Goal: Task Accomplishment & Management: Manage account settings

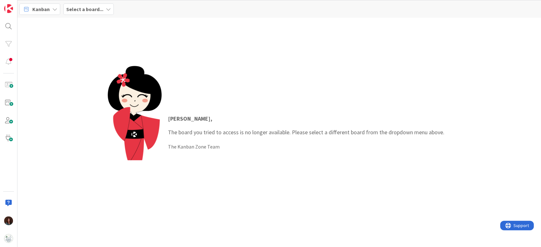
click at [92, 7] on b "Select a board..." at bounding box center [84, 9] width 37 height 6
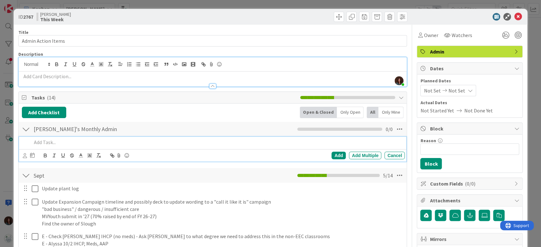
scroll to position [127, 0]
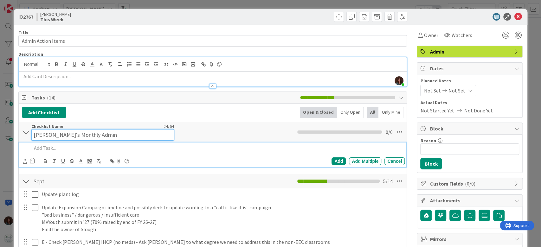
click at [103, 129] on input "Rhiannon's Monthly Admin" at bounding box center [102, 134] width 143 height 11
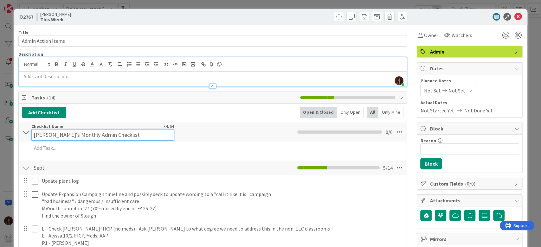
type input "Rhiannon's Monthly Admin Checklist"
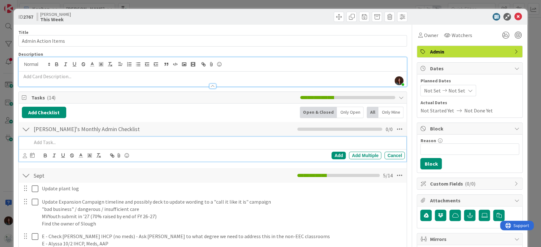
click at [80, 149] on div "Add Add Multiple Cancel" at bounding box center [212, 149] width 387 height 25
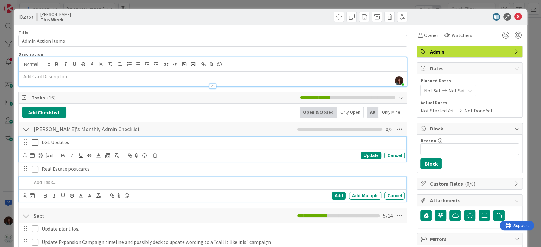
click at [51, 142] on p "LGL Updates" at bounding box center [222, 142] width 360 height 7
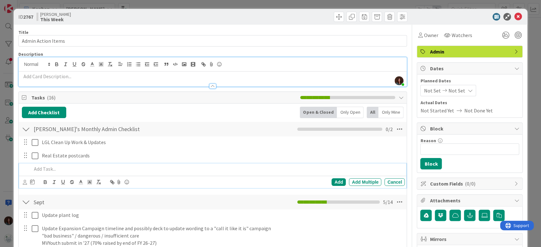
click at [139, 168] on p at bounding box center [217, 168] width 371 height 7
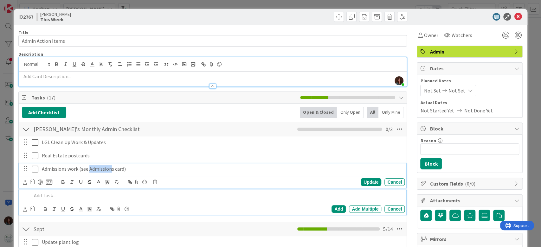
drag, startPoint x: 111, startPoint y: 168, endPoint x: 88, endPoint y: 168, distance: 22.2
click at [88, 168] on p "Admissions work (see Admissions card)" at bounding box center [222, 168] width 360 height 7
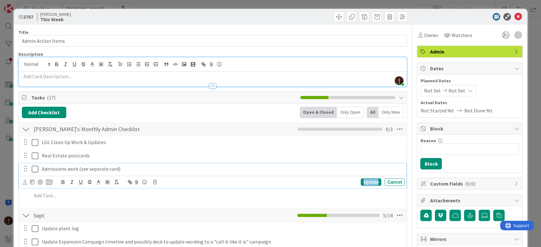
drag, startPoint x: 360, startPoint y: 181, endPoint x: 348, endPoint y: 181, distance: 12.7
click at [361, 181] on div "Update" at bounding box center [371, 182] width 21 height 8
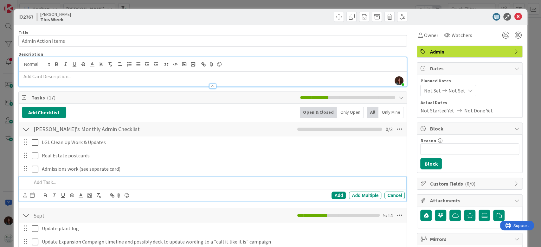
click at [83, 185] on p at bounding box center [217, 182] width 371 height 7
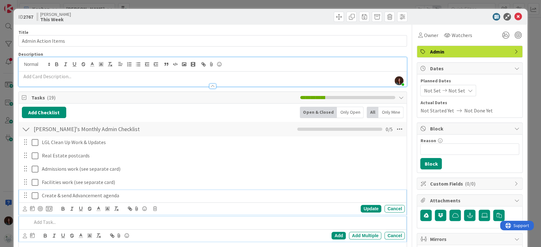
click at [102, 195] on p "Create & send Advancement agenda" at bounding box center [222, 195] width 360 height 7
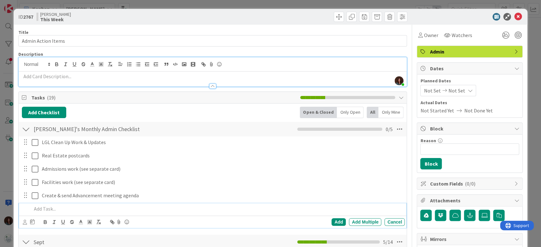
click at [98, 207] on p at bounding box center [217, 208] width 371 height 7
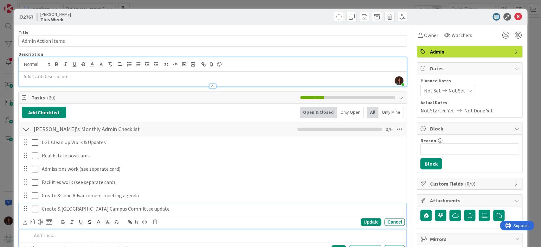
click at [165, 209] on p "Create & send Main Street Campus Committee update" at bounding box center [222, 208] width 360 height 7
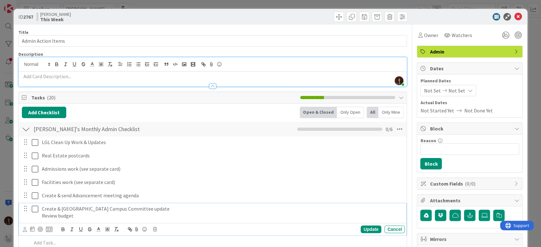
click at [59, 214] on p "Review budget" at bounding box center [222, 215] width 360 height 7
drag, startPoint x: 105, startPoint y: 215, endPoint x: 30, endPoint y: 217, distance: 74.8
click at [30, 217] on div "Create & send Main Street Campus Committee update Review Facilities budget" at bounding box center [213, 212] width 383 height 18
click at [66, 66] on icon "button" at bounding box center [66, 64] width 6 height 6
click at [106, 216] on p "Review Facilities budget" at bounding box center [222, 215] width 360 height 7
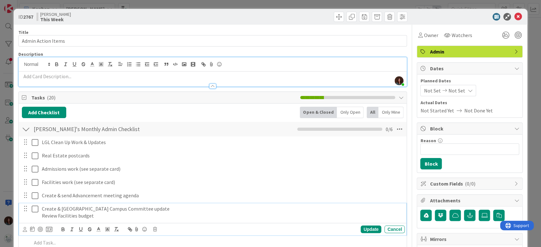
click at [106, 216] on p "Review Facilities budget" at bounding box center [222, 215] width 360 height 7
click at [105, 217] on p "Review Facilities budget" at bounding box center [222, 215] width 360 height 7
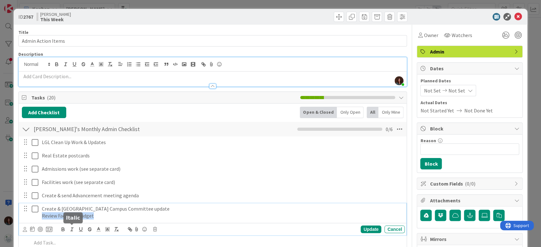
click at [72, 228] on line "button" at bounding box center [72, 229] width 1 height 3
click at [125, 219] on p "Review Facilities budget" at bounding box center [222, 215] width 360 height 7
click at [360, 233] on div "Update Cancel" at bounding box center [214, 229] width 382 height 9
click at [361, 225] on div "Update Cancel" at bounding box center [214, 229] width 382 height 9
click at [370, 229] on div "Update" at bounding box center [371, 230] width 21 height 8
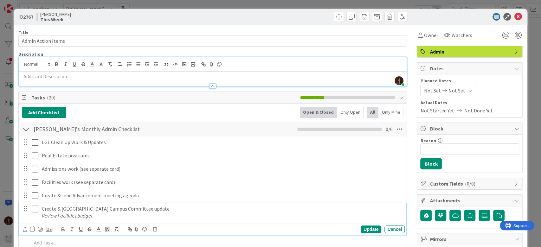
click at [87, 217] on em "Review Facilities budget" at bounding box center [67, 216] width 51 height 6
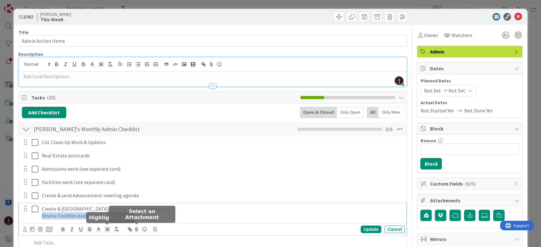
copy em "Review Facilities budget"
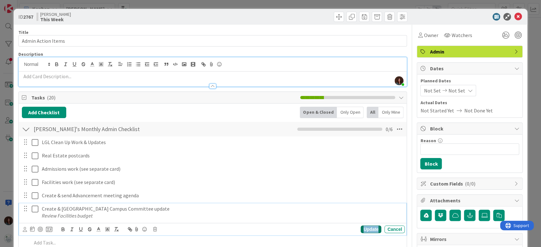
click at [372, 230] on div "Update" at bounding box center [371, 230] width 21 height 8
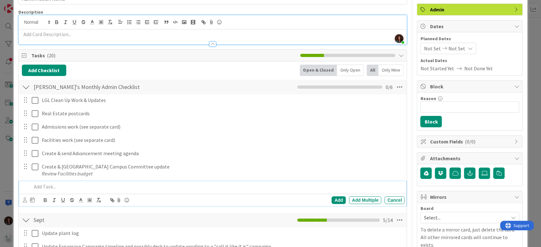
click at [118, 187] on p at bounding box center [217, 186] width 371 height 7
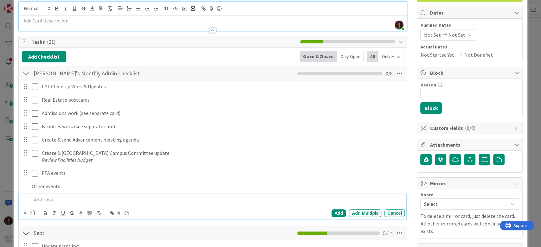
scroll to position [69, 0]
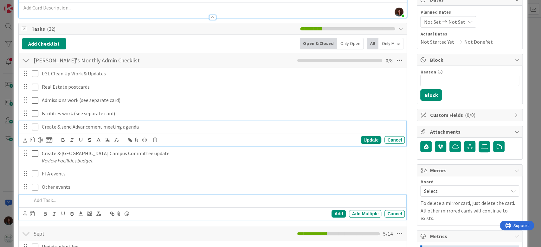
drag, startPoint x: 101, startPoint y: 125, endPoint x: 120, endPoint y: 157, distance: 36.1
click at [101, 125] on div "Create & send Advancement meeting agenda Update Cancel" at bounding box center [212, 133] width 387 height 25
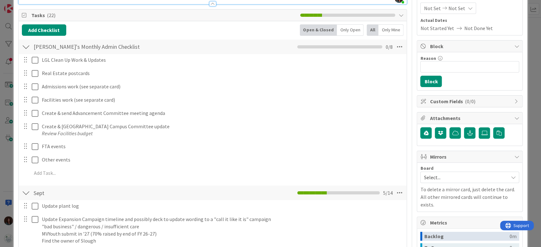
click at [80, 179] on div "LGL Clean Up Work & Updates Update Cancel Real Estate postcards Update Cancel A…" at bounding box center [213, 117] width 382 height 127
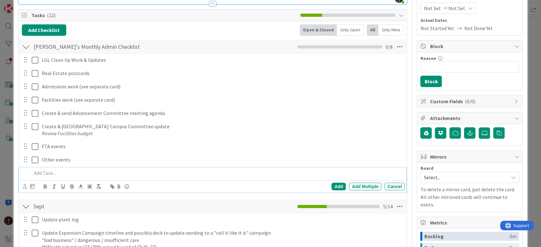
click at [83, 170] on p at bounding box center [217, 172] width 371 height 7
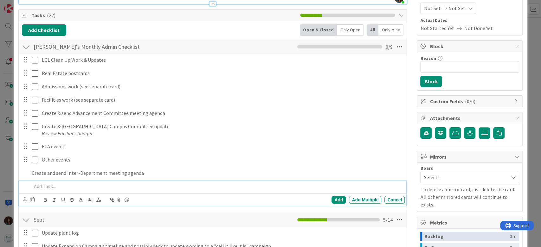
scroll to position [96, 0]
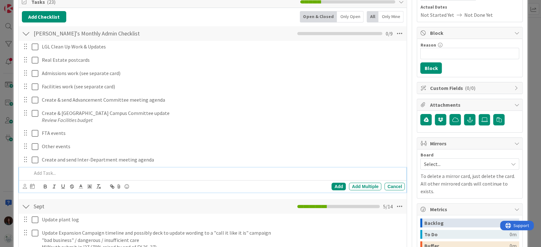
click at [99, 173] on p at bounding box center [217, 172] width 371 height 7
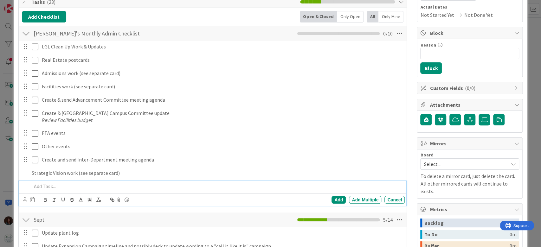
scroll to position [109, 0]
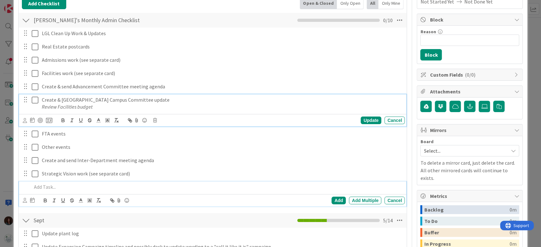
click at [107, 108] on div "Create & send Main Street Campus Committee update Review Facilities budget Upda…" at bounding box center [212, 110] width 387 height 32
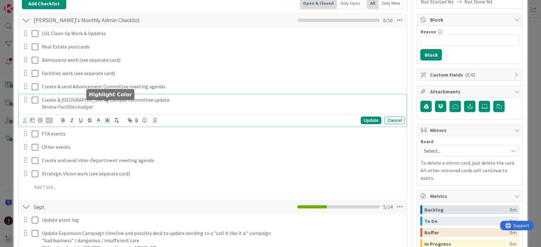
scroll to position [123, 0]
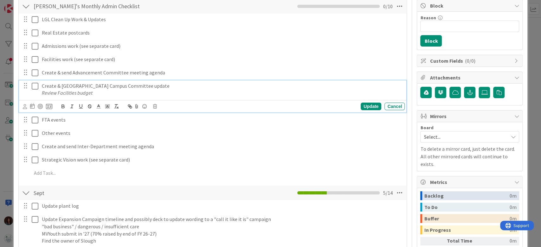
click at [163, 94] on p "Review Facilities budget" at bounding box center [222, 92] width 360 height 7
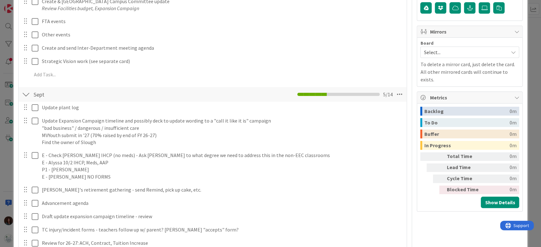
scroll to position [250, 0]
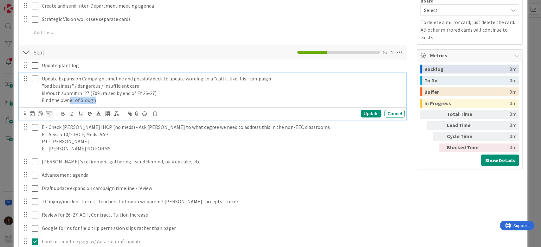
drag, startPoint x: 104, startPoint y: 99, endPoint x: 69, endPoint y: 100, distance: 34.9
click at [69, 100] on p "Find the owner of Slough" at bounding box center [222, 100] width 360 height 7
click at [365, 110] on div "Update" at bounding box center [371, 114] width 21 height 8
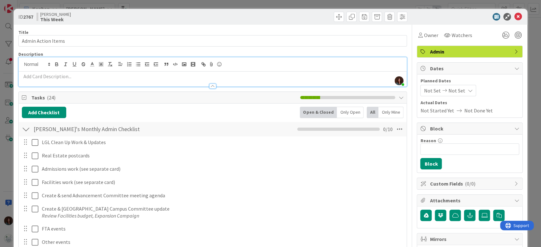
scroll to position [127, 0]
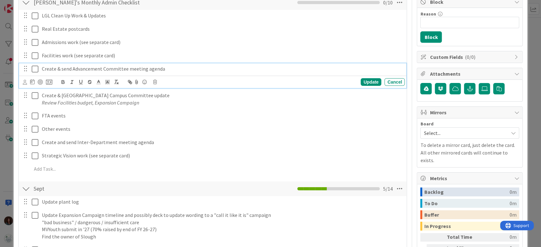
click at [57, 68] on p "Create & send Advancement Committee meeting agenda" at bounding box center [222, 68] width 360 height 7
click at [366, 80] on div "Update" at bounding box center [371, 82] width 21 height 8
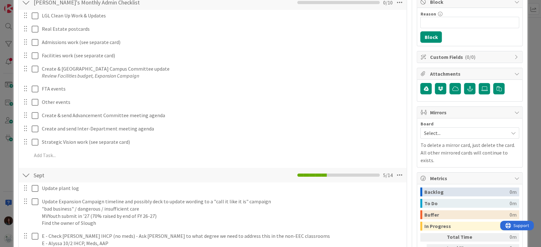
click at [27, 143] on div at bounding box center [26, 142] width 8 height 10
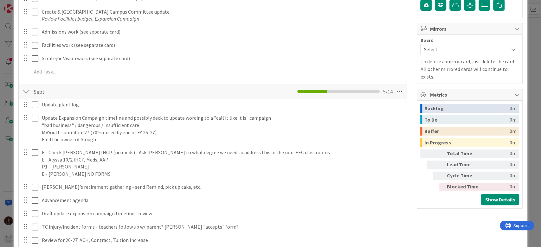
scroll to position [126, 0]
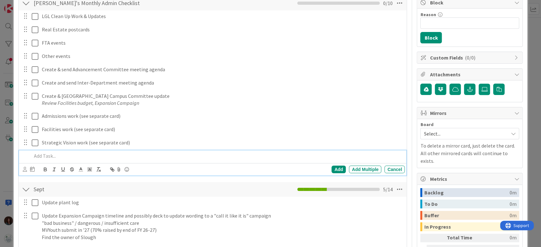
click at [114, 158] on p at bounding box center [217, 155] width 371 height 7
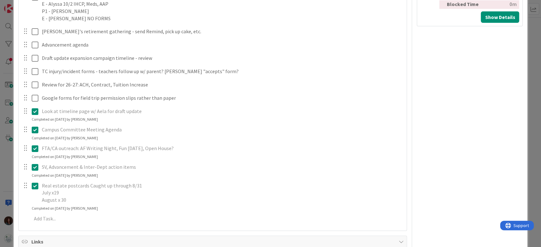
scroll to position [139, 0]
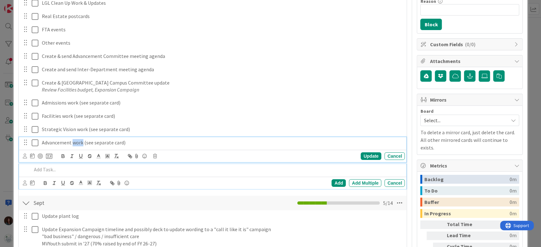
drag, startPoint x: 79, startPoint y: 142, endPoint x: 73, endPoint y: 142, distance: 5.7
click at [73, 142] on p "Advancement work (see separate card)" at bounding box center [222, 142] width 360 height 7
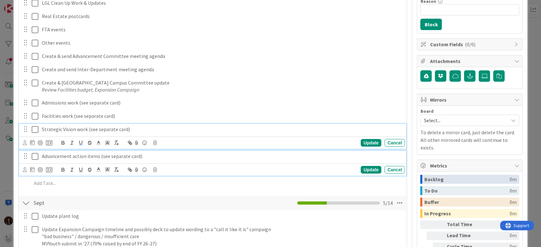
scroll to position [153, 0]
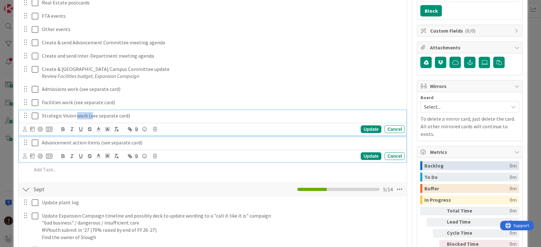
drag, startPoint x: 75, startPoint y: 130, endPoint x: 91, endPoint y: 120, distance: 18.1
click at [91, 120] on div "Strategic Vision work (see separate card)" at bounding box center [221, 115] width 365 height 11
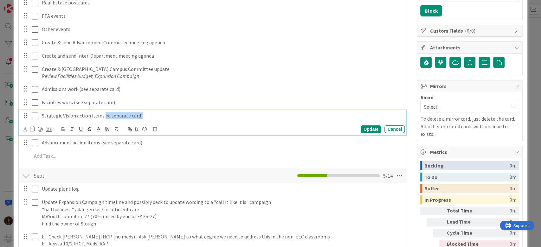
drag, startPoint x: 142, startPoint y: 115, endPoint x: 102, endPoint y: 115, distance: 39.9
click at [102, 115] on p "Strategic Vision action items ee separate card)" at bounding box center [222, 115] width 360 height 7
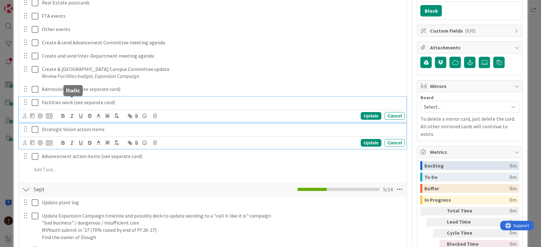
scroll to position [167, 0]
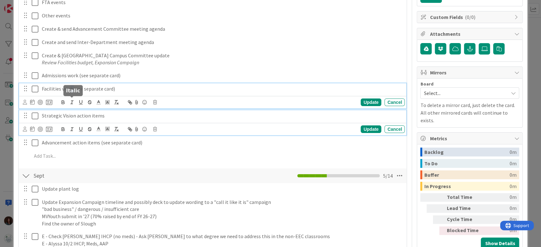
drag, startPoint x: 73, startPoint y: 103, endPoint x: 69, endPoint y: 102, distance: 4.5
click at [69, 102] on div "Facilities work (see separate card) Update Cancel" at bounding box center [212, 95] width 387 height 25
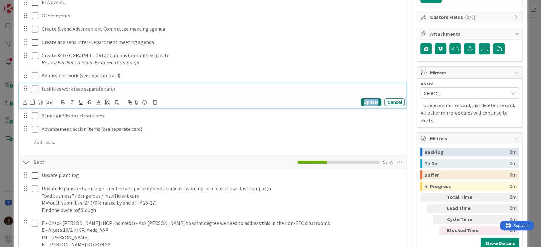
click at [363, 103] on div "Update" at bounding box center [371, 103] width 21 height 8
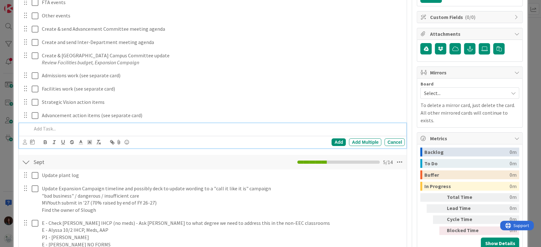
click at [89, 128] on p at bounding box center [217, 128] width 371 height 7
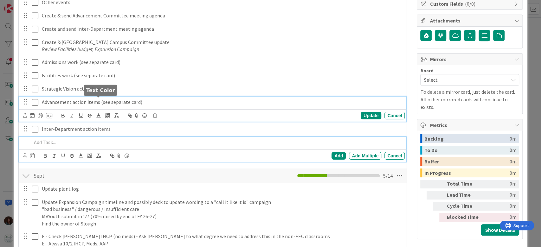
scroll to position [193, 0]
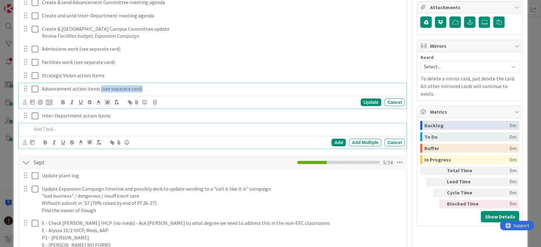
drag, startPoint x: 99, startPoint y: 101, endPoint x: 139, endPoint y: 113, distance: 41.6
click at [162, 100] on div "Advancement action items (see separate card) Update Cancel" at bounding box center [212, 95] width 387 height 25
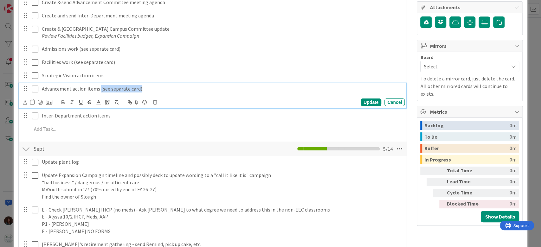
copy p "(see separate card)"
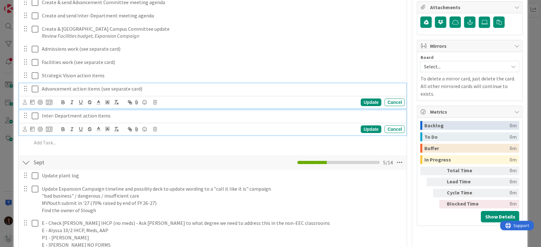
click at [118, 114] on p "Inter-Department action items" at bounding box center [222, 115] width 360 height 7
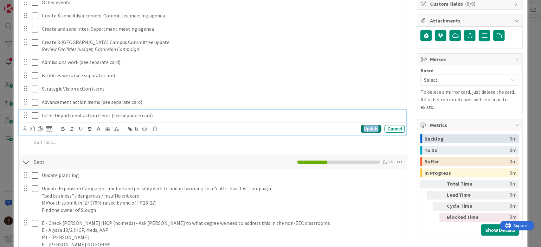
click at [368, 128] on div "Update" at bounding box center [371, 129] width 21 height 8
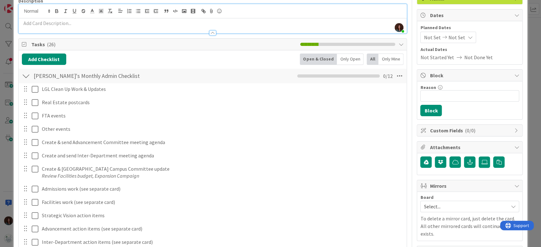
scroll to position [0, 0]
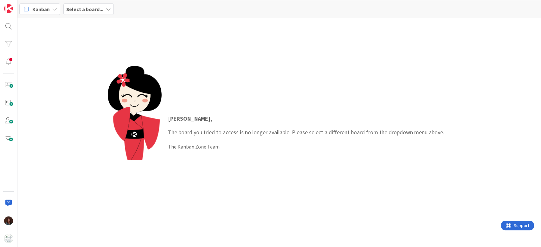
click at [88, 6] on b "Select a board..." at bounding box center [84, 9] width 37 height 6
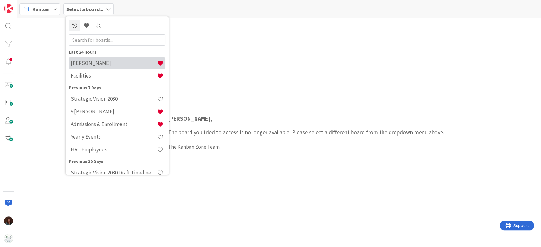
click at [118, 65] on h4 "[PERSON_NAME]" at bounding box center [114, 63] width 86 height 6
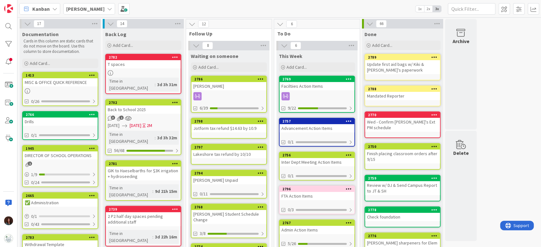
click at [322, 85] on div "Faciltiies Action Items" at bounding box center [316, 86] width 75 height 8
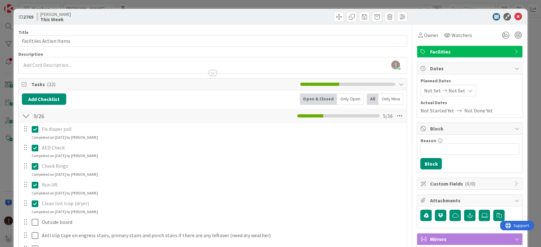
scroll to position [84, 0]
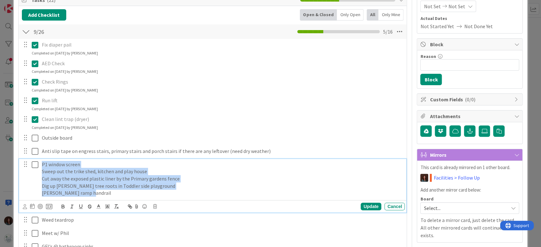
drag, startPoint x: 86, startPoint y: 190, endPoint x: 51, endPoint y: 179, distance: 37.0
click at [30, 161] on div "P1 window screen Sweep out the trike shed, kitchen and play house Cut away the …" at bounding box center [213, 179] width 383 height 40
copy div "P1 window screen Sweep out the trike shed, kitchen and play house Cut away the …"
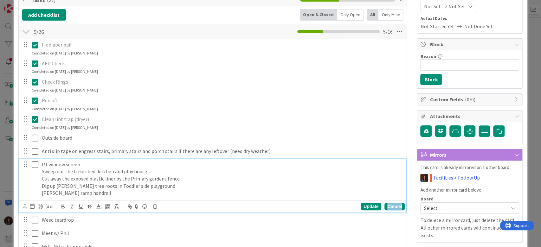
click at [390, 205] on div "Cancel" at bounding box center [394, 207] width 20 height 8
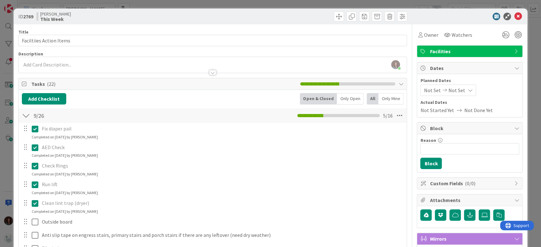
scroll to position [0, 0]
click at [64, 64] on div "Rhiannon Fernandes joined 5 m ago" at bounding box center [213, 65] width 388 height 16
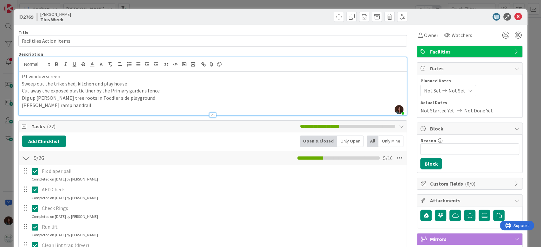
scroll to position [127, 0]
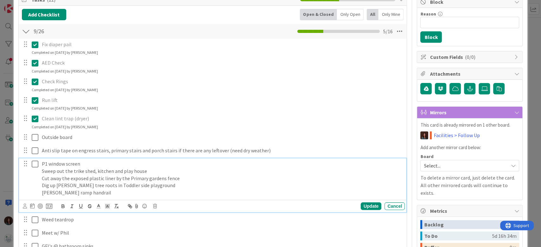
click at [84, 165] on p "P1 window screen" at bounding box center [222, 163] width 360 height 7
click at [4, 247] on div at bounding box center [2, 248] width 4 height 2
click at [122, 194] on p "Sand T ramp handrail" at bounding box center [222, 192] width 360 height 7
click at [154, 208] on div "Update Cancel" at bounding box center [214, 206] width 382 height 9
click at [155, 207] on icon at bounding box center [155, 206] width 4 height 4
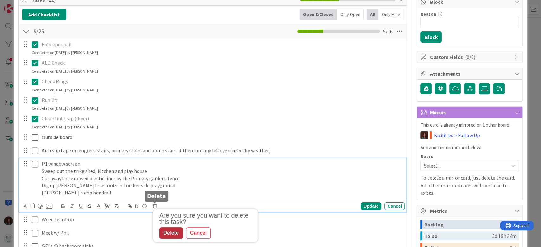
click at [165, 234] on div "Delete" at bounding box center [170, 232] width 23 height 11
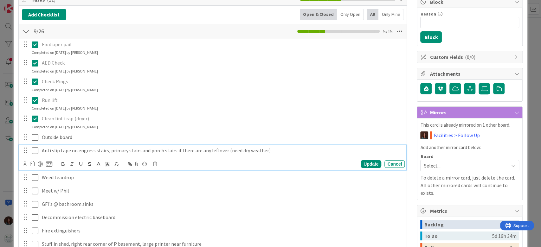
click at [169, 151] on p "Anti slip tape on engress stairs, primary stairs and porch stairs if there are …" at bounding box center [222, 150] width 360 height 7
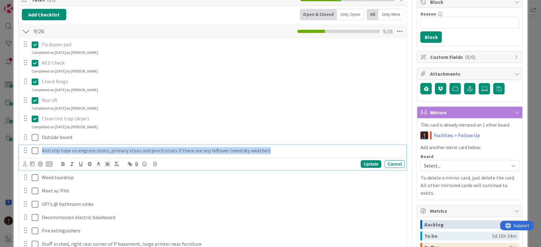
click at [169, 151] on p "Anti slip tape on engress stairs, primary stairs and porch stairs if there are …" at bounding box center [222, 150] width 360 height 7
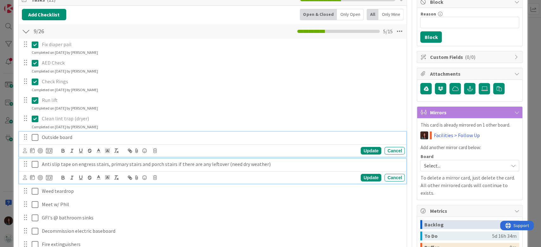
click at [60, 137] on p "Outside board" at bounding box center [222, 137] width 360 height 7
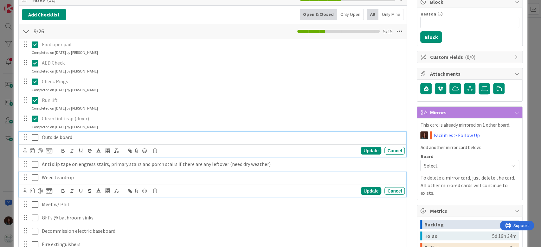
click at [76, 177] on p "Weed teardrop" at bounding box center [222, 177] width 360 height 7
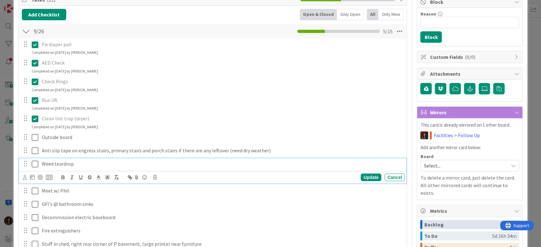
scroll to position [113, 0]
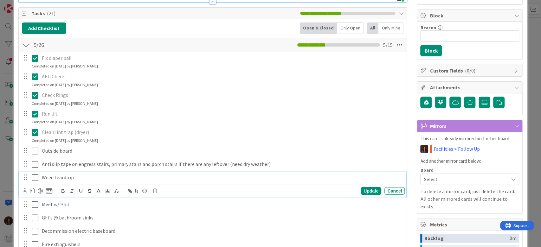
click at [76, 177] on p "Weed teardrop" at bounding box center [222, 177] width 360 height 7
copy p "Weed teardrop"
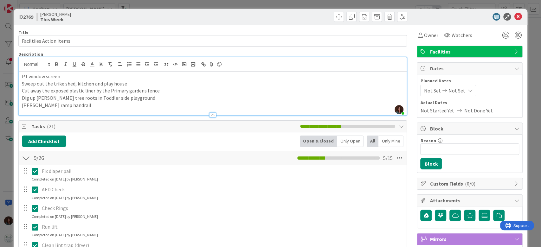
click at [21, 76] on div "P1 window screen Sweep out the trike shed, kitchen and play house Cut away the …" at bounding box center [213, 94] width 388 height 44
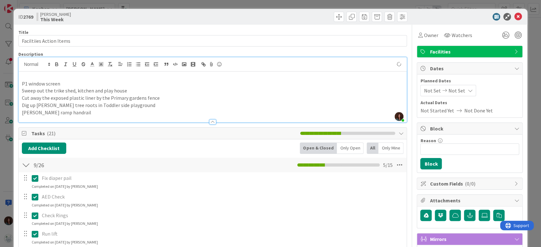
click at [69, 78] on p at bounding box center [213, 76] width 382 height 7
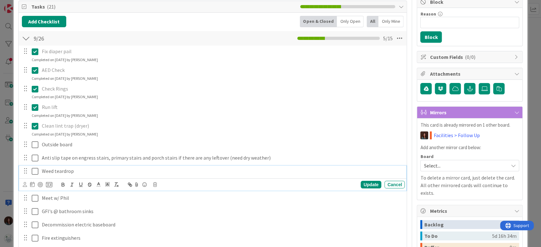
click at [107, 171] on p "Weed teardrop" at bounding box center [222, 171] width 360 height 7
click at [153, 182] on body "Kanban Rhiannon 1x 2x 3x 17 Documentation Cards in this column are static cards…" at bounding box center [270, 123] width 541 height 247
click at [154, 184] on icon at bounding box center [155, 184] width 4 height 4
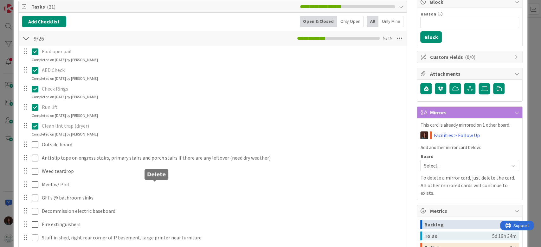
click at [170, 208] on div "Fix diaper pail Update Cancel Completed on 09/23/2025 by Rhiannon Fernandes AED…" at bounding box center [213, 166] width 382 height 240
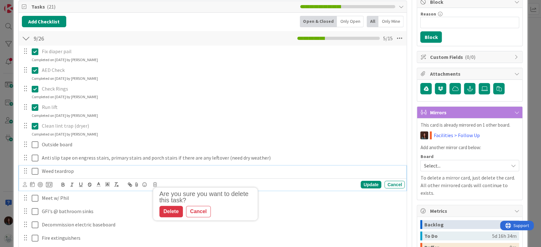
click at [72, 171] on p "Weed teardrop" at bounding box center [222, 171] width 360 height 7
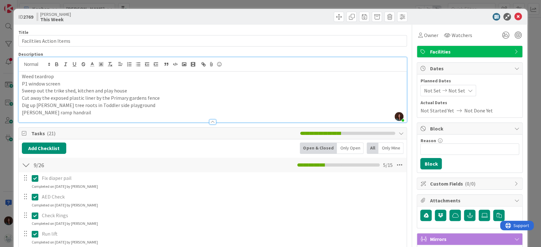
scroll to position [211, 0]
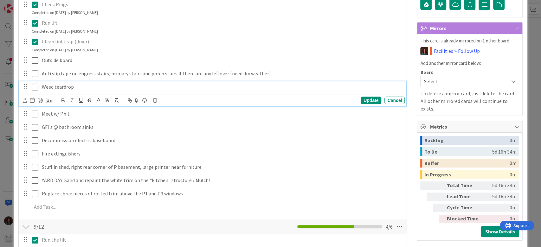
click at [157, 100] on div "Are you sure you want to delete this task? Delete Cancel Update Cancel" at bounding box center [214, 100] width 382 height 9
click at [153, 99] on icon at bounding box center [155, 100] width 4 height 4
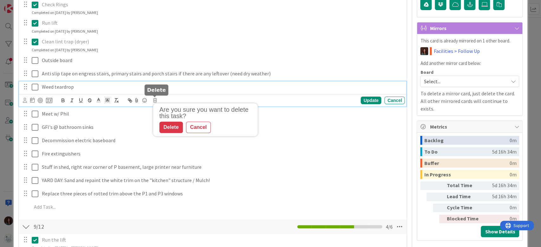
click at [170, 128] on div "Delete" at bounding box center [170, 127] width 23 height 11
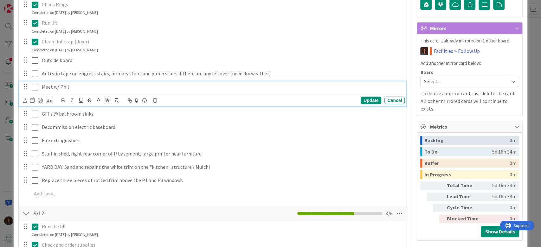
click at [54, 89] on p "Meet w/ Phil" at bounding box center [222, 86] width 360 height 7
copy p "Meet w/ Phil"
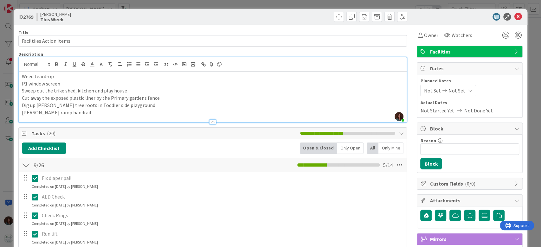
click at [67, 81] on p "P1 window screen" at bounding box center [213, 83] width 382 height 7
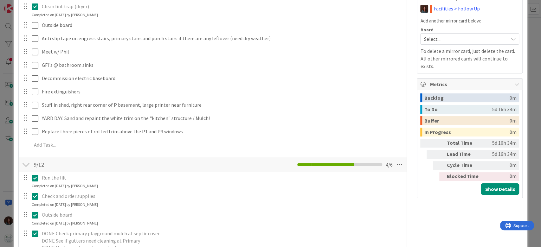
scroll to position [380, 0]
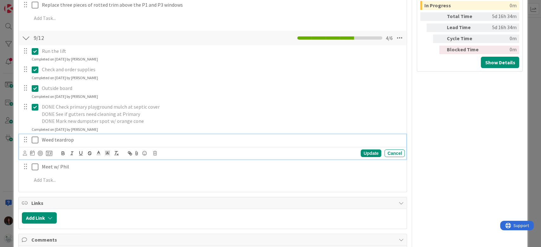
click at [78, 141] on p "Weed teardrop" at bounding box center [222, 139] width 360 height 7
click at [153, 153] on icon at bounding box center [155, 153] width 4 height 4
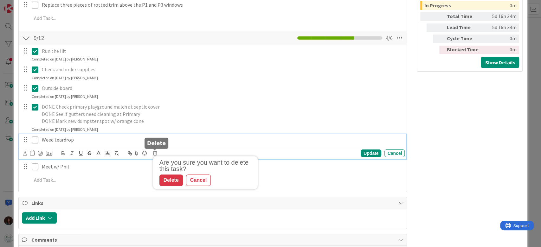
click at [153, 153] on icon at bounding box center [155, 153] width 4 height 4
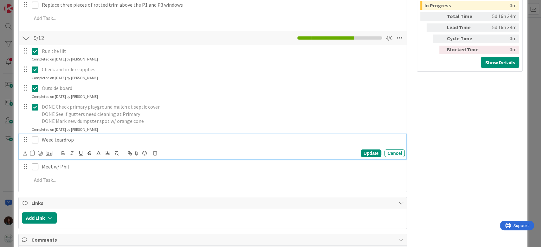
click at [152, 153] on div "Are you sure you want to delete this task? Delete Cancel Update Cancel" at bounding box center [214, 153] width 382 height 9
click at [154, 153] on icon at bounding box center [155, 153] width 4 height 4
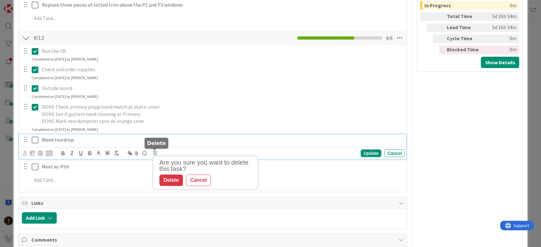
drag, startPoint x: 173, startPoint y: 181, endPoint x: 170, endPoint y: 177, distance: 5.2
click at [173, 181] on div "Delete" at bounding box center [170, 180] width 23 height 11
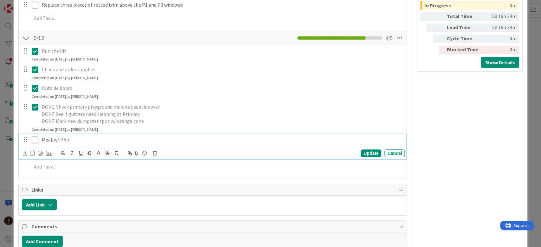
click at [70, 139] on p "Meet w/ Phil" at bounding box center [222, 139] width 360 height 7
click at [155, 153] on icon at bounding box center [155, 153] width 4 height 4
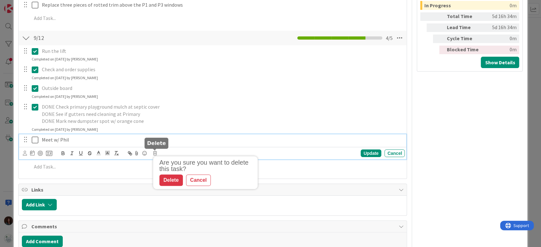
click at [168, 177] on div "Delete" at bounding box center [170, 180] width 23 height 11
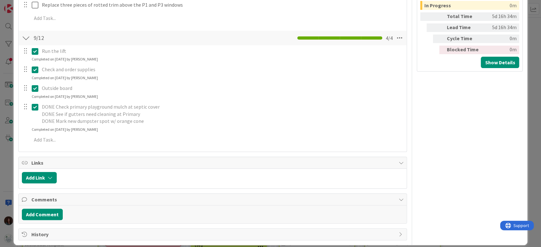
scroll to position [296, 0]
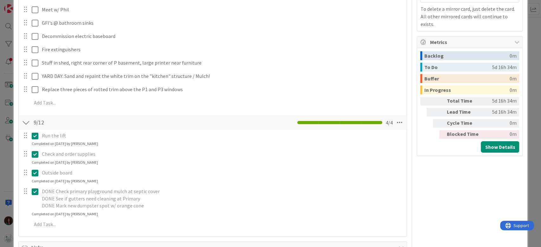
click at [27, 123] on div at bounding box center [26, 122] width 8 height 11
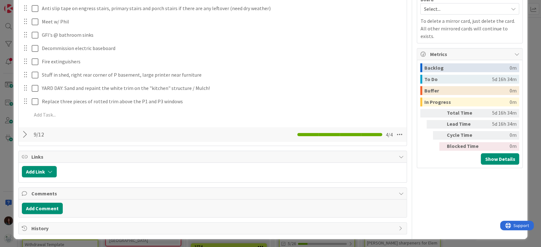
scroll to position [199, 0]
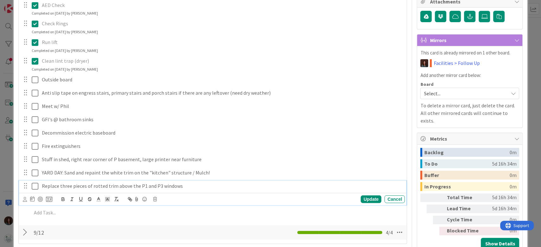
click at [111, 185] on p "Replace three pieces of rotted trim above the P1 and P3 windows" at bounding box center [222, 185] width 360 height 7
copy p "Replace three pieces of rotted trim above the P1 and P3 windows"
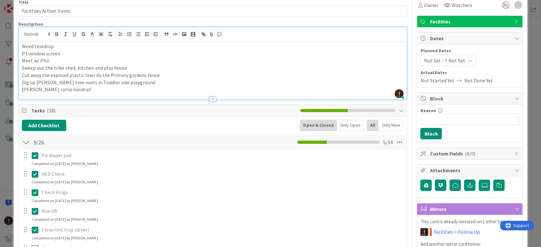
click at [100, 90] on p "Sand T ramp handrail" at bounding box center [213, 89] width 382 height 7
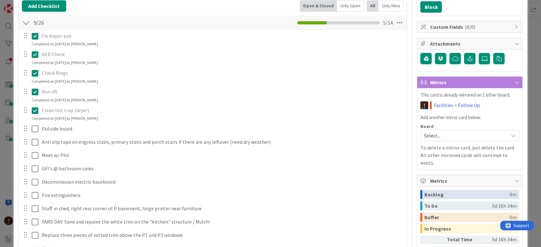
scroll to position [284, 0]
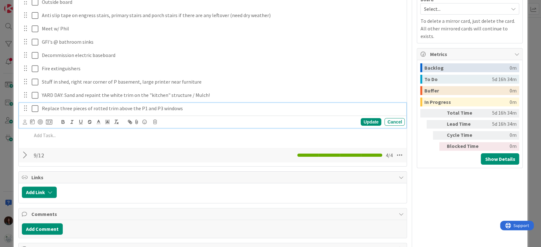
click at [107, 110] on p "Replace three pieces of rotted trim above the P1 and P3 windows" at bounding box center [222, 108] width 360 height 7
click at [153, 121] on icon at bounding box center [155, 122] width 4 height 4
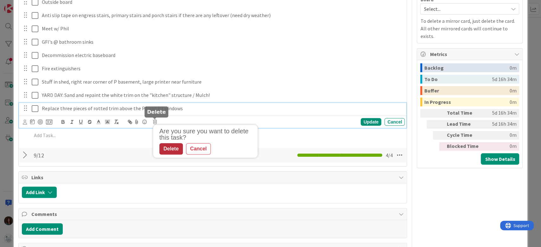
click at [166, 151] on div "Delete" at bounding box center [170, 148] width 23 height 11
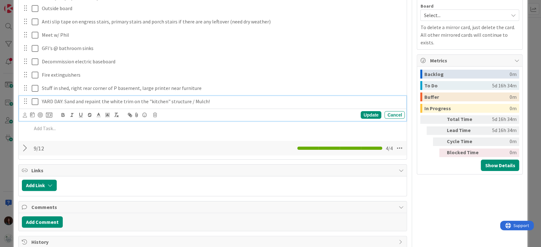
click at [83, 105] on div "YARD DAY: Sand and repaint the white trim on the "kitchen" structure / Mulch! U…" at bounding box center [212, 108] width 387 height 25
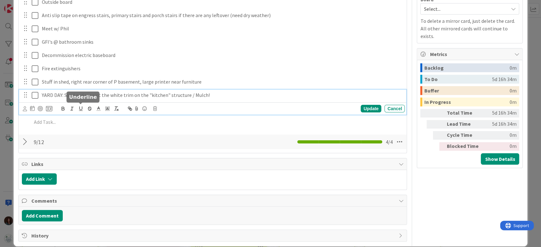
click at [83, 105] on button "button" at bounding box center [80, 109] width 9 height 8
click at [93, 96] on p "YARD DAY: Sand and ﻿ repaint the white trim on the "kitchen" structure / Mulch!" at bounding box center [222, 95] width 360 height 7
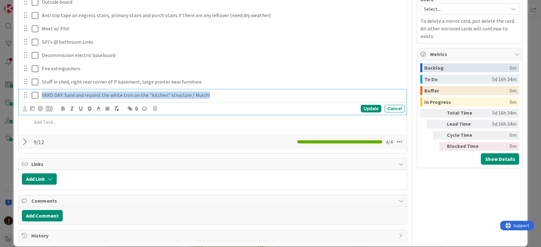
click at [93, 96] on p "YARD DAY: Sand and repaint the white trim on the "kitchen" structure / Mulch!" at bounding box center [222, 95] width 360 height 7
copy p "YARD DAY: Sand and repaint the white trim on the "kitchen" structure / Mulch!"
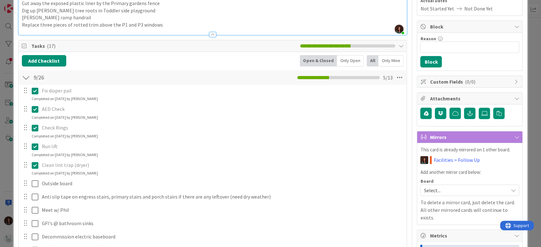
scroll to position [72, 0]
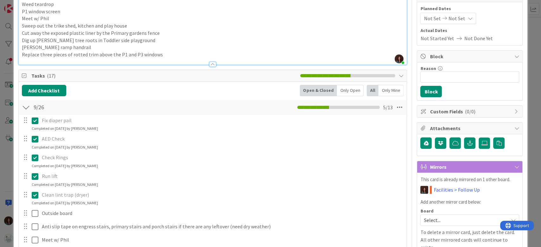
click at [170, 52] on p "Replace three pieces of rotted trim above the P1 and P3 windows" at bounding box center [213, 54] width 382 height 7
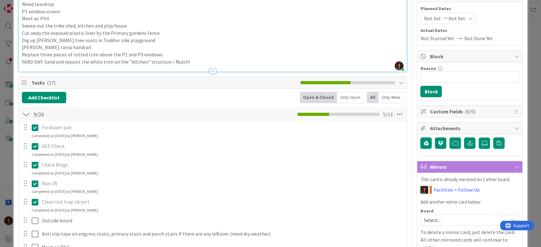
scroll to position [284, 0]
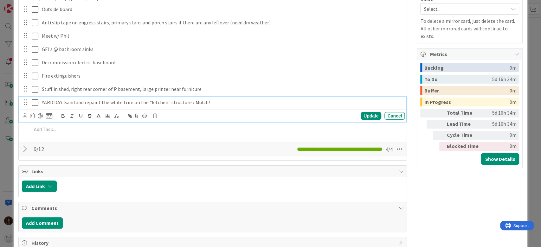
click at [100, 106] on div "YARD DAY: Sand and repaint the white trim on the "kitchen" structure / Mulch!" at bounding box center [221, 102] width 365 height 11
click at [156, 117] on icon at bounding box center [155, 116] width 4 height 4
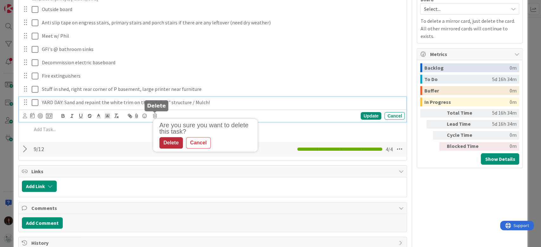
click at [174, 141] on div "Delete" at bounding box center [170, 142] width 23 height 11
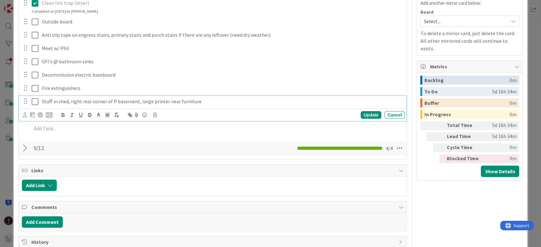
click at [67, 102] on div "Stuff in shed, right rear corner of P basement, large printer near furniture Up…" at bounding box center [212, 108] width 387 height 25
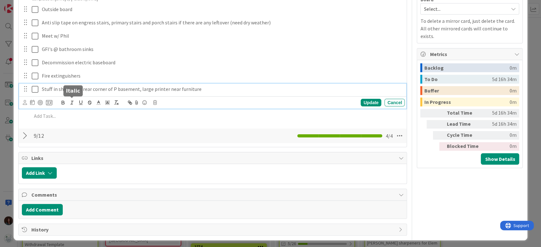
click at [67, 102] on button "button" at bounding box center [71, 103] width 9 height 8
click at [94, 91] on p "Stuff in shed ﻿ , right rear corner of P basement, large printer near furniture" at bounding box center [222, 89] width 360 height 7
click at [94, 91] on p "Stuff in shed, right rear corner of P basement, large printer near furniture" at bounding box center [222, 89] width 360 height 7
copy p "Stuff in shed, right rear corner of P basement, large printer near furniture"
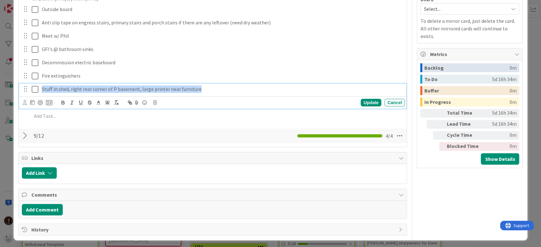
scroll to position [114, 0]
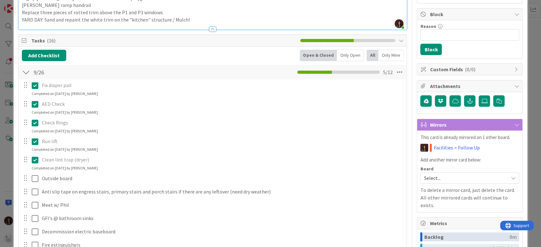
click at [214, 16] on p "YARD DAY: Sand and repaint the white trim on the "kitchen" structure / Mulch!" at bounding box center [213, 19] width 382 height 7
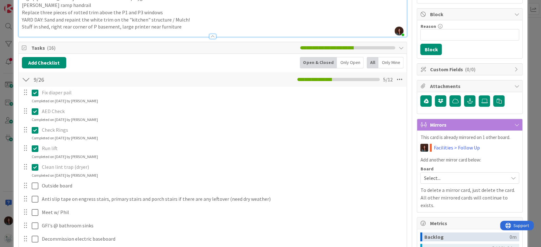
scroll to position [199, 0]
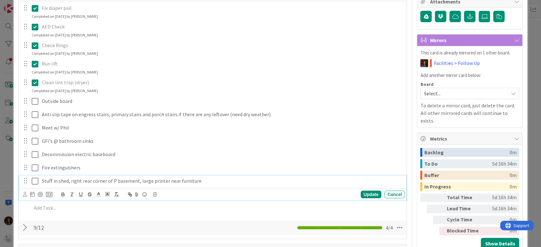
click at [94, 180] on p "Stuff in shed, right rear corner of P basement, large printer near furniture" at bounding box center [222, 180] width 360 height 7
click at [156, 194] on icon at bounding box center [155, 194] width 4 height 4
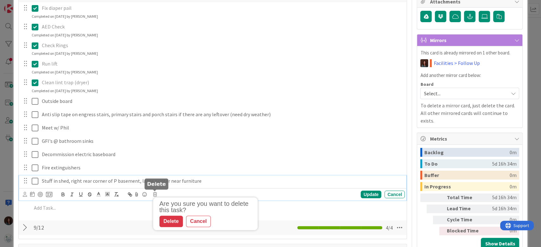
click at [176, 220] on div "Delete" at bounding box center [170, 221] width 23 height 11
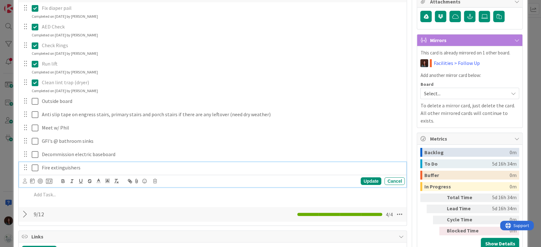
click at [50, 168] on p "Fire extinguishers" at bounding box center [222, 167] width 360 height 7
click at [50, 167] on p "Fire extinguishers" at bounding box center [222, 167] width 360 height 7
copy p "Fire extinguishers"
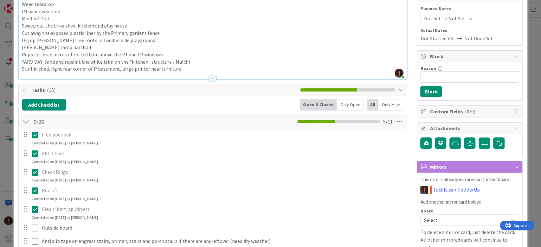
click at [186, 70] on p "Stuff in shed, right rear corner of P basement, large printer near furniture" at bounding box center [213, 68] width 382 height 7
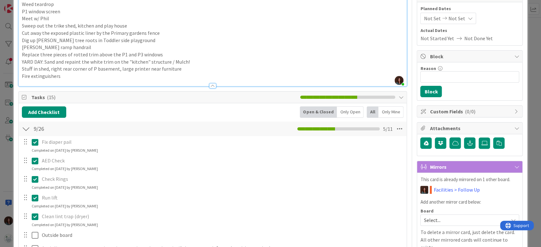
scroll to position [241, 0]
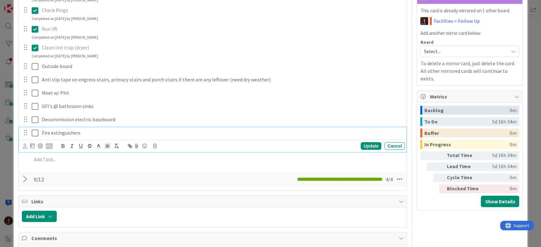
click at [93, 131] on p "Fire extinguishers" at bounding box center [222, 132] width 360 height 7
click at [156, 145] on icon at bounding box center [155, 146] width 4 height 4
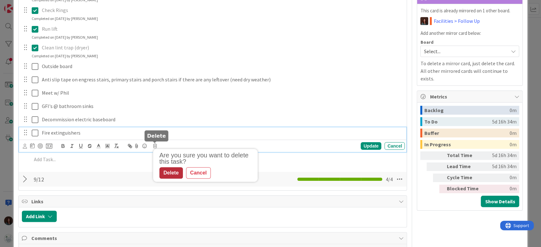
click at [168, 169] on div "Delete" at bounding box center [170, 172] width 23 height 11
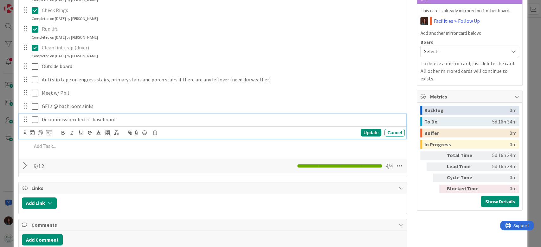
click at [98, 118] on p "Decommission electric baseboard" at bounding box center [222, 119] width 360 height 7
copy p "Decommission electric baseboard"
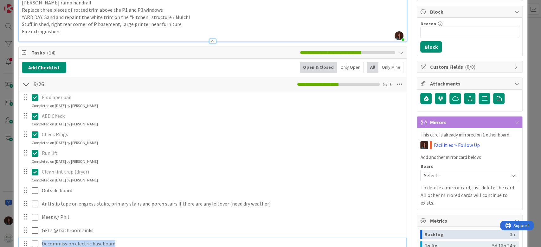
scroll to position [72, 0]
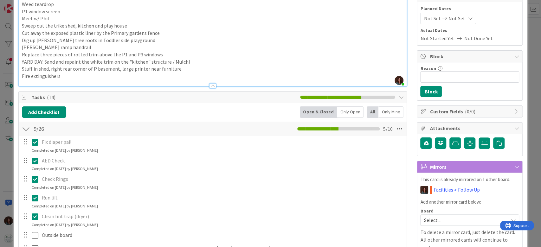
click at [109, 78] on p "Fire extinguishers" at bounding box center [213, 76] width 382 height 7
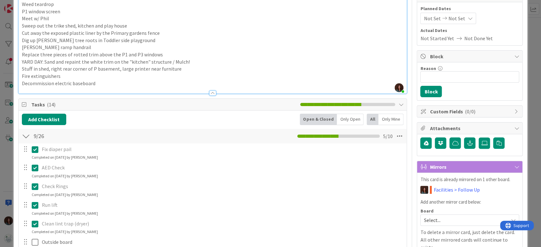
scroll to position [241, 0]
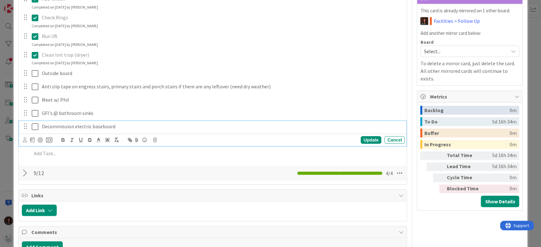
click at [104, 125] on p "Decommission electric baseboard" at bounding box center [222, 126] width 360 height 7
click at [155, 138] on icon at bounding box center [155, 140] width 4 height 4
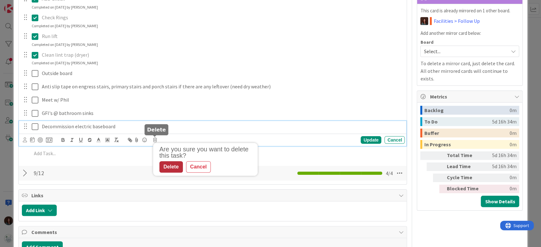
click at [168, 166] on div "Delete" at bounding box center [170, 166] width 23 height 11
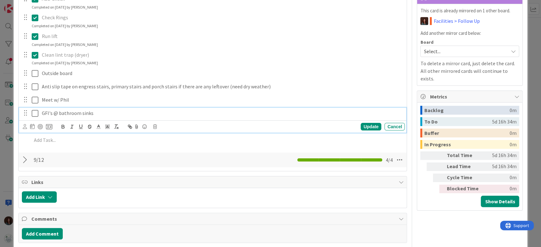
click at [84, 113] on p "GFI's @ bathroom sinks" at bounding box center [222, 113] width 360 height 7
copy p "GFI's @ bathroom sinks"
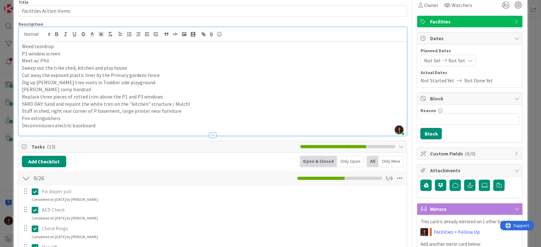
click at [99, 126] on p "Decommission electric baseboard" at bounding box center [213, 125] width 382 height 7
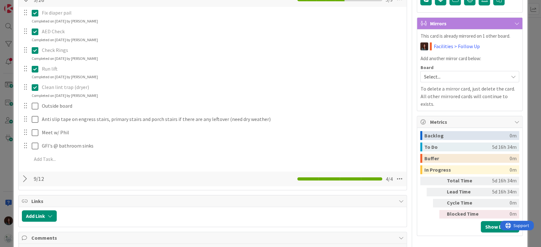
scroll to position [241, 0]
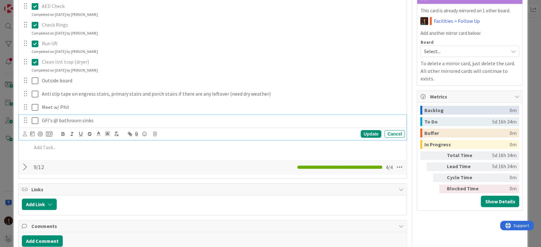
click at [106, 120] on p "GFI's @ bathroom sinks" at bounding box center [222, 120] width 360 height 7
click at [153, 132] on icon at bounding box center [155, 134] width 4 height 4
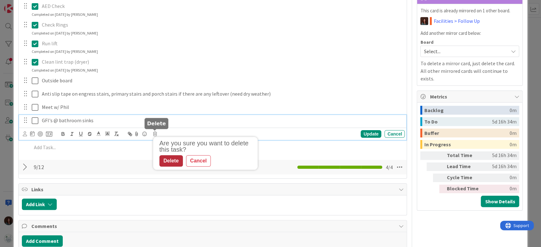
click at [170, 158] on div "Delete" at bounding box center [170, 160] width 23 height 11
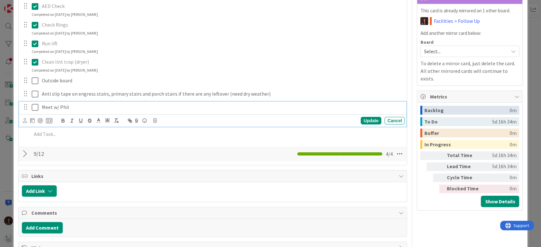
click at [56, 108] on p "Meet w/ Phil" at bounding box center [222, 107] width 360 height 7
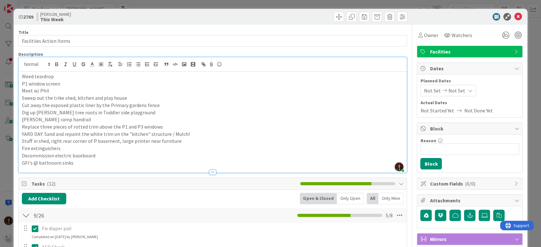
scroll to position [253, 0]
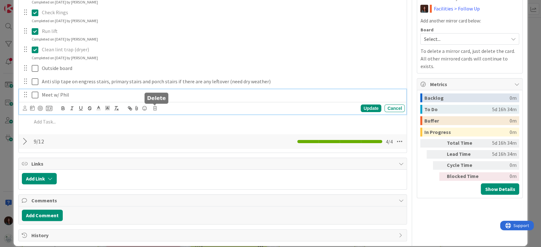
click at [153, 106] on icon at bounding box center [155, 108] width 4 height 4
click at [161, 134] on div "Delete" at bounding box center [170, 135] width 23 height 11
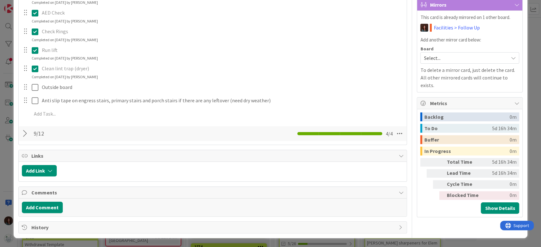
scroll to position [233, 0]
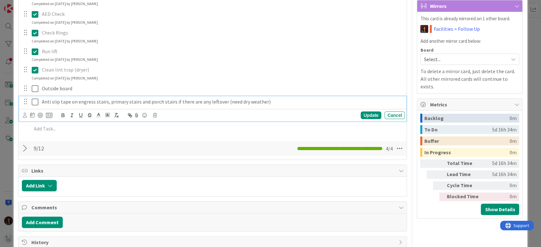
click at [103, 104] on div "Anti slip tape on engress stairs, primary stairs and porch stairs if there are …" at bounding box center [212, 108] width 387 height 25
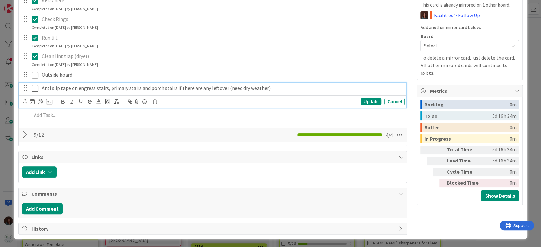
click at [103, 104] on span at bounding box center [107, 101] width 9 height 9
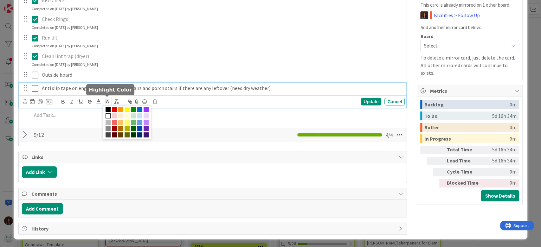
click at [103, 104] on span at bounding box center [107, 101] width 9 height 9
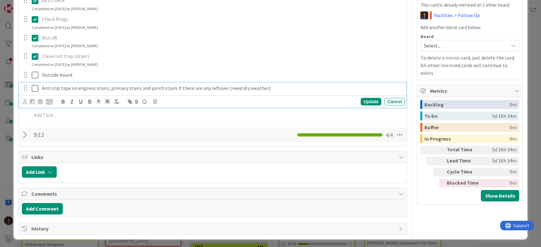
click at [137, 89] on p "Anti slip tape on engress stairs, primary stairs and porch stairs if there are …" at bounding box center [222, 88] width 360 height 7
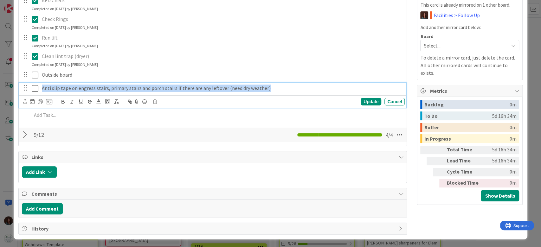
click at [137, 89] on p "Anti slip tape on engress stairs, primary stairs and porch stairs if there are …" at bounding box center [222, 88] width 360 height 7
click at [85, 86] on p "Anti slip tape on engress stairs, primary stairs and porch stairs if there are …" at bounding box center [222, 88] width 360 height 7
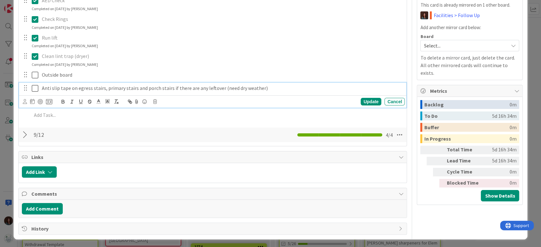
click at [143, 88] on p "Anti slip tape on egress stairs, primary stairs and porch stairs if there are a…" at bounding box center [222, 88] width 360 height 7
click at [144, 88] on p "Anti slip tape on egress stairs, primary stairs and porch stairs if there are a…" at bounding box center [222, 88] width 360 height 7
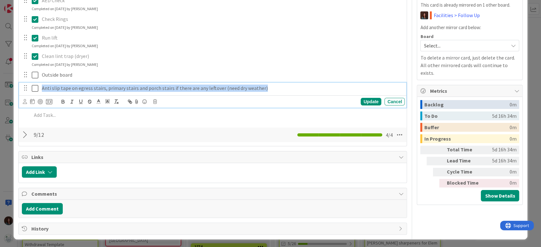
click at [144, 87] on p "Anti slip tape on egress stairs, primary stairs and porch stairs if there are a…" at bounding box center [222, 88] width 360 height 7
copy p "Anti slip tape on egress stairs, primary stairs and porch stairs if there are a…"
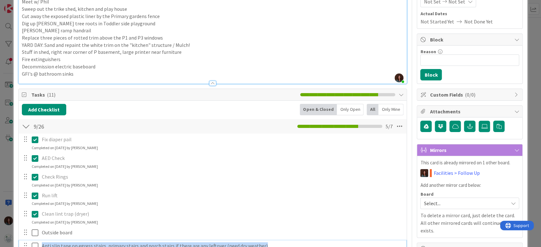
scroll to position [35, 0]
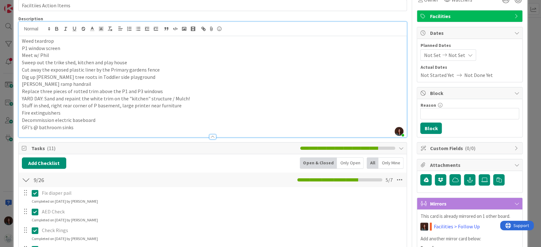
click at [105, 127] on p "GFI's @ bathroom sinks" at bounding box center [213, 127] width 382 height 7
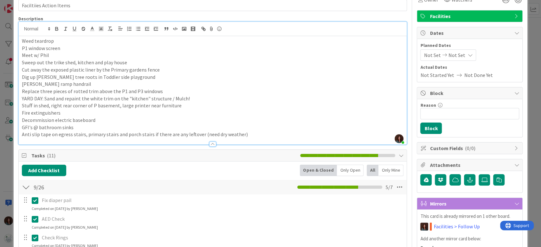
scroll to position [241, 0]
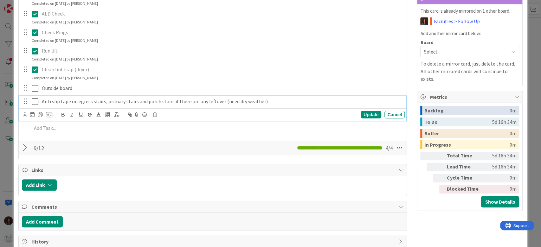
click at [112, 103] on p "Anti slip tape on egress stairs, primary stairs and porch stairs if there are a…" at bounding box center [222, 101] width 360 height 7
click at [155, 114] on icon at bounding box center [155, 114] width 4 height 4
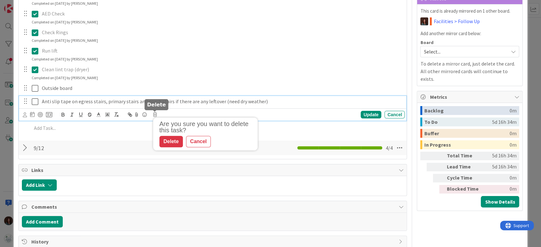
click at [162, 142] on div "Delete" at bounding box center [170, 141] width 23 height 11
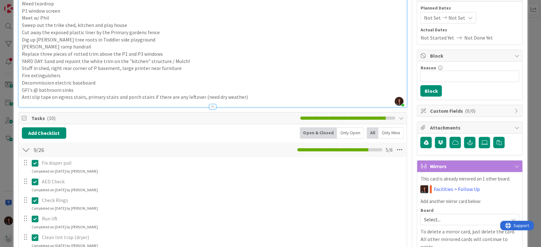
scroll to position [101, 0]
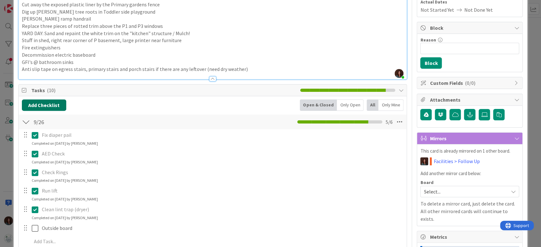
click at [59, 104] on button "Add Checklist" at bounding box center [44, 104] width 44 height 11
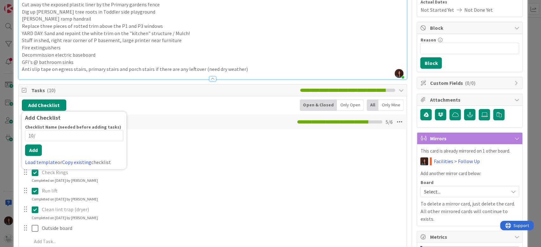
type input "10/3"
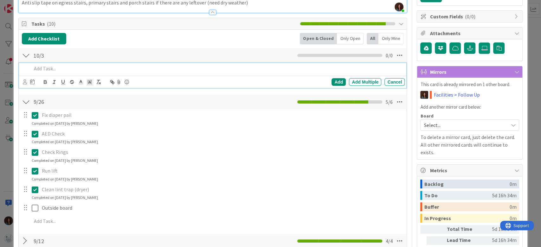
scroll to position [185, 0]
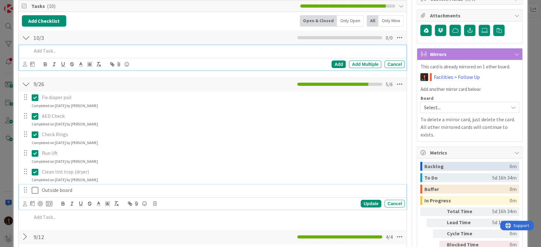
click at [35, 192] on icon at bounding box center [35, 191] width 7 height 8
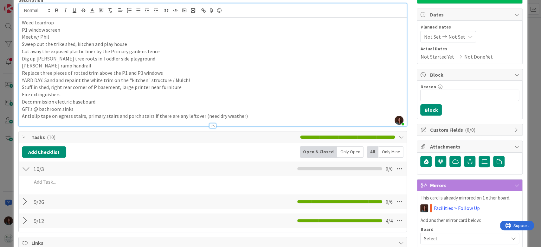
scroll to position [16, 0]
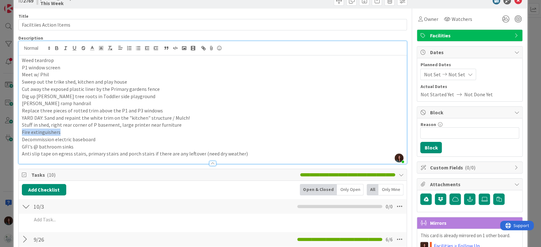
drag, startPoint x: 64, startPoint y: 131, endPoint x: 18, endPoint y: 133, distance: 46.0
click at [18, 133] on div "Rhiannon Fernandes joined 26 m ago Weed teardrop P1 window screen Meet w/ Phil …" at bounding box center [212, 102] width 389 height 123
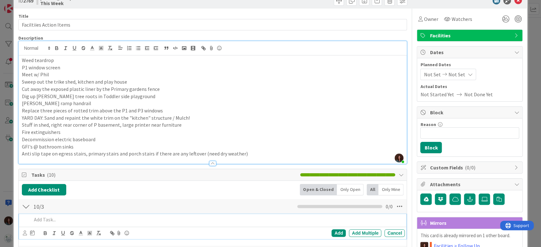
click at [57, 222] on p at bounding box center [217, 219] width 371 height 7
click at [61, 155] on p "Anti slip tape on egress stairs, primary stairs and porch stairs if there are a…" at bounding box center [213, 153] width 382 height 7
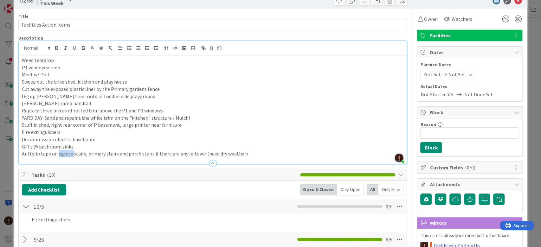
click at [61, 155] on p "Anti slip tape on egress stairs, primary stairs and porch stairs if there are a…" at bounding box center [213, 153] width 382 height 7
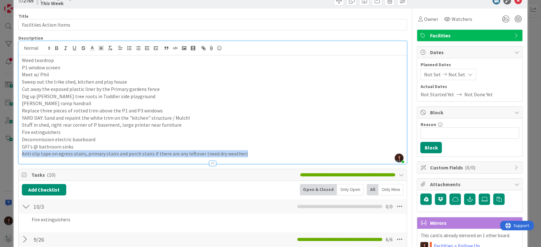
click at [61, 155] on p "Anti slip tape on egress stairs, primary stairs and porch stairs if there are a…" at bounding box center [213, 153] width 382 height 7
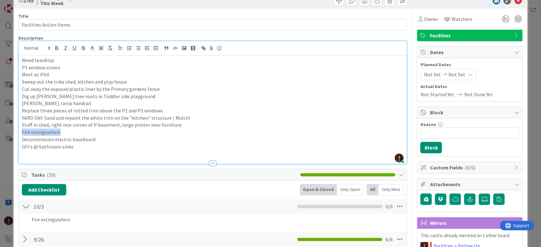
drag, startPoint x: 74, startPoint y: 133, endPoint x: 16, endPoint y: 140, distance: 59.0
click at [6, 133] on div "ID 2769 Rhiannon This Week Title 23 / 128 Faciltiies Action Items Description R…" at bounding box center [270, 123] width 541 height 247
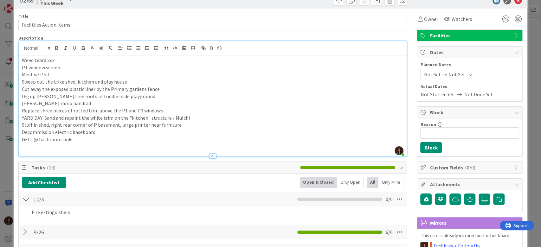
drag, startPoint x: 54, startPoint y: 145, endPoint x: 61, endPoint y: 150, distance: 8.0
click at [54, 146] on p at bounding box center [213, 146] width 382 height 7
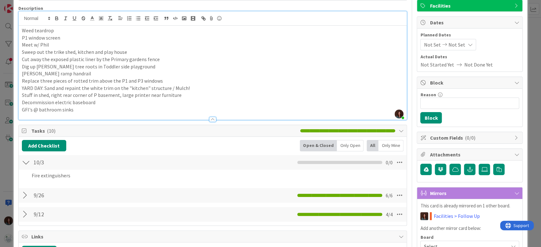
scroll to position [58, 0]
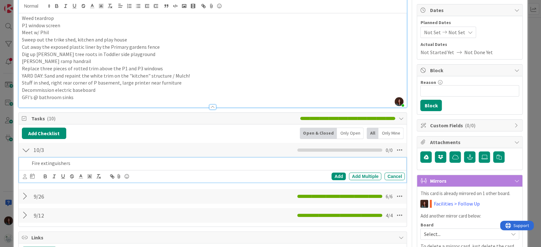
click at [99, 165] on p "Fire extinguishers" at bounding box center [217, 163] width 371 height 7
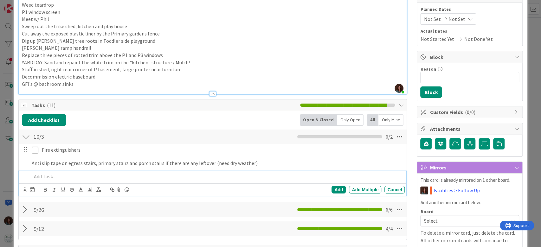
scroll to position [85, 0]
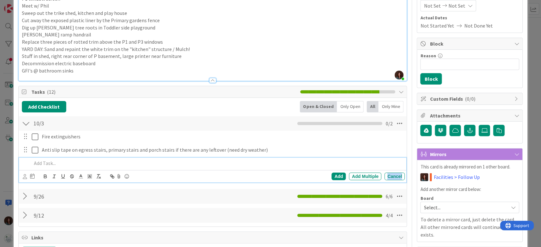
click at [387, 174] on div "Cancel" at bounding box center [394, 177] width 20 height 8
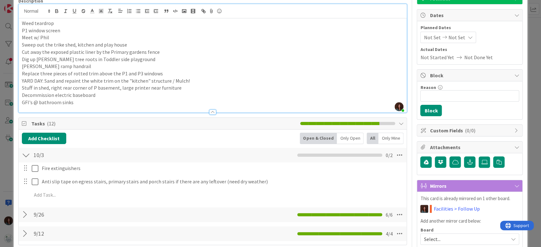
scroll to position [0, 0]
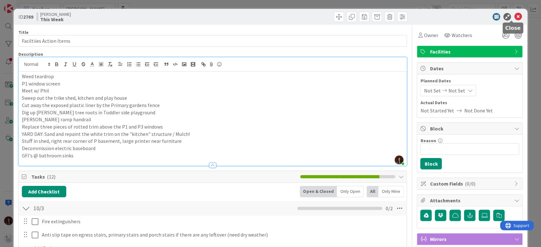
click at [514, 18] on icon at bounding box center [518, 17] width 8 height 8
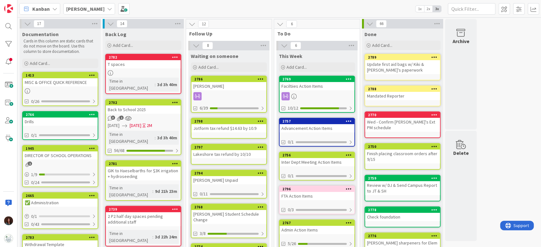
click at [310, 89] on div "Faciltiies Action Items" at bounding box center [316, 86] width 75 height 8
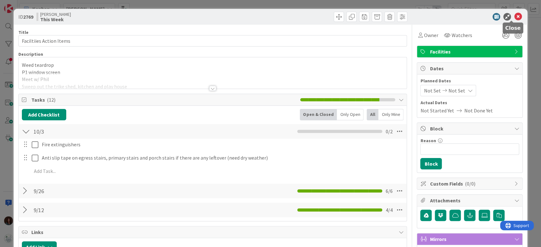
click at [514, 15] on icon at bounding box center [518, 17] width 8 height 8
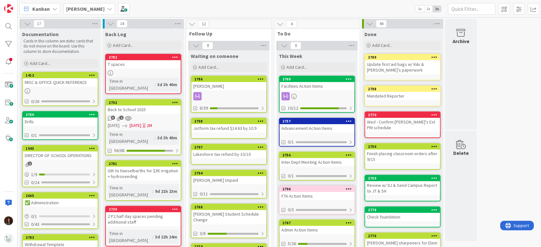
click at [312, 86] on div "Faciltiies Action Items" at bounding box center [316, 86] width 75 height 8
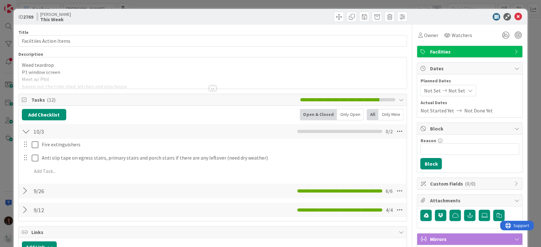
scroll to position [42, 0]
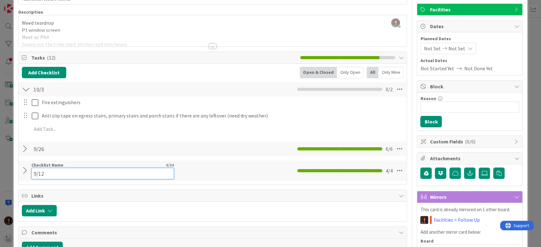
click at [70, 167] on div "Checklist Name 4 / 64 9/12" at bounding box center [102, 170] width 143 height 17
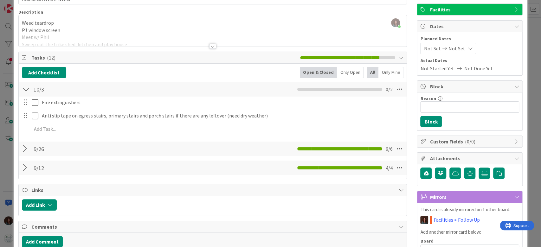
click at [26, 170] on div at bounding box center [26, 167] width 8 height 11
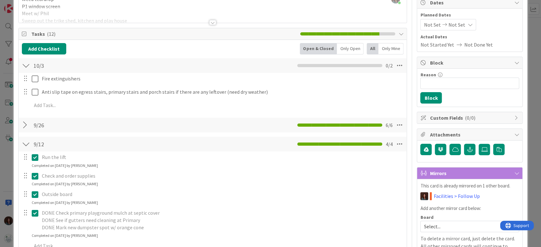
scroll to position [84, 0]
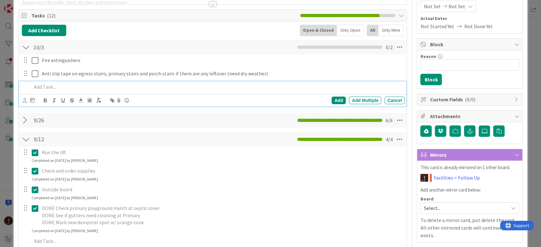
click at [72, 85] on p at bounding box center [217, 86] width 371 height 7
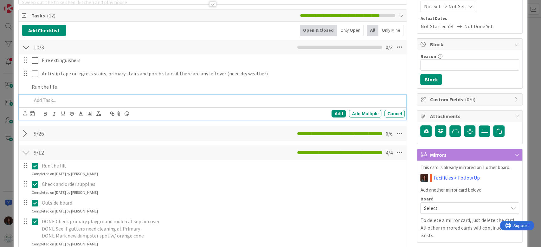
scroll to position [98, 0]
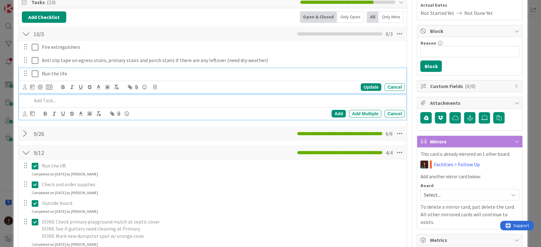
click at [72, 71] on div "Run the life Update Cancel" at bounding box center [212, 80] width 387 height 25
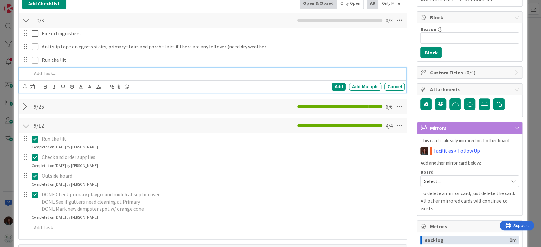
click at [84, 75] on p at bounding box center [217, 73] width 371 height 7
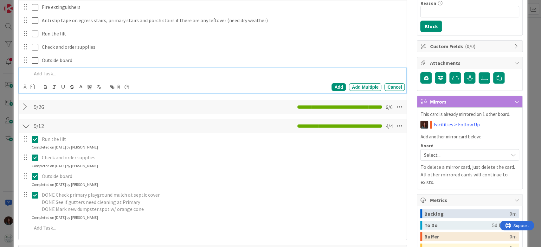
scroll to position [95, 0]
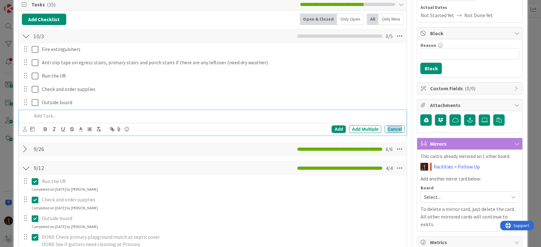
click at [389, 129] on div "Cancel" at bounding box center [394, 129] width 20 height 8
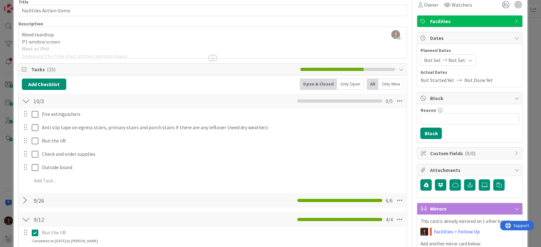
scroll to position [0, 0]
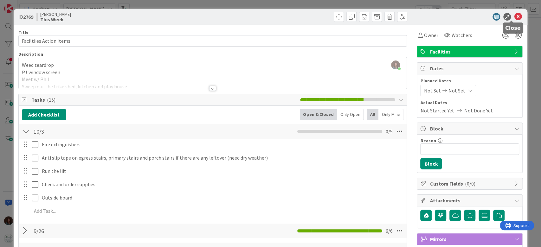
click at [514, 15] on icon at bounding box center [518, 17] width 8 height 8
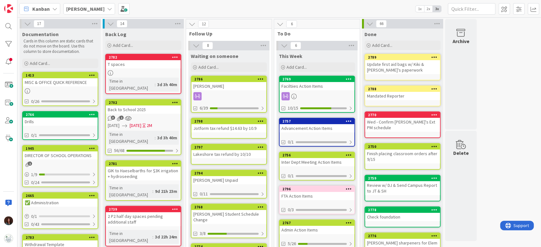
click at [324, 126] on div "Advancement Action Items" at bounding box center [316, 128] width 75 height 8
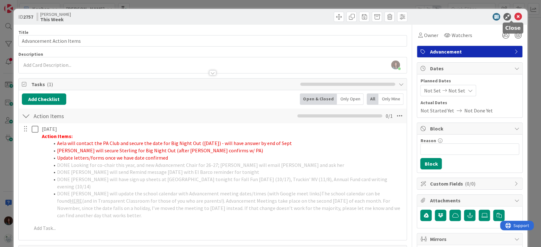
click at [514, 16] on icon at bounding box center [518, 17] width 8 height 8
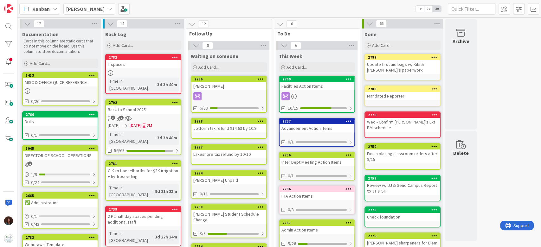
click at [342, 160] on div "Inter Dept Meeting Action Items" at bounding box center [316, 162] width 75 height 8
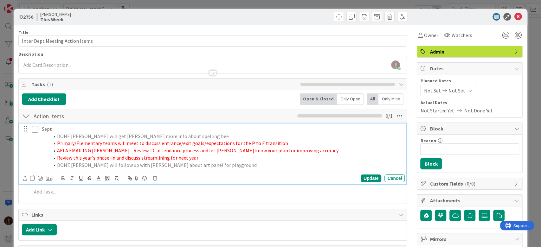
click at [57, 150] on span "AELA EMAILING CHRIS - Review TC attendance process and let Debbie know your pla…" at bounding box center [197, 150] width 281 height 6
click at [68, 165] on span "DONE Rhiannon will follow up with Chris about art panel for playground" at bounding box center [157, 165] width 200 height 6
click at [67, 166] on span "DONE Rhiannon will follow up with Chris about art panel for playground" at bounding box center [157, 165] width 200 height 6
drag, startPoint x: 70, startPoint y: 164, endPoint x: 53, endPoint y: 167, distance: 16.7
click at [53, 167] on li "DONE Rhiannon will follow up with Chris about art panel for playground" at bounding box center [225, 165] width 353 height 7
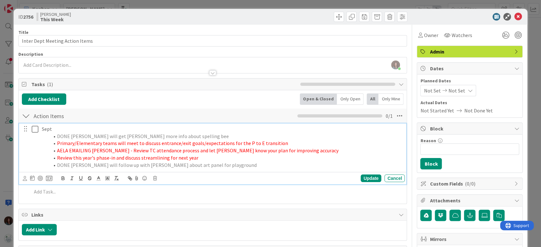
click at [57, 148] on span "AELA EMAILING CHRIS - Review TC attendance process and let Debbie know your pla…" at bounding box center [197, 150] width 281 height 6
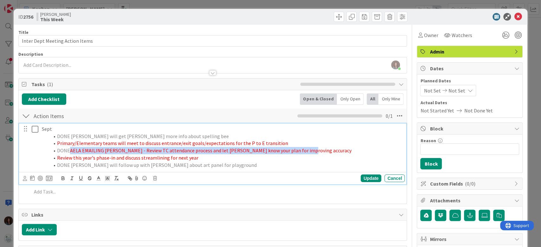
drag, startPoint x: 68, startPoint y: 151, endPoint x: 314, endPoint y: 153, distance: 245.8
click at [314, 153] on li "DONE AELA EMAILING CHRIS - Review TC attendance process and let Debbie know you…" at bounding box center [225, 150] width 353 height 7
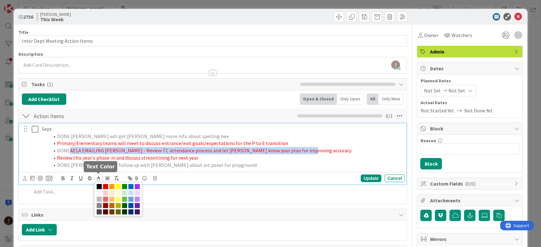
click at [98, 179] on icon at bounding box center [99, 179] width 6 height 6
click at [99, 198] on span at bounding box center [99, 199] width 5 height 5
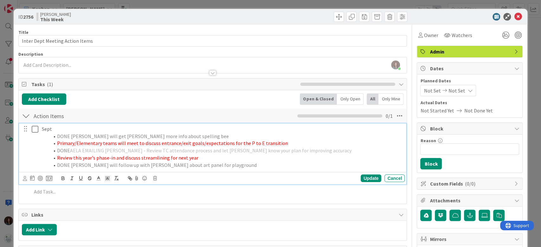
click at [203, 165] on span "DONE Rhiannon will follow up with Chris about art panel for playground" at bounding box center [157, 165] width 200 height 6
click at [172, 151] on span "AELA EMAILING CHRIS - Review TC attendance process and let Debbie know your pla…" at bounding box center [210, 150] width 281 height 6
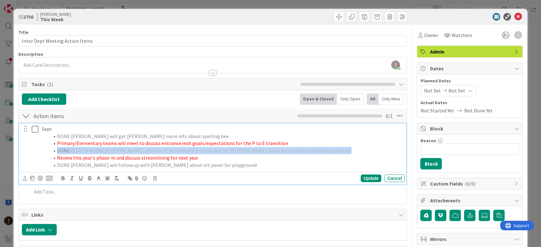
click at [172, 151] on span "AELA EMAILING CHRIS - Review TC attendance process and let Debbie know your pla…" at bounding box center [210, 150] width 281 height 6
click at [98, 177] on polyline at bounding box center [98, 177] width 2 height 3
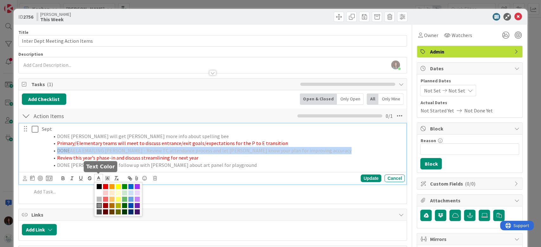
click at [98, 205] on span at bounding box center [99, 205] width 5 height 5
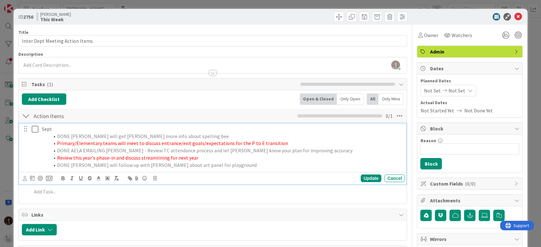
click at [240, 166] on li "DONE Rhiannon will follow up with Chris about art panel for playground" at bounding box center [225, 165] width 353 height 7
click at [362, 177] on div "Update" at bounding box center [371, 179] width 21 height 8
drag, startPoint x: 208, startPoint y: 157, endPoint x: 33, endPoint y: 165, distance: 174.7
click at [25, 159] on div "Sept DONE Debbie will get Irene J. more info about spelling bee Primary/Element…" at bounding box center [213, 147] width 383 height 47
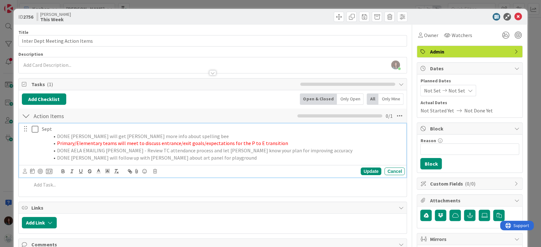
click at [57, 136] on span "DONE Debbie will get Irene J. more info about spelling bee" at bounding box center [143, 136] width 172 height 6
click at [198, 135] on span "DONE Debbie will get Irene J. more info about spelling bee" at bounding box center [284, 136] width 172 height 6
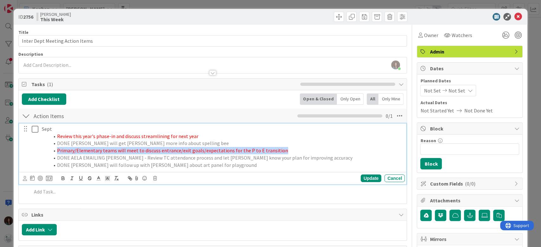
drag, startPoint x: 281, startPoint y: 150, endPoint x: 44, endPoint y: 152, distance: 237.3
click at [44, 152] on ol "Review this year's phase-in and discuss streamlining for next year DONE Debbie …" at bounding box center [222, 151] width 360 height 36
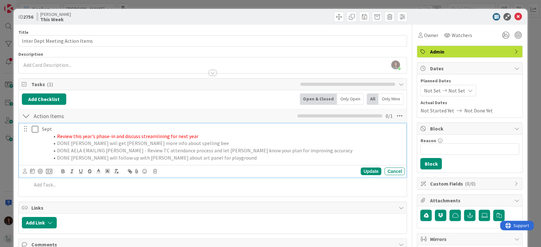
click at [213, 136] on li "Review this year's phase-in and discuss streamlining for next year" at bounding box center [225, 136] width 353 height 7
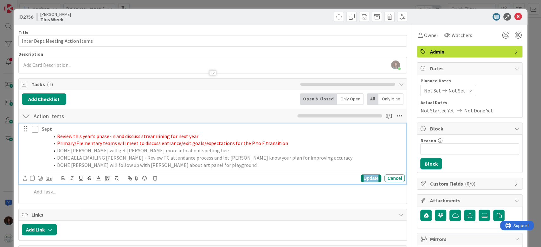
click at [369, 175] on div "Update" at bounding box center [371, 179] width 21 height 8
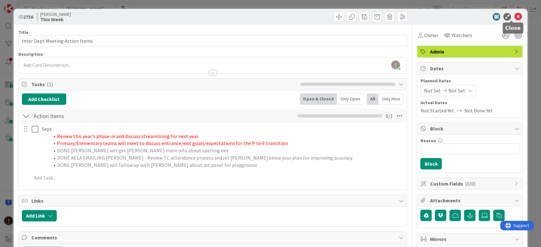
click at [514, 16] on icon at bounding box center [518, 17] width 8 height 8
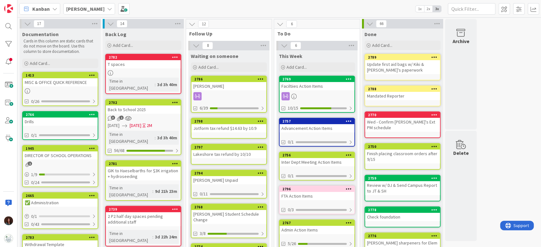
click at [334, 161] on div "Inter Dept Meeting Action Items" at bounding box center [316, 162] width 75 height 8
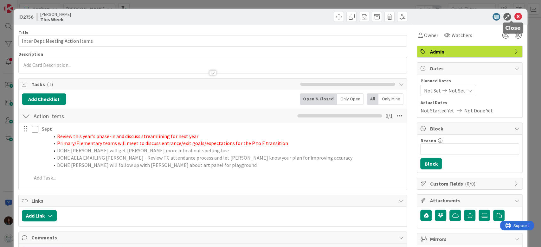
click at [514, 16] on icon at bounding box center [518, 17] width 8 height 8
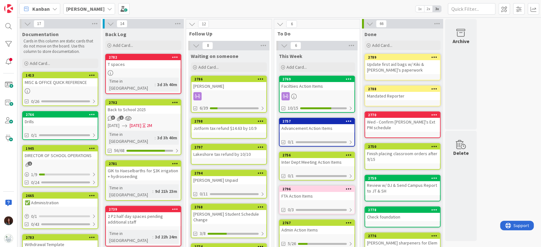
click at [322, 80] on div "2769" at bounding box center [318, 79] width 72 height 4
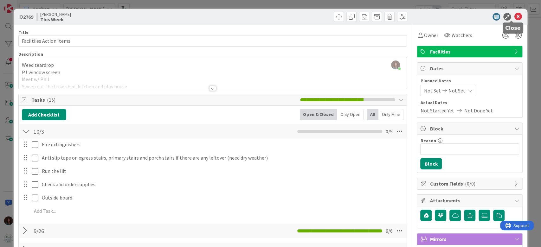
click at [514, 17] on icon at bounding box center [518, 17] width 8 height 8
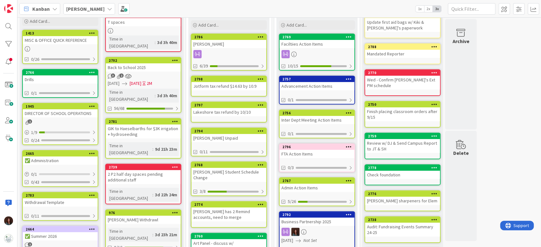
click at [311, 82] on div "Advancement Action Items" at bounding box center [316, 86] width 75 height 8
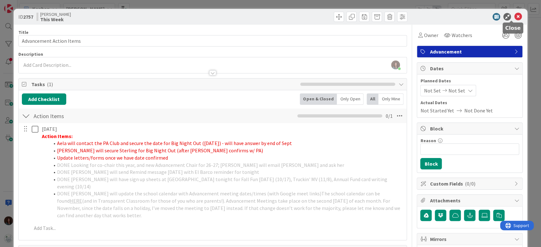
click at [514, 17] on icon at bounding box center [518, 17] width 8 height 8
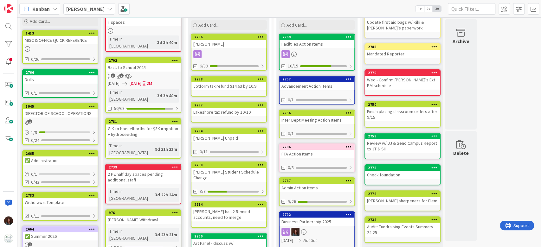
scroll to position [84, 0]
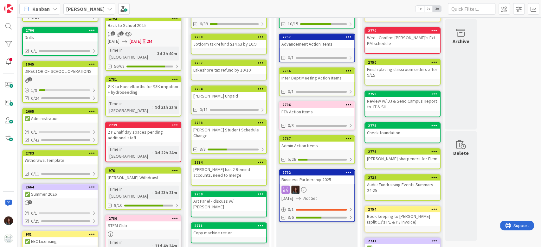
click at [331, 109] on div "FTA Action Items" at bounding box center [316, 112] width 75 height 8
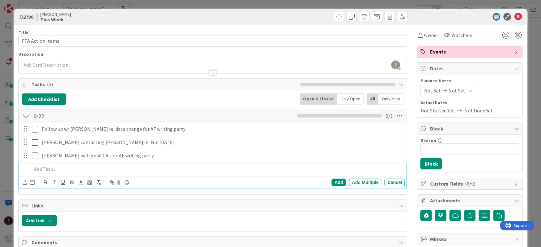
click at [128, 169] on p at bounding box center [217, 168] width 371 height 7
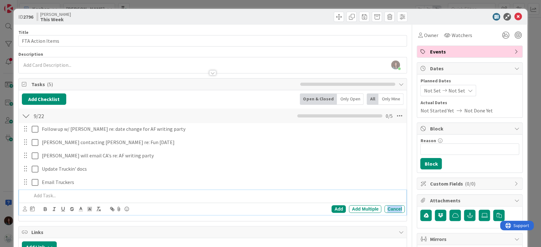
click at [398, 210] on div "Cancel" at bounding box center [394, 209] width 20 height 8
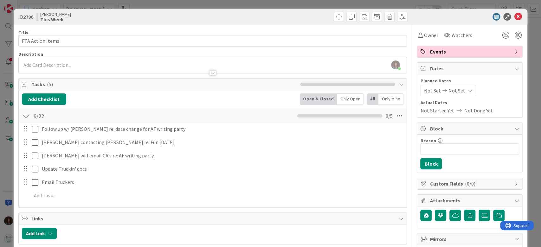
click at [391, 207] on div "Tasks ( 5 ) Add Checklist Open & Closed Only Open All Only Mine 9/22 Checklist …" at bounding box center [212, 143] width 389 height 130
click at [514, 17] on icon at bounding box center [518, 17] width 8 height 8
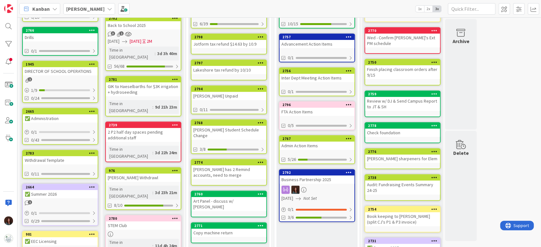
click at [336, 179] on div "Business Partnership 2025" at bounding box center [316, 180] width 75 height 8
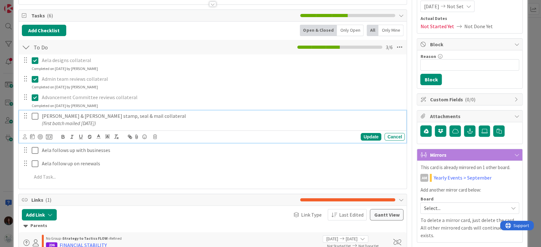
click at [119, 121] on p "(first batch mailed 9/23/25)" at bounding box center [222, 123] width 360 height 7
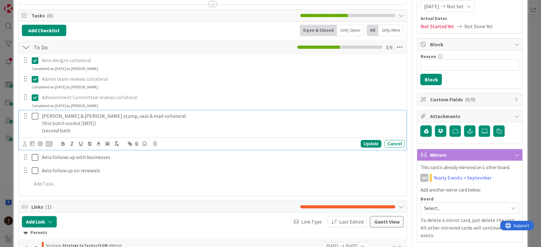
click at [114, 124] on p "(first batch mailed 9/23/25)" at bounding box center [222, 123] width 360 height 7
click at [106, 131] on p "(second bath" at bounding box center [222, 130] width 360 height 7
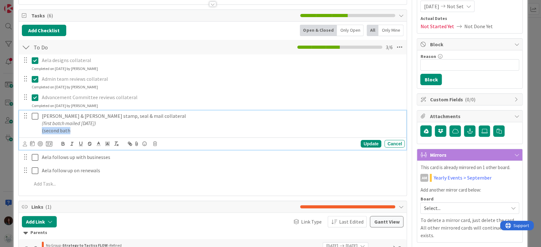
click at [106, 131] on p "(second bath" at bounding box center [222, 130] width 360 height 7
click at [89, 130] on em "(first batch mailed 9/23/25)" at bounding box center [69, 130] width 54 height 6
click at [168, 131] on p "(first batch mailed 9/26/25)" at bounding box center [222, 130] width 360 height 7
click at [361, 142] on div "Update" at bounding box center [371, 144] width 21 height 8
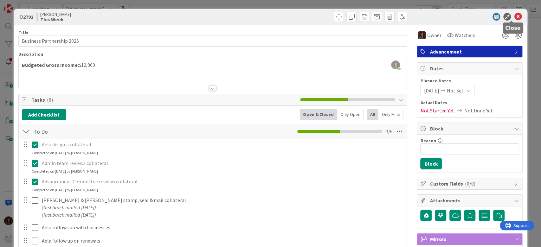
click at [514, 19] on icon at bounding box center [518, 17] width 8 height 8
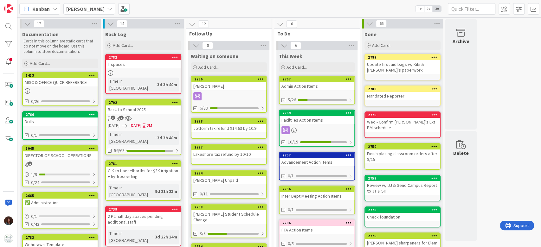
click at [333, 82] on div "Admin Action Items" at bounding box center [316, 86] width 75 height 8
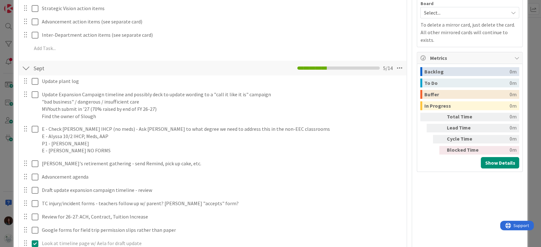
scroll to position [169, 0]
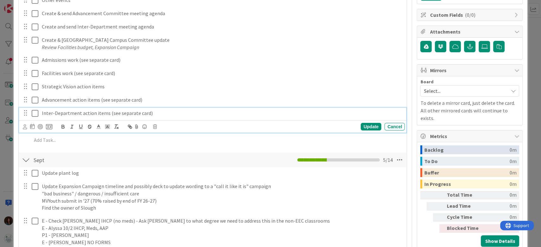
click at [163, 113] on p "Inter-Department action items (see separate card)" at bounding box center [222, 113] width 360 height 7
click at [156, 125] on icon at bounding box center [155, 127] width 4 height 4
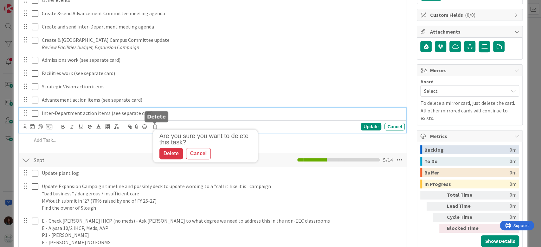
click at [161, 153] on div "Delete" at bounding box center [170, 153] width 23 height 11
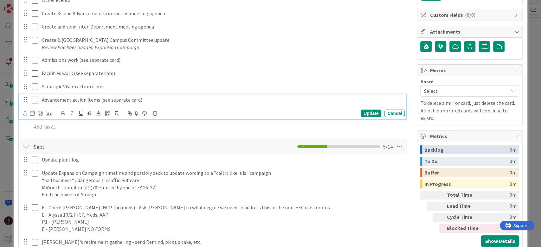
click at [151, 100] on p "Advancement action items (see separate card)" at bounding box center [222, 99] width 360 height 7
click at [155, 113] on icon at bounding box center [155, 113] width 4 height 4
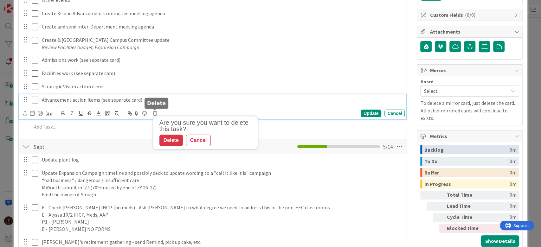
click at [176, 142] on div "Delete" at bounding box center [170, 140] width 23 height 11
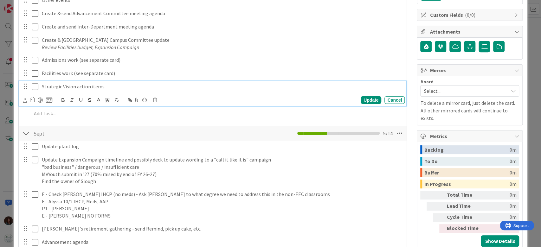
click at [120, 90] on p "Strategic Vision action items" at bounding box center [222, 86] width 360 height 7
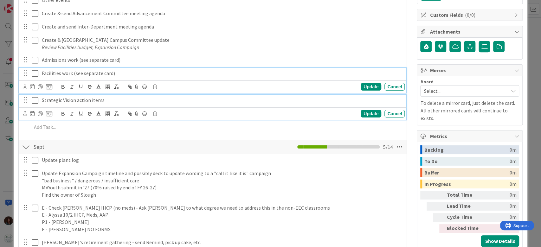
click at [119, 74] on p "Facilities work (see separate card)" at bounding box center [222, 73] width 360 height 7
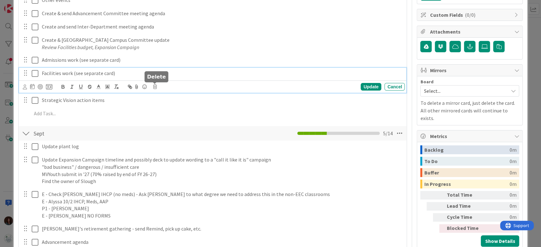
click at [156, 84] on body "Kanban Rhiannon 1x 2x 3x 17 Documentation Cards in this column are static cards…" at bounding box center [270, 123] width 541 height 247
click at [152, 84] on div "Update Cancel" at bounding box center [214, 86] width 382 height 9
click at [155, 88] on icon at bounding box center [155, 87] width 4 height 4
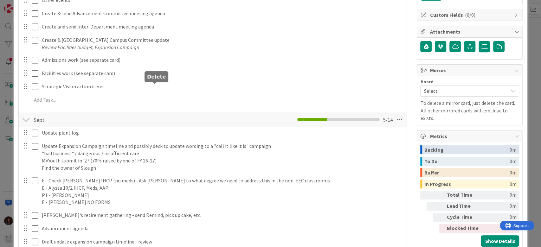
click at [166, 116] on div "Add Checklist Open & Closed Only Open All Only Mine Rhiannon's Monthly Admin Ch…" at bounding box center [213, 168] width 382 height 487
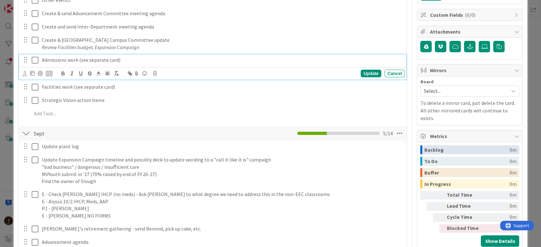
click at [131, 62] on p "Admissions work (see separate card)" at bounding box center [222, 59] width 360 height 7
click at [390, 71] on div "Cancel" at bounding box center [394, 74] width 20 height 8
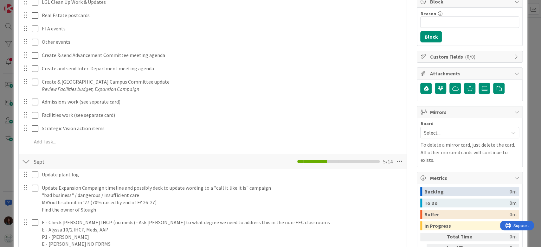
scroll to position [127, 0]
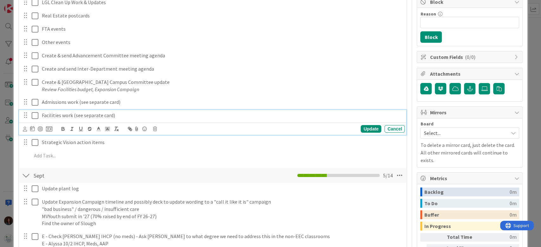
click at [139, 113] on p "Facilities work (see separate card)" at bounding box center [222, 115] width 360 height 7
drag, startPoint x: 156, startPoint y: 127, endPoint x: 162, endPoint y: 136, distance: 10.6
click at [156, 128] on icon at bounding box center [155, 129] width 4 height 4
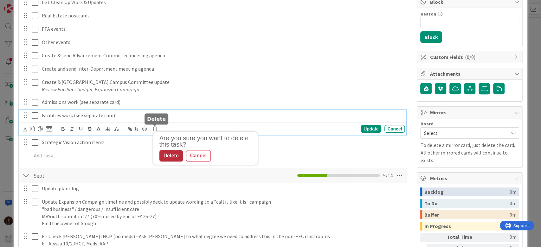
click at [172, 153] on div "Delete" at bounding box center [170, 155] width 23 height 11
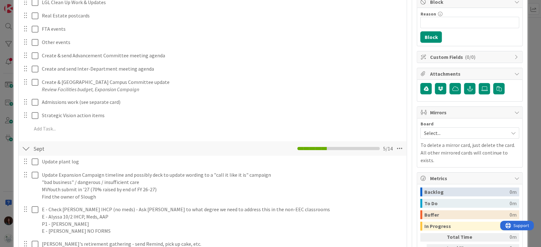
scroll to position [42, 0]
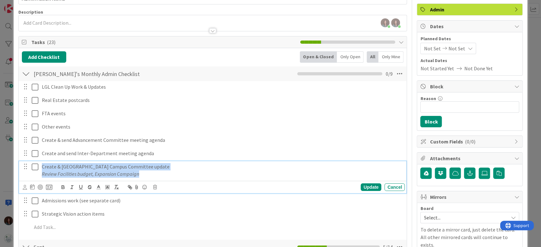
drag, startPoint x: 147, startPoint y: 169, endPoint x: 47, endPoint y: 179, distance: 100.3
click at [25, 166] on div "Create & send Main Street Campus Committee update Review Facilities budget, Exp…" at bounding box center [213, 170] width 383 height 18
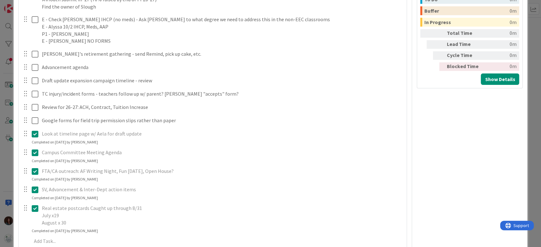
scroll to position [338, 0]
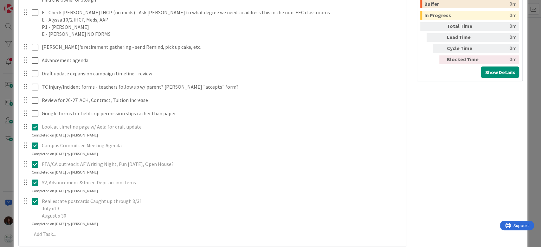
click at [35, 146] on icon at bounding box center [35, 146] width 7 height 8
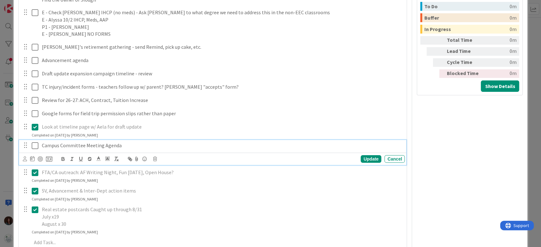
click at [56, 144] on p "Campus Committee Meeting Agenda" at bounding box center [222, 145] width 360 height 7
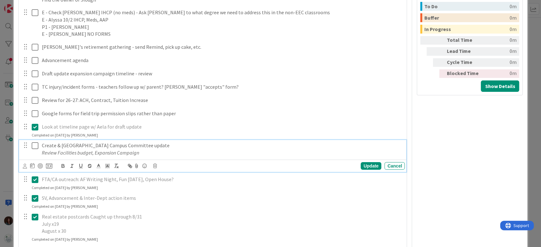
click at [34, 146] on icon at bounding box center [35, 146] width 7 height 8
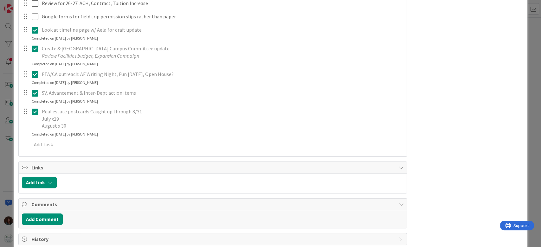
scroll to position [422, 0]
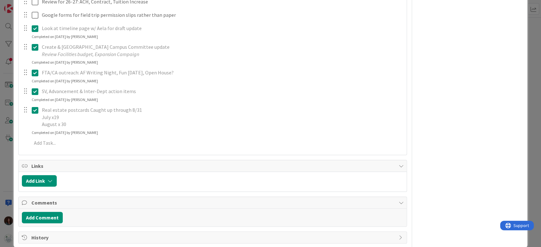
click at [35, 110] on icon at bounding box center [35, 110] width 7 height 8
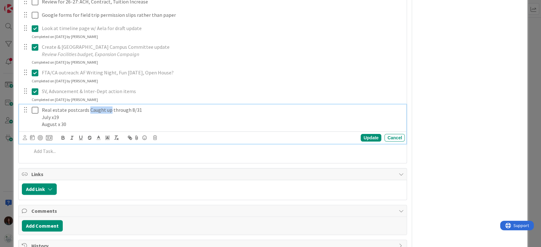
drag, startPoint x: 87, startPoint y: 108, endPoint x: 109, endPoint y: 108, distance: 21.5
click at [109, 108] on p "Real estate postcards Caught up through 8/31" at bounding box center [222, 109] width 360 height 7
click at [364, 138] on div "Update" at bounding box center [371, 138] width 21 height 8
click at [88, 106] on p "Real estate postcards Done through 8/31" at bounding box center [222, 109] width 360 height 7
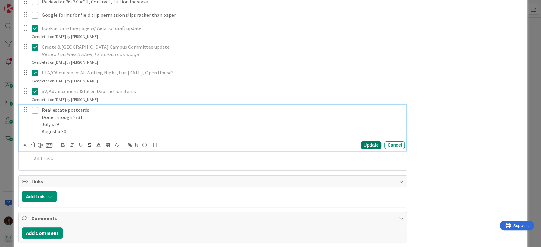
click at [363, 141] on div "Update Cancel" at bounding box center [214, 145] width 382 height 9
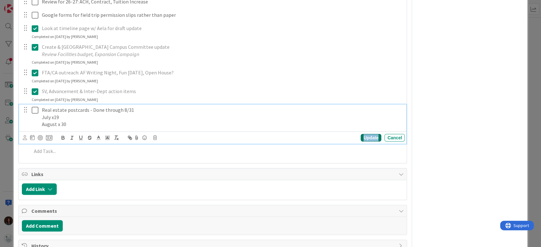
click at [367, 135] on div "Update" at bounding box center [371, 138] width 21 height 8
click at [35, 109] on icon at bounding box center [35, 110] width 7 height 8
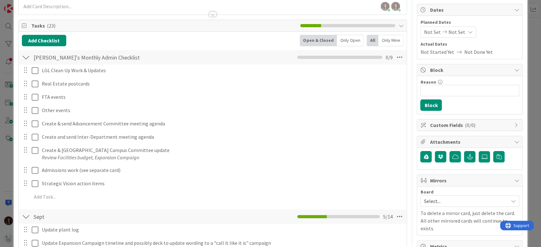
scroll to position [42, 0]
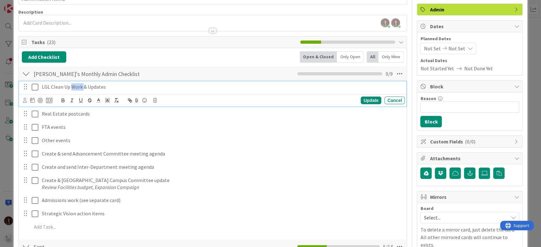
drag, startPoint x: 82, startPoint y: 87, endPoint x: 71, endPoint y: 87, distance: 11.4
click at [71, 87] on p "LGL Clean Up Work & Updates" at bounding box center [222, 86] width 360 height 7
click at [184, 86] on p "LGL Clean Up Work & Updates" at bounding box center [222, 86] width 360 height 7
drag, startPoint x: 126, startPoint y: 90, endPoint x: 83, endPoint y: 88, distance: 43.7
click at [83, 88] on p "LGL Clean Up Work & Updates" at bounding box center [222, 86] width 360 height 7
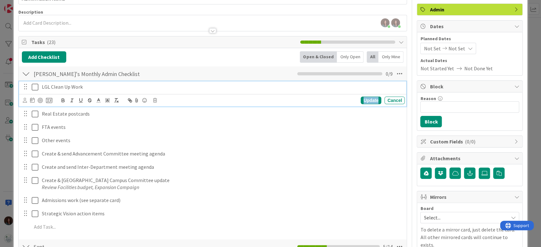
click at [367, 100] on div "Update" at bounding box center [371, 101] width 21 height 8
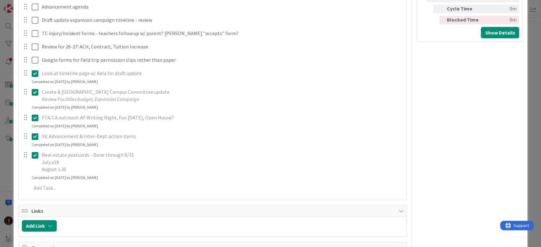
scroll to position [380, 0]
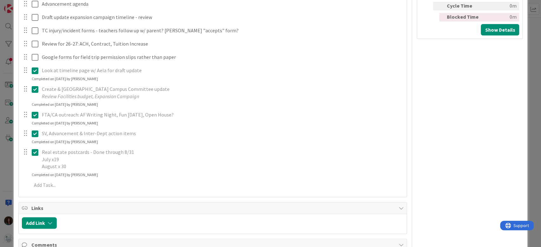
click at [34, 132] on icon at bounding box center [35, 134] width 7 height 8
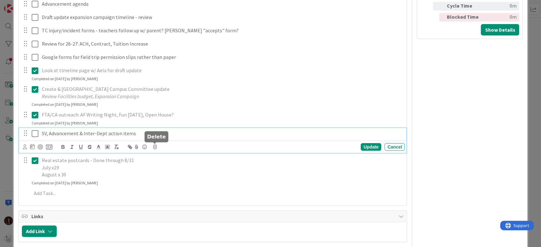
click at [155, 145] on icon at bounding box center [155, 147] width 4 height 4
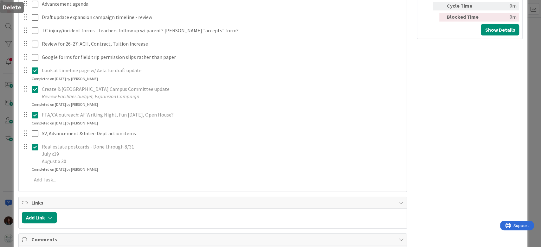
click at [172, 172] on div "Update plant log Update Cancel Update Expansion Campaign timeline and possibly …" at bounding box center [213, 44] width 382 height 285
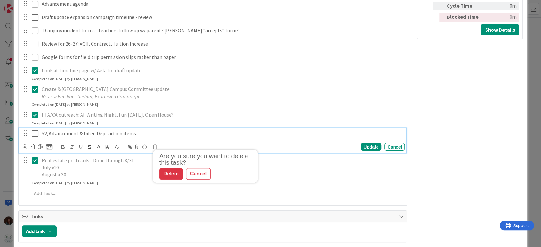
click at [148, 132] on p "SV, Advancement & Inter-Dept action items" at bounding box center [222, 133] width 360 height 7
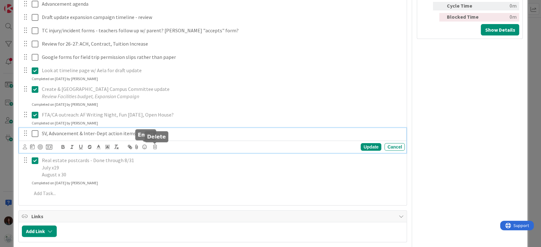
click at [153, 146] on icon at bounding box center [155, 147] width 4 height 4
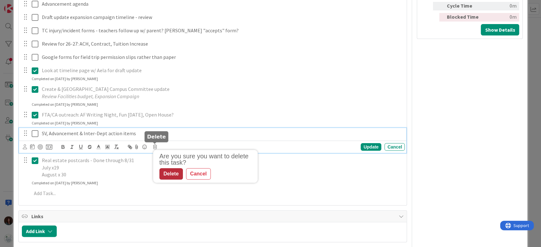
click at [170, 170] on div "Delete" at bounding box center [170, 173] width 23 height 11
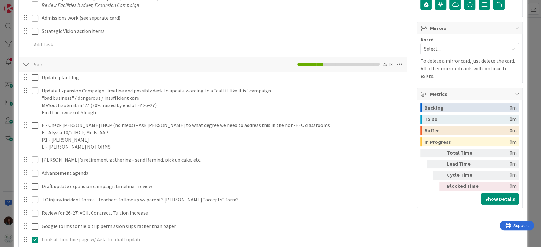
scroll to position [84, 0]
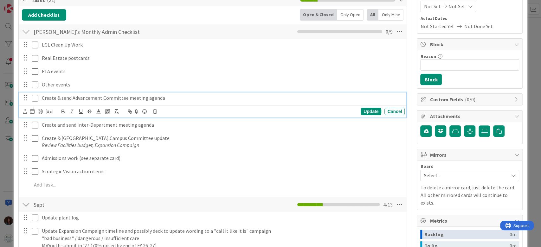
click at [115, 97] on p "Create & send Advancement Committee meeting agenda" at bounding box center [222, 97] width 360 height 7
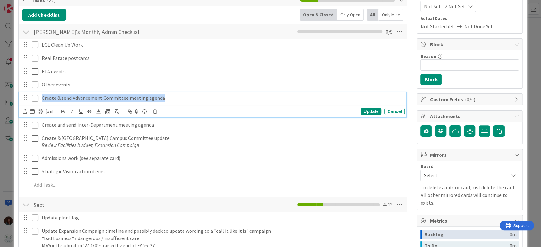
click at [115, 97] on p "Create & send Advancement Committee meeting agenda" at bounding box center [222, 97] width 360 height 7
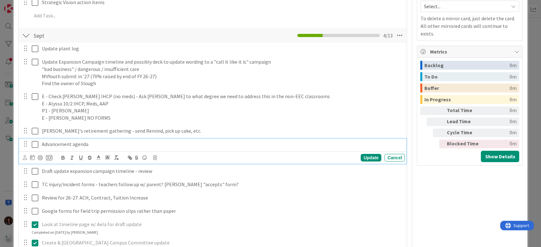
click at [93, 141] on p "Advancement agenda" at bounding box center [222, 144] width 360 height 7
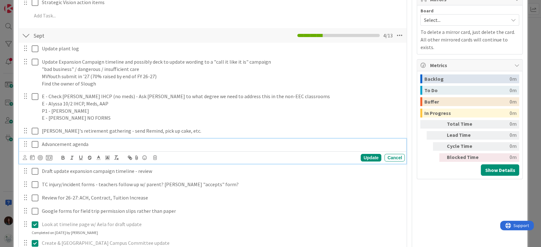
click at [93, 141] on p "Advancement agenda" at bounding box center [222, 144] width 360 height 7
click at [361, 155] on div "Update" at bounding box center [371, 158] width 21 height 8
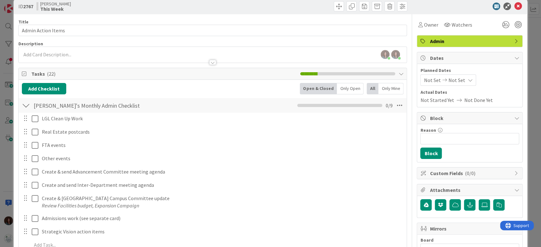
scroll to position [0, 0]
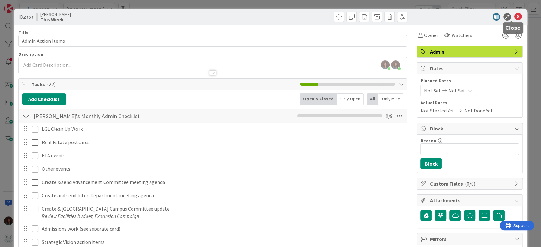
click at [514, 15] on icon at bounding box center [518, 17] width 8 height 8
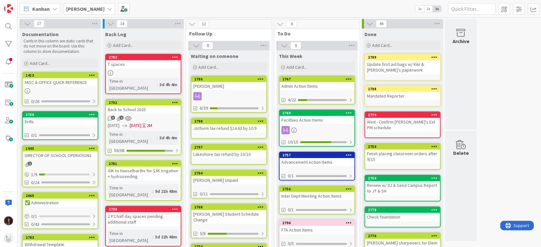
click at [247, 86] on div "Kendal McTeigue" at bounding box center [228, 86] width 75 height 8
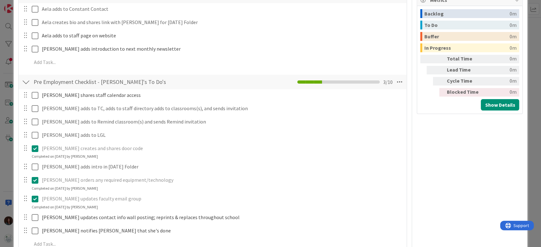
scroll to position [549, 0]
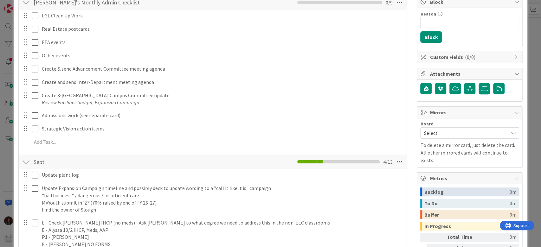
scroll to position [42, 0]
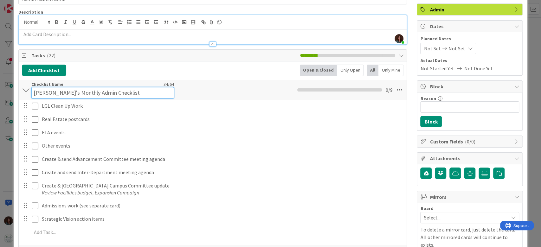
click at [80, 88] on input "Rhiannon's Monthly Admin Checklist" at bounding box center [102, 92] width 143 height 11
click at [34, 90] on input "Month"" at bounding box center [102, 92] width 143 height 11
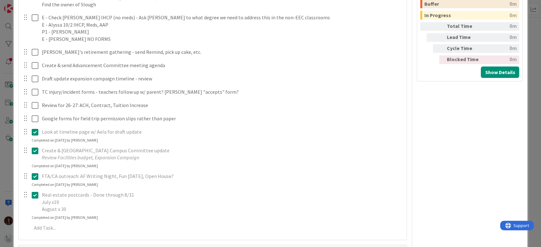
scroll to position [84, 0]
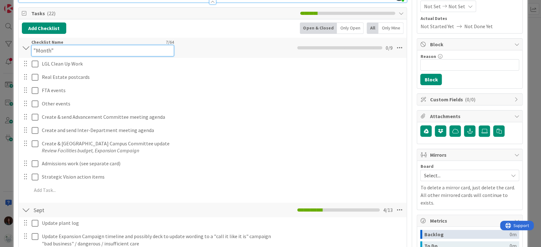
click at [131, 53] on input ""Month"" at bounding box center [102, 50] width 143 height 11
type input ""Month""
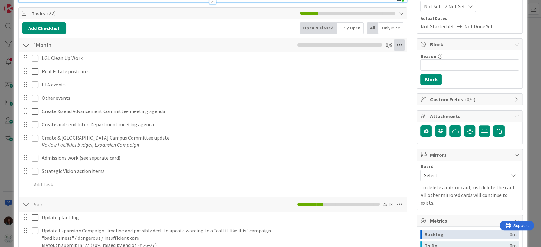
click at [397, 47] on icon at bounding box center [398, 44] width 11 height 11
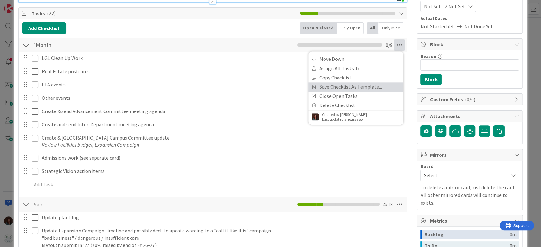
click at [367, 86] on link "Save Checklist As Template..." at bounding box center [355, 86] width 95 height 9
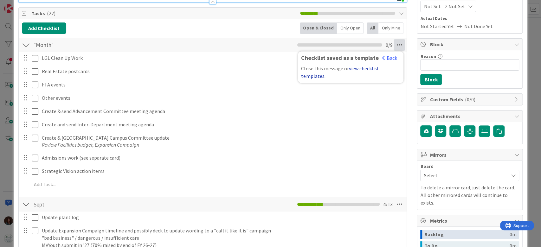
click at [312, 77] on link "view checklist templates" at bounding box center [340, 72] width 78 height 14
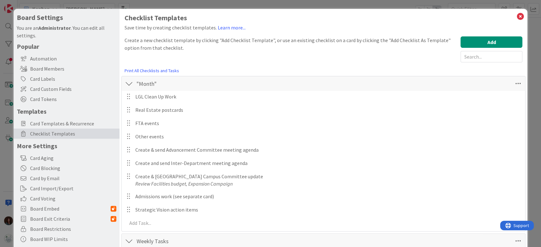
click at [516, 15] on icon at bounding box center [520, 16] width 8 height 9
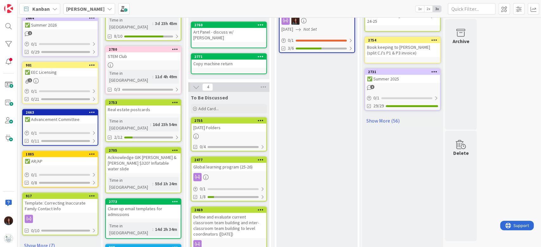
scroll to position [296, 0]
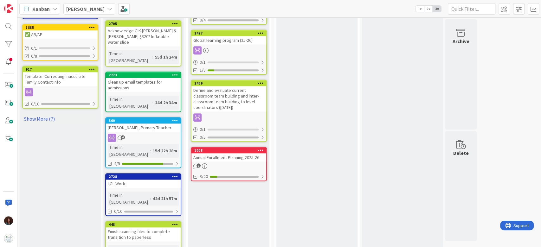
scroll to position [404, 0]
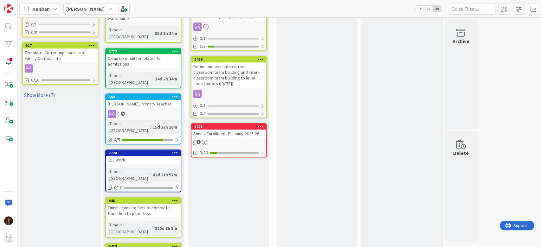
click at [128, 156] on div "LGL Work" at bounding box center [143, 160] width 75 height 8
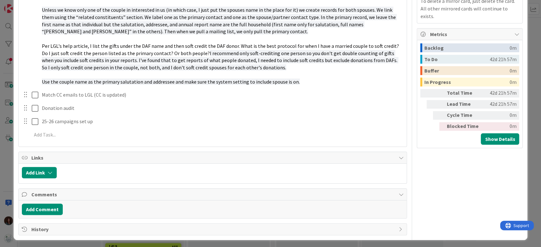
scroll to position [272, 0]
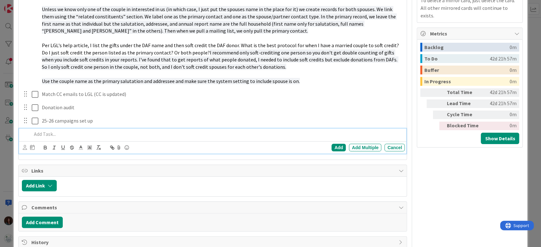
click at [95, 135] on p at bounding box center [217, 134] width 371 height 7
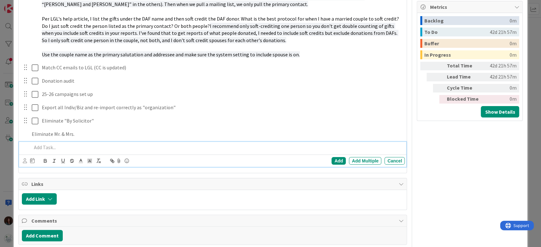
scroll to position [312, 0]
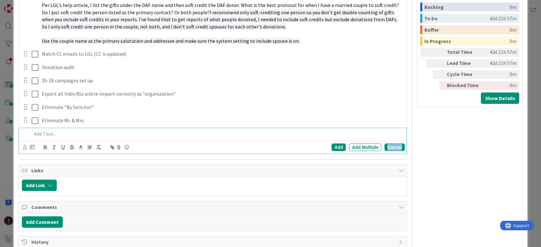
click at [388, 146] on div "Cancel" at bounding box center [394, 148] width 20 height 8
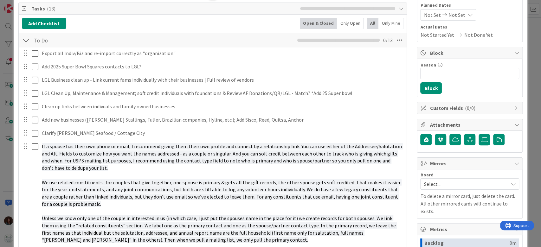
scroll to position [0, 0]
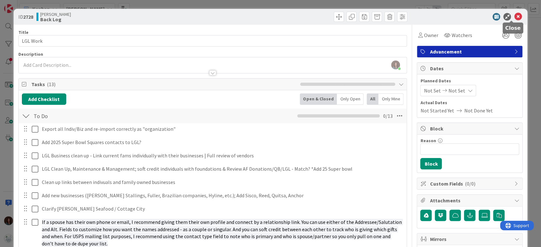
click at [514, 17] on icon at bounding box center [518, 17] width 8 height 8
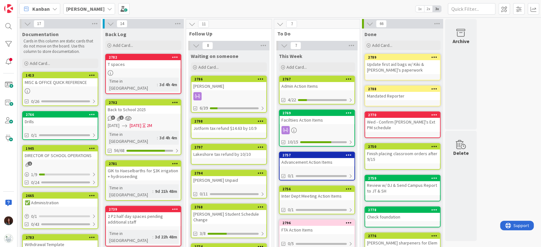
click at [196, 97] on icon at bounding box center [197, 96] width 8 height 8
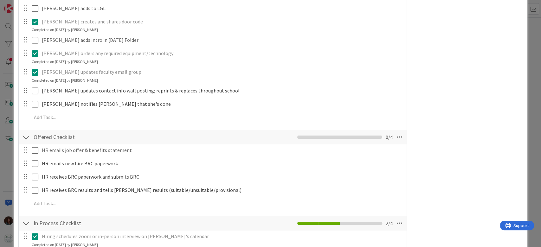
scroll to position [380, 0]
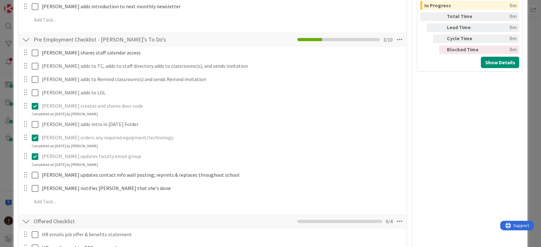
click at [35, 158] on icon at bounding box center [35, 157] width 7 height 8
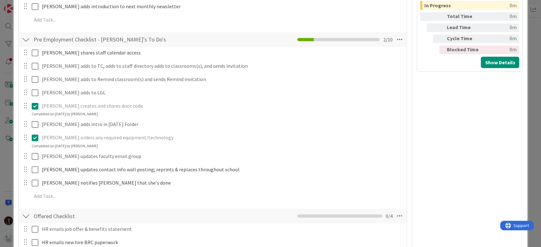
click at [36, 140] on icon at bounding box center [35, 138] width 7 height 8
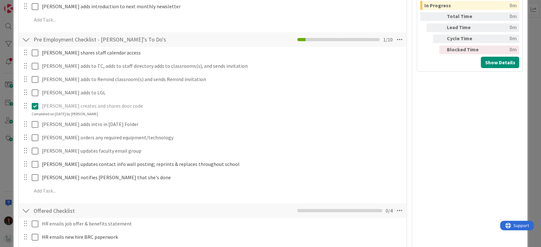
click at [32, 106] on icon at bounding box center [35, 106] width 7 height 8
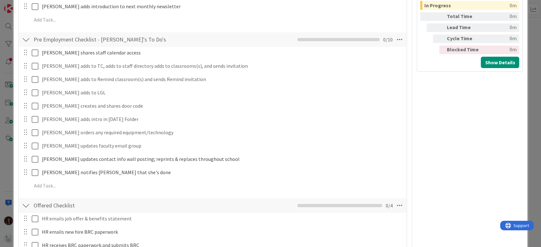
click at [386, 118] on div "Rhiannon shares staff calendar access Update Cancel Rhiannon adds to TC, adds t…" at bounding box center [213, 120] width 382 height 147
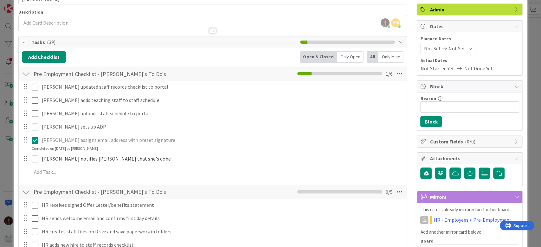
scroll to position [0, 0]
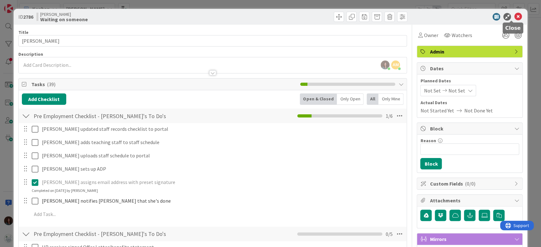
click at [514, 16] on icon at bounding box center [518, 17] width 8 height 8
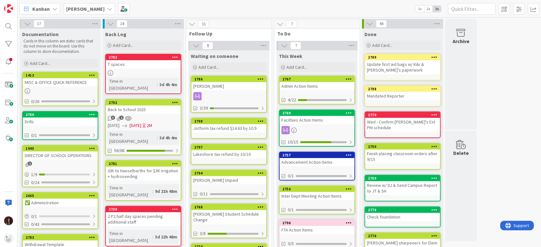
click at [262, 77] on icon at bounding box center [261, 79] width 6 height 4
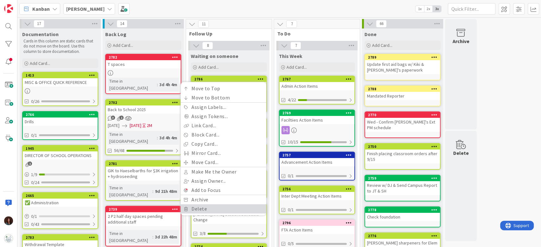
click at [224, 207] on link "Delete" at bounding box center [224, 208] width 86 height 9
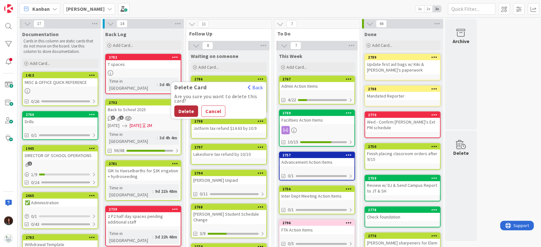
click at [184, 111] on button "Delete" at bounding box center [186, 110] width 24 height 11
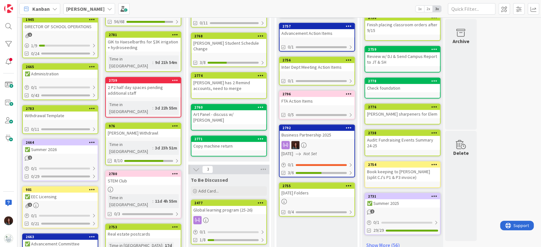
scroll to position [84, 0]
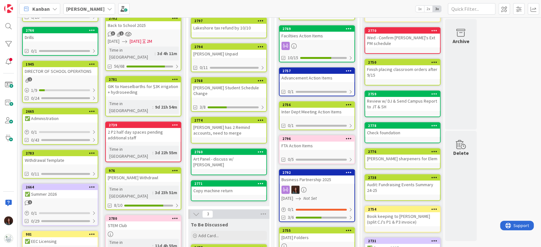
click at [247, 87] on div "Maia Student Schedule Change" at bounding box center [228, 91] width 75 height 14
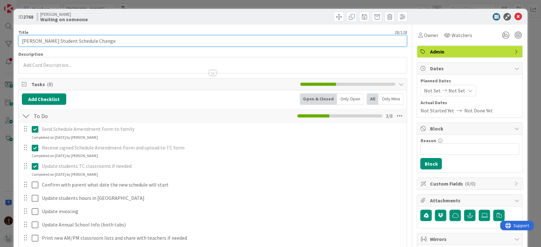
click at [95, 40] on input "Maia Student Schedule Change" at bounding box center [212, 40] width 389 height 11
type input "[PERSON_NAME] Student Schedule Change?"
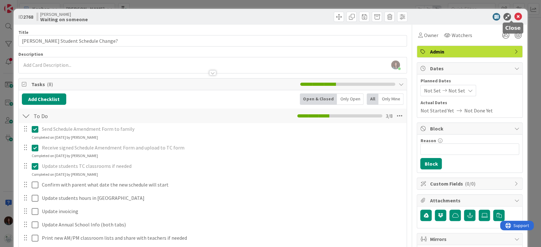
click at [514, 13] on icon at bounding box center [518, 17] width 8 height 8
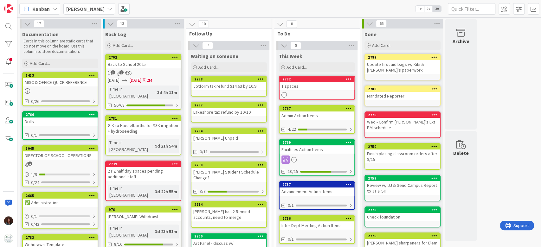
click at [118, 65] on div "Back to School 2025" at bounding box center [143, 64] width 75 height 8
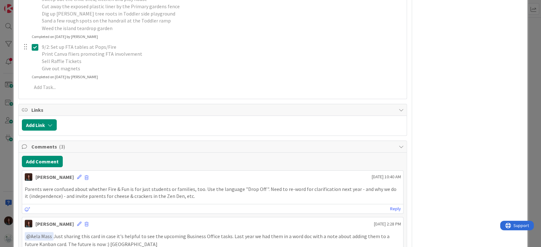
scroll to position [2281, 0]
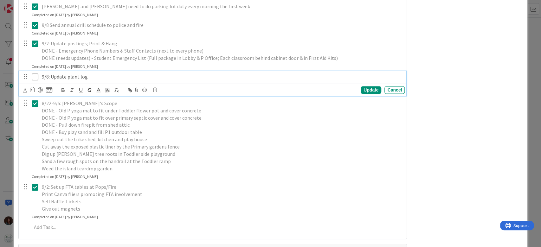
click at [48, 73] on p "9/8: Update plant log" at bounding box center [222, 76] width 360 height 7
click at [362, 86] on div "Update" at bounding box center [371, 90] width 21 height 8
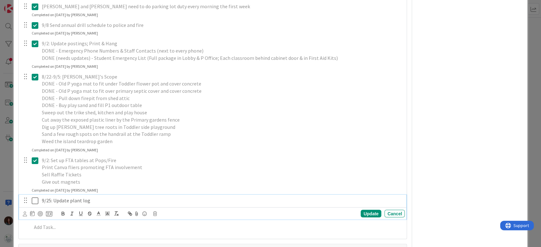
click at [35, 197] on icon at bounding box center [35, 201] width 7 height 8
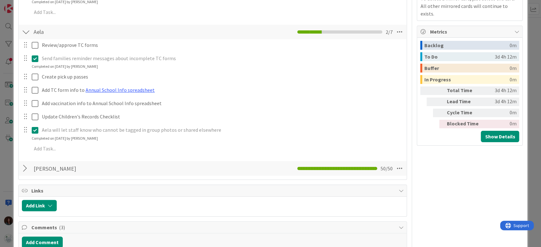
scroll to position [238, 0]
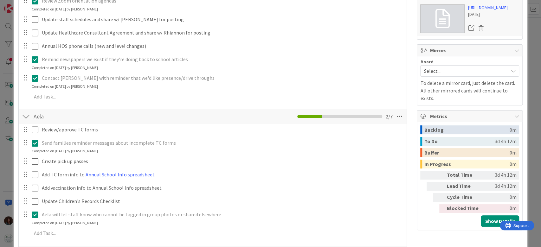
click at [24, 116] on div at bounding box center [26, 116] width 8 height 11
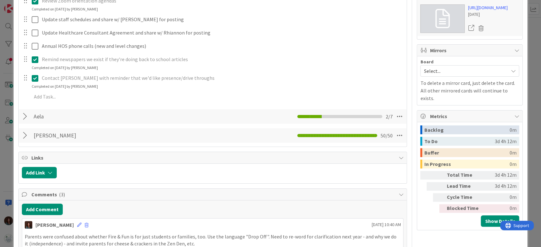
scroll to position [112, 0]
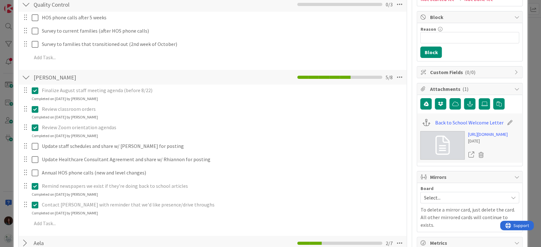
click at [28, 75] on div at bounding box center [26, 77] width 8 height 11
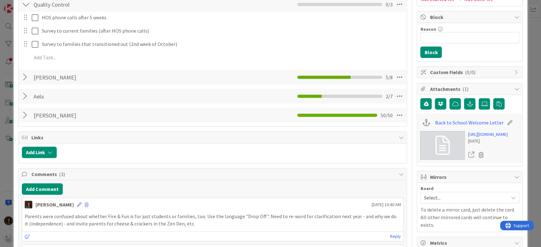
scroll to position [69, 0]
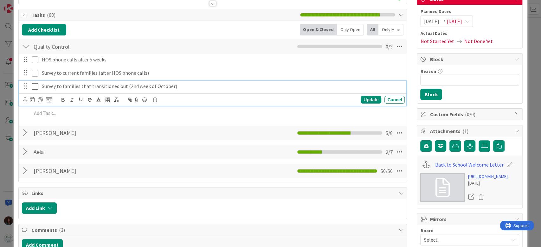
click at [107, 85] on p "Survey to families that transitioned out (2nd week of October)" at bounding box center [222, 86] width 360 height 7
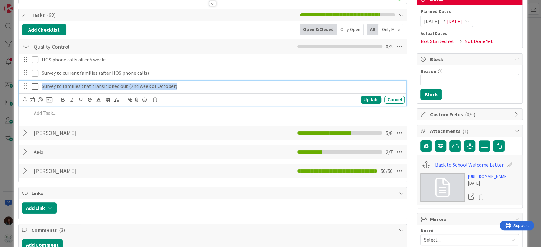
click at [107, 85] on p "Survey to families that transitioned out (2nd week of October)" at bounding box center [222, 86] width 360 height 7
copy p "Survey to families that transitioned out (2nd week of October)"
click at [370, 98] on div "Update" at bounding box center [371, 100] width 21 height 8
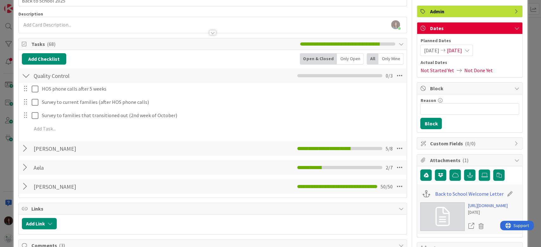
scroll to position [27, 0]
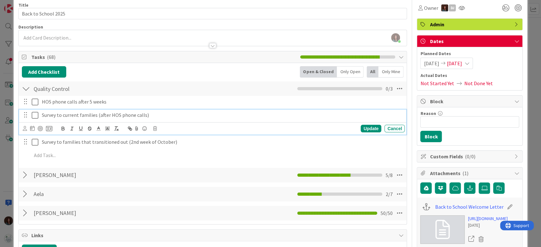
click at [108, 116] on p "Survey to current families (after HOS phone calls)" at bounding box center [222, 115] width 360 height 7
copy p "Survey to current families (after HOS phone calls)"
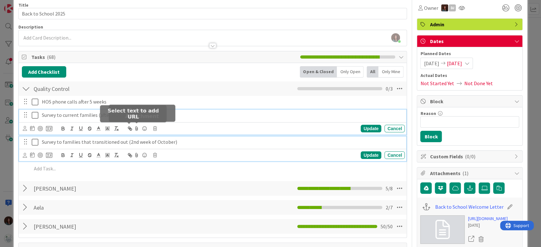
click at [107, 142] on p "Survey to families that transitioned out (2nd week of October)" at bounding box center [222, 141] width 360 height 7
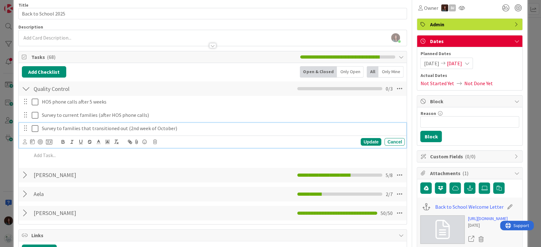
scroll to position [14, 0]
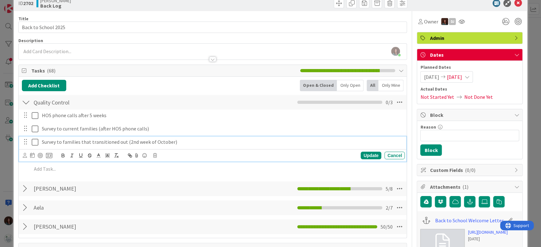
click at [109, 142] on p "Survey to families that transitioned out (2nd week of October)" at bounding box center [222, 141] width 360 height 7
copy p "Survey to families that transitioned out (2nd week of October)"
type input "Template: Back to School 2025"
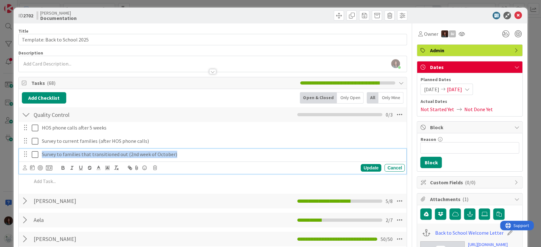
scroll to position [0, 0]
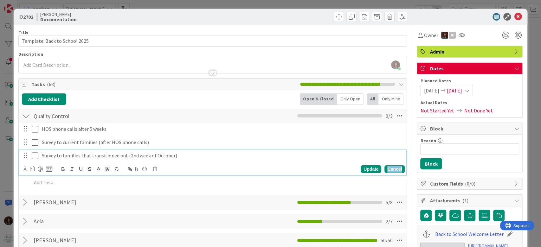
click at [388, 169] on div "Cancel" at bounding box center [394, 169] width 20 height 8
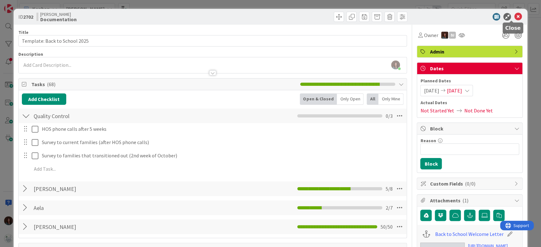
click at [514, 16] on icon at bounding box center [518, 17] width 8 height 8
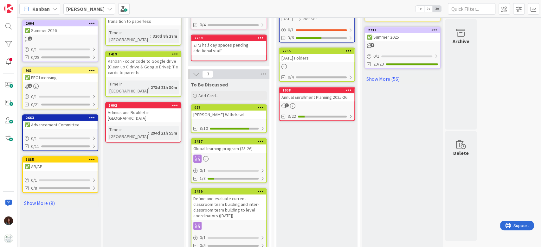
scroll to position [296, 0]
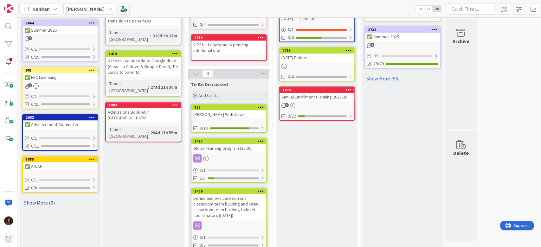
click at [49, 201] on link "Show More (9)" at bounding box center [60, 203] width 76 height 10
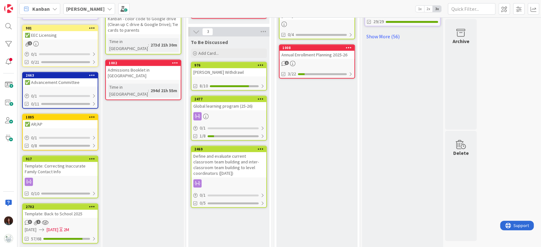
scroll to position [380, 0]
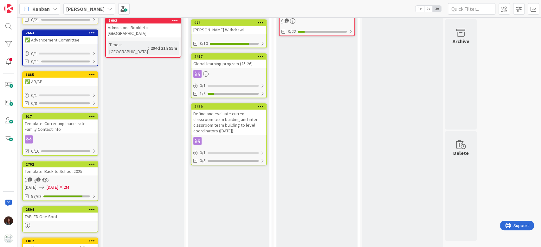
click at [74, 170] on div "Template: Back to School 2025" at bounding box center [60, 171] width 75 height 8
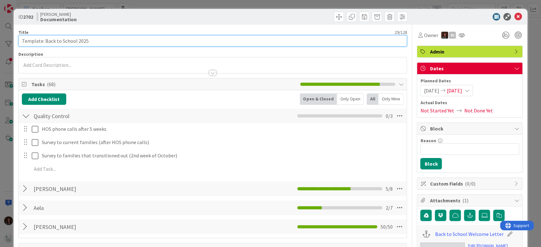
drag, startPoint x: 44, startPoint y: 39, endPoint x: 0, endPoint y: 38, distance: 43.7
click at [0, 38] on div "ID 2702 Rhiannon Documentation Title 29 / 128 Template: Back to School 2025 Des…" at bounding box center [270, 123] width 541 height 247
type input "Back to School 2025"
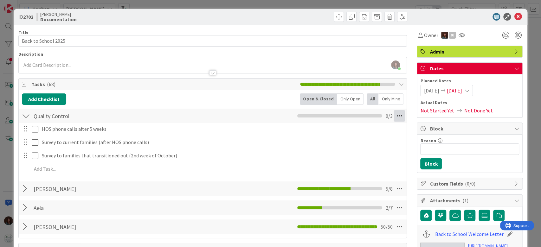
click at [396, 116] on icon at bounding box center [398, 115] width 11 height 11
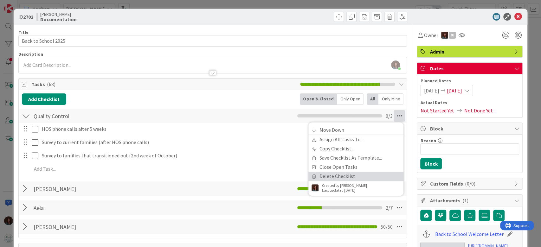
click at [374, 176] on link "Delete Checklist" at bounding box center [355, 176] width 95 height 9
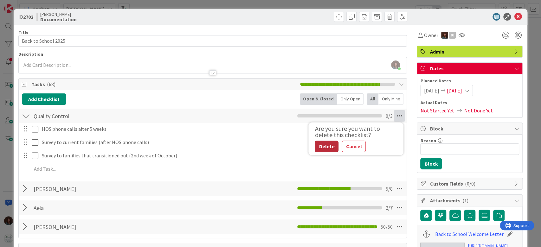
click at [319, 146] on button "Delete" at bounding box center [327, 146] width 24 height 11
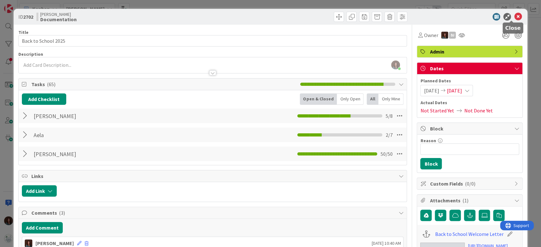
click at [514, 17] on icon at bounding box center [518, 17] width 8 height 8
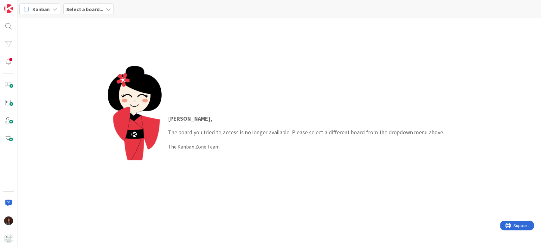
click at [89, 7] on b "Select a board..." at bounding box center [84, 9] width 37 height 6
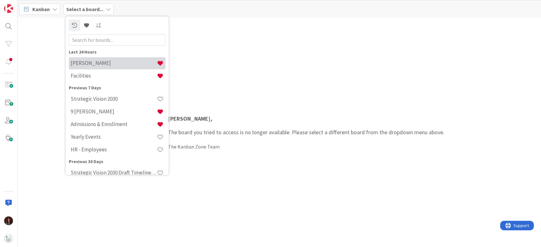
click at [98, 67] on div "[PERSON_NAME]" at bounding box center [117, 63] width 97 height 12
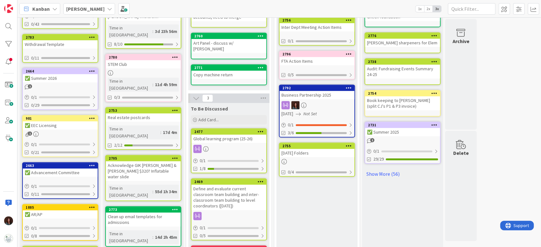
scroll to position [253, 0]
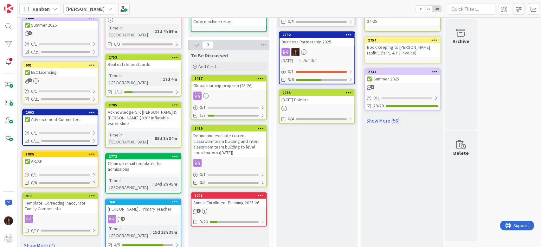
click at [236, 199] on div "Annual Enrollment Planning 2025-26" at bounding box center [228, 203] width 75 height 8
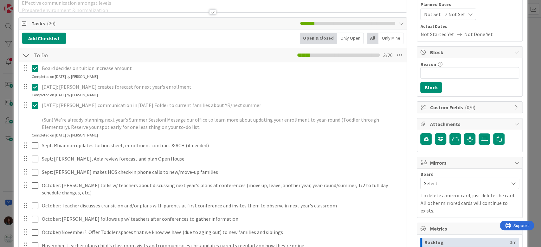
scroll to position [84, 0]
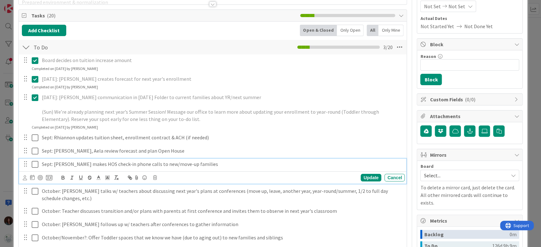
click at [194, 163] on p "Sept: [PERSON_NAME] makes HOS check-in phone calls to new/move-up families" at bounding box center [222, 164] width 360 height 7
click at [362, 174] on div "Update" at bounding box center [371, 178] width 21 height 8
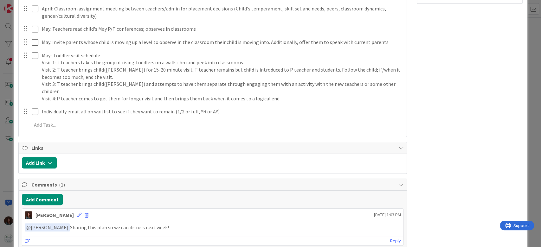
scroll to position [422, 0]
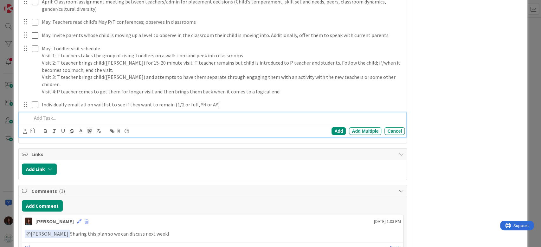
click at [69, 114] on p at bounding box center [217, 117] width 371 height 7
click at [44, 114] on p "Oct: Survey to current families (after HOS phone calls)" at bounding box center [217, 117] width 371 height 7
click at [332, 127] on div "Add" at bounding box center [338, 131] width 14 height 8
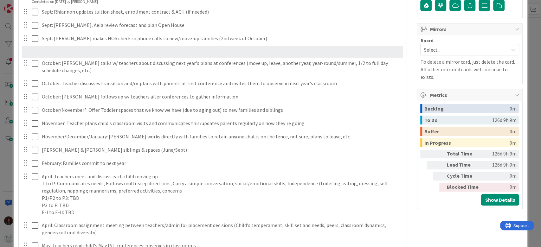
scroll to position [209, 0]
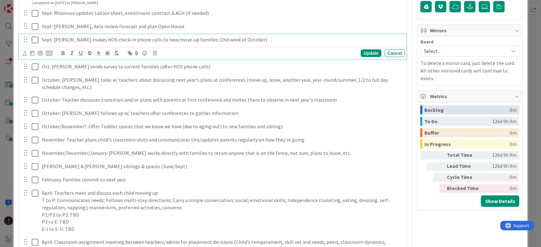
click at [52, 37] on p "Sept: [PERSON_NAME] makes HOS check-in phone calls to new/move-up families (2nd…" at bounding box center [222, 39] width 360 height 7
click at [361, 53] on div "Update" at bounding box center [371, 53] width 21 height 8
click at [200, 39] on p "Oct: [PERSON_NAME] makes HOS check-in phone calls to new/move-up families (2nd …" at bounding box center [222, 39] width 360 height 7
click at [367, 53] on div "Update" at bounding box center [371, 53] width 21 height 8
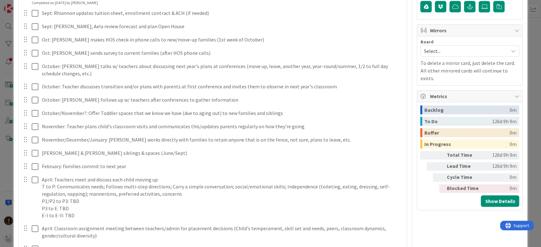
scroll to position [335, 0]
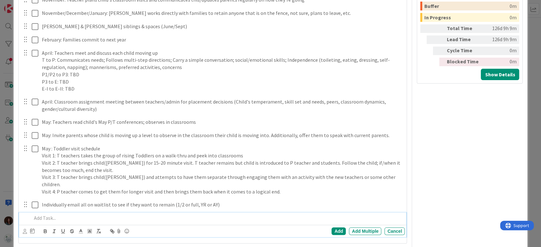
click at [62, 214] on p at bounding box center [217, 217] width 371 height 7
click at [32, 214] on p "Survey to families that transitioned out (2nd week of October)" at bounding box center [217, 217] width 371 height 7
click at [333, 227] on div "Add" at bounding box center [338, 231] width 14 height 8
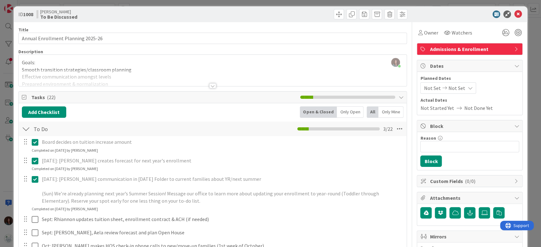
scroll to position [0, 0]
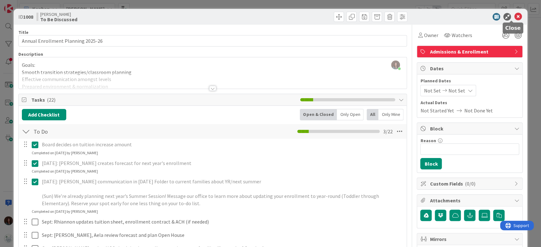
click at [514, 16] on icon at bounding box center [518, 17] width 8 height 8
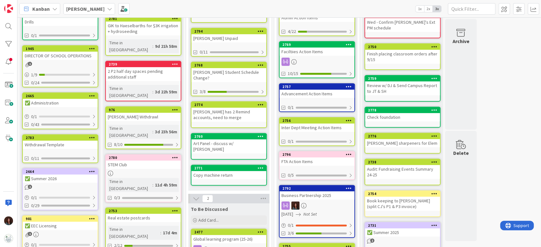
scroll to position [87, 0]
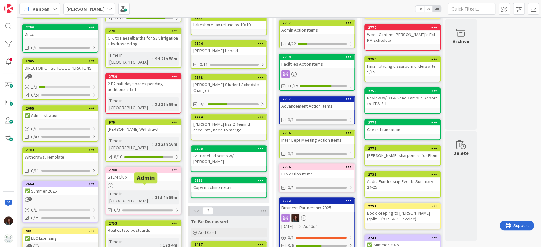
click at [159, 221] on div "2753" at bounding box center [145, 223] width 72 height 4
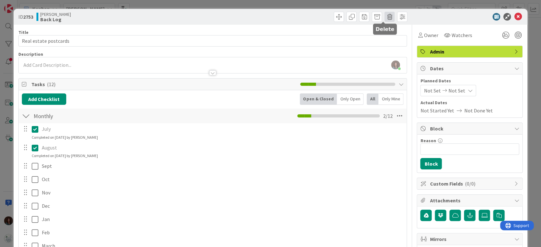
click at [384, 15] on span at bounding box center [389, 17] width 10 height 10
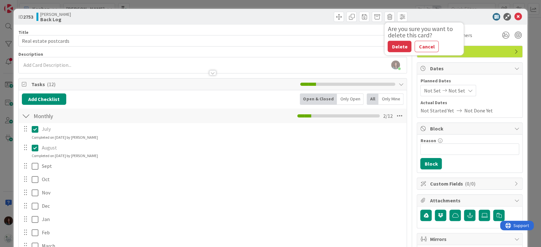
drag, startPoint x: 392, startPoint y: 46, endPoint x: 395, endPoint y: 40, distance: 7.1
click at [392, 46] on button "Delete" at bounding box center [399, 46] width 24 height 11
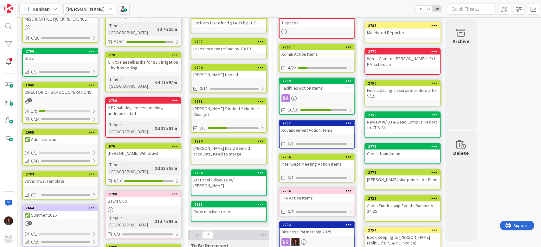
scroll to position [45, 0]
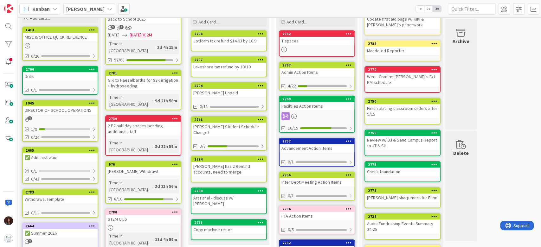
click at [153, 167] on div "[PERSON_NAME] Withdrawl" at bounding box center [143, 171] width 75 height 8
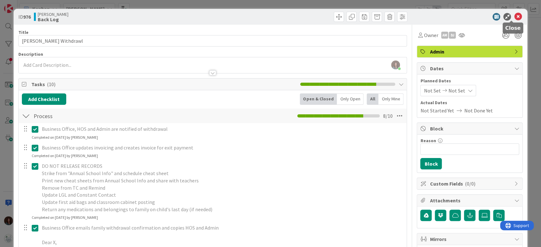
click at [514, 15] on icon at bounding box center [518, 17] width 8 height 8
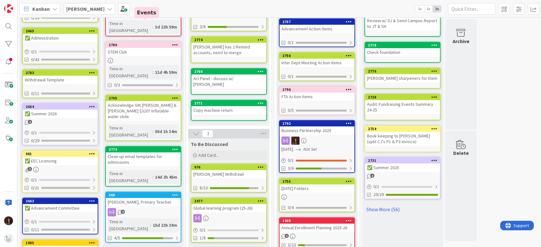
scroll to position [168, 0]
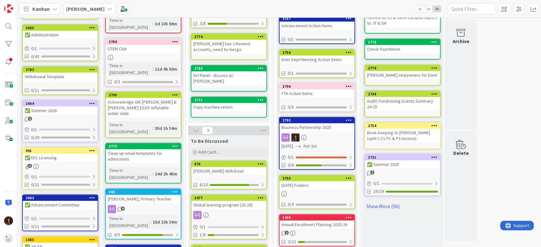
click at [157, 149] on div "Clean up email templates for admissions" at bounding box center [143, 156] width 75 height 14
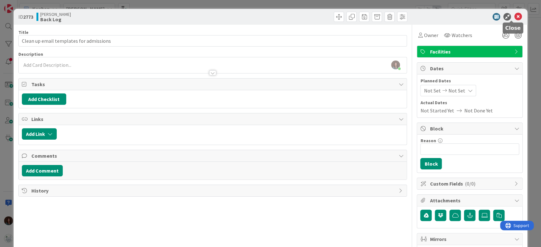
drag, startPoint x: 510, startPoint y: 17, endPoint x: 256, endPoint y: 115, distance: 272.5
click at [514, 17] on icon at bounding box center [518, 17] width 8 height 8
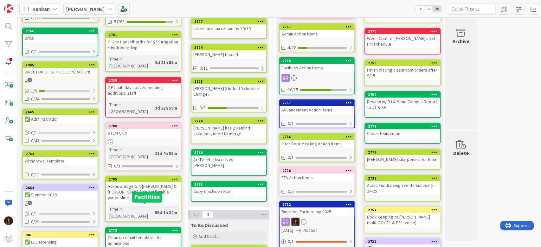
scroll to position [41, 0]
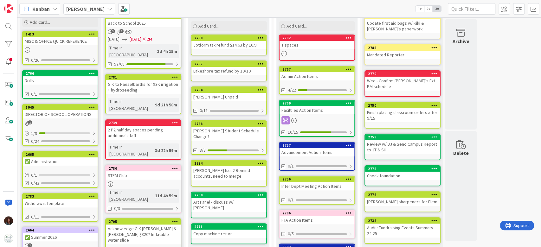
click at [148, 171] on div "STEM Club" at bounding box center [143, 175] width 75 height 8
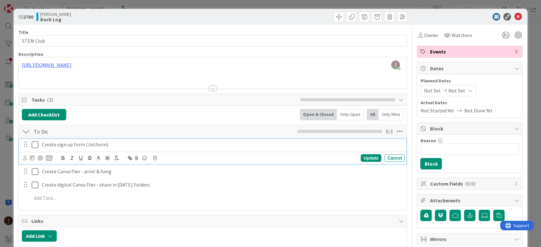
click at [36, 145] on icon at bounding box center [35, 145] width 7 height 8
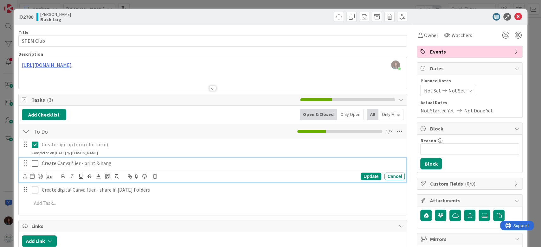
click at [35, 165] on icon at bounding box center [35, 164] width 7 height 8
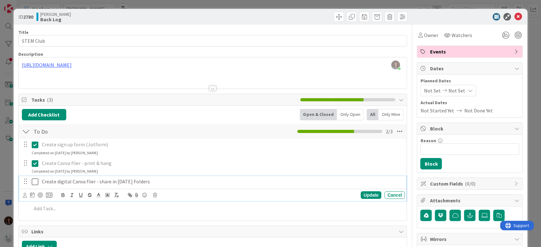
click at [34, 181] on icon at bounding box center [35, 182] width 7 height 8
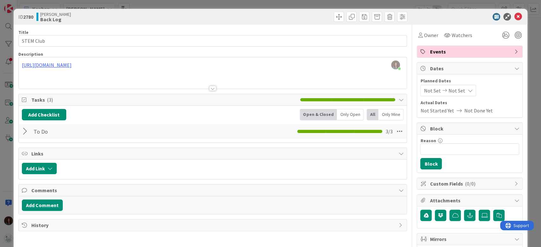
click at [25, 131] on div at bounding box center [26, 131] width 8 height 11
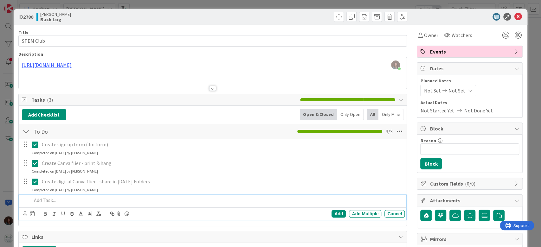
click at [75, 202] on p at bounding box center [217, 200] width 371 height 7
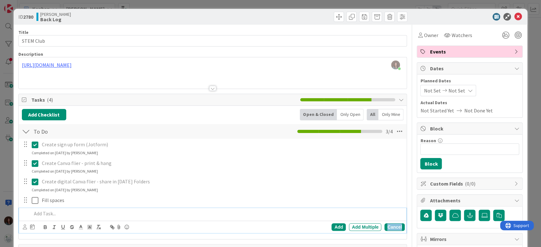
click at [389, 224] on div "Cancel" at bounding box center [394, 227] width 20 height 8
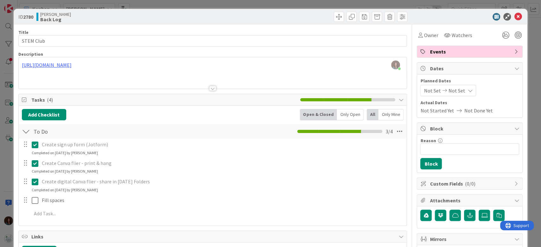
click at [283, 73] on div at bounding box center [213, 81] width 388 height 16
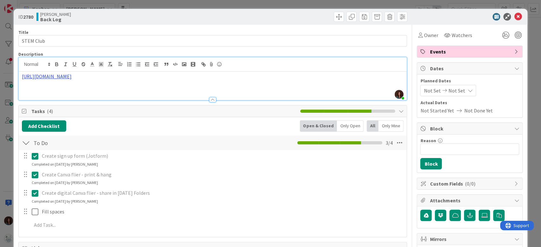
click at [72, 77] on link "[URL][DOMAIN_NAME]" at bounding box center [47, 76] width 50 height 6
click at [215, 102] on link "[URL][DOMAIN_NAME]" at bounding box center [192, 103] width 43 height 8
click at [514, 15] on icon at bounding box center [518, 17] width 8 height 8
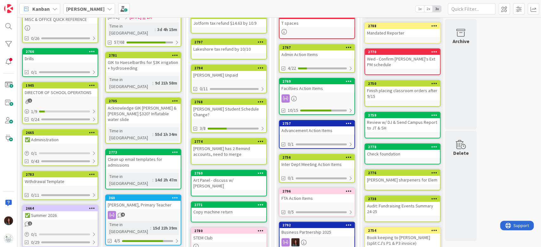
scroll to position [45, 0]
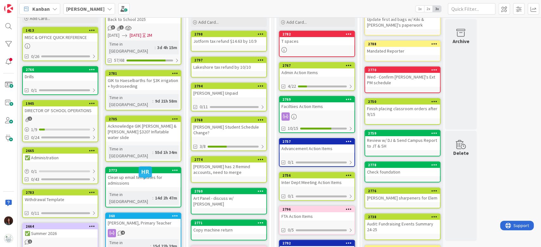
click at [147, 214] on div "360" at bounding box center [145, 216] width 72 height 4
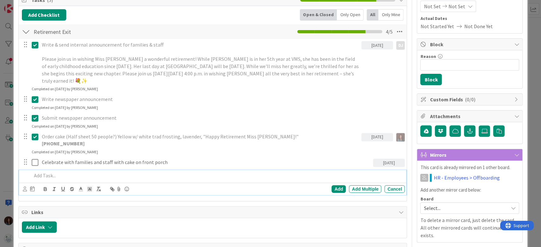
click at [81, 172] on p at bounding box center [217, 175] width 371 height 7
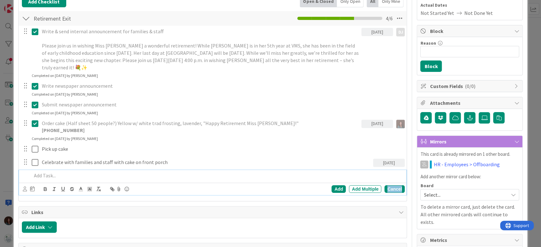
click at [385, 185] on div "Cancel" at bounding box center [394, 189] width 20 height 8
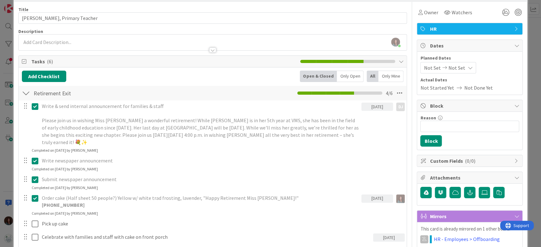
scroll to position [0, 0]
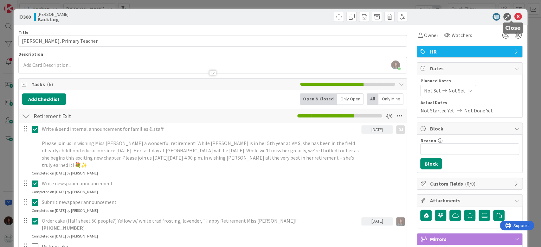
click at [514, 18] on icon at bounding box center [518, 17] width 8 height 8
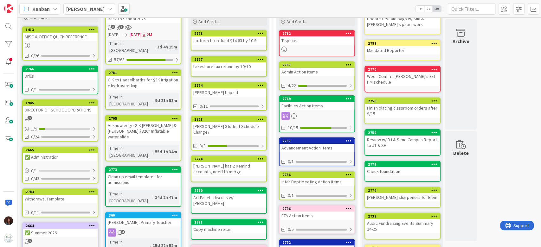
scroll to position [84, 0]
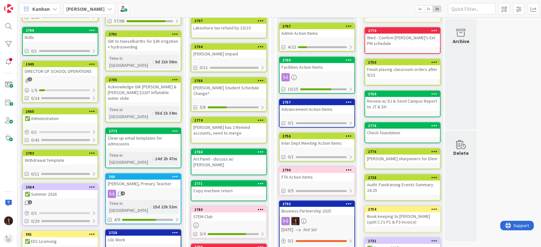
click at [177, 174] on icon at bounding box center [175, 176] width 6 height 4
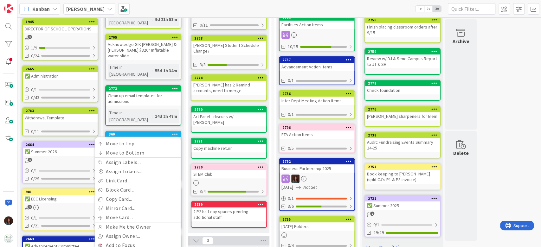
scroll to position [42, 0]
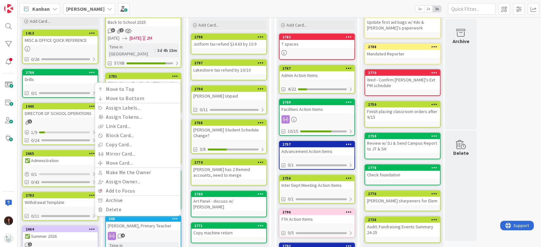
click at [186, 173] on div "12 Follow Up 9 Waiting on someone Add Card... 2798 Jotform tax refund $14.63 by…" at bounding box center [229, 243] width 86 height 533
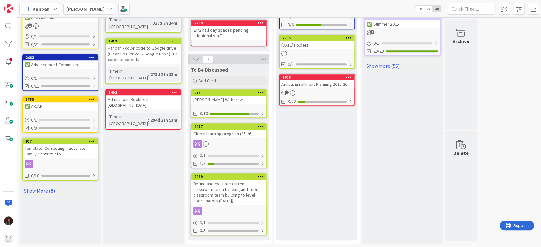
scroll to position [295, 0]
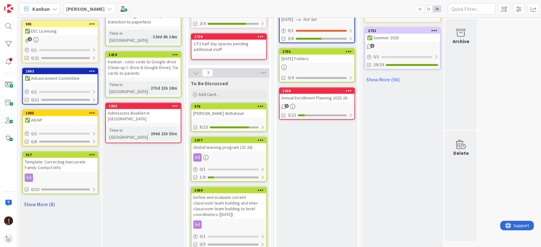
click at [43, 202] on link "Show More (8)" at bounding box center [60, 204] width 76 height 10
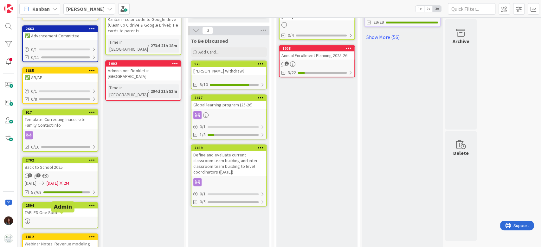
scroll to position [324, 0]
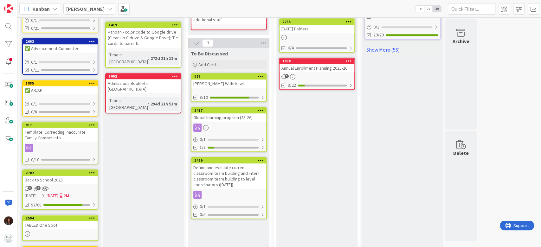
click at [48, 181] on div "Back to School 2025" at bounding box center [60, 180] width 75 height 8
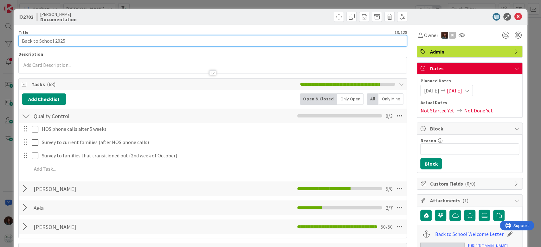
click at [23, 41] on input "Back to School 2025" at bounding box center [212, 40] width 389 height 11
type input "Template: Back to School 2025"
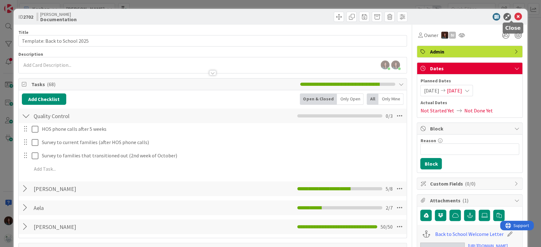
click at [514, 16] on icon at bounding box center [518, 17] width 8 height 8
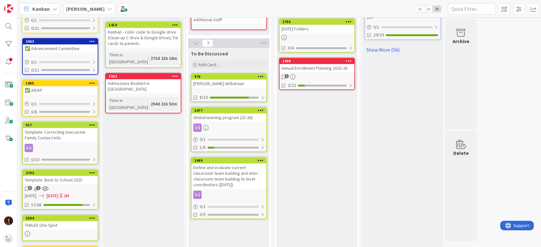
click at [94, 171] on icon at bounding box center [92, 172] width 6 height 4
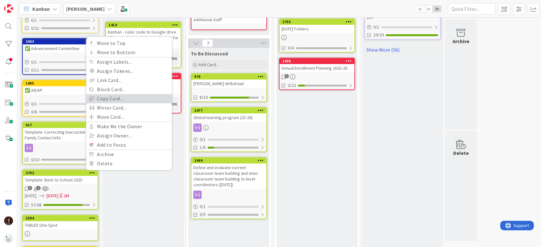
click at [125, 98] on link "Copy Card..." at bounding box center [129, 98] width 86 height 9
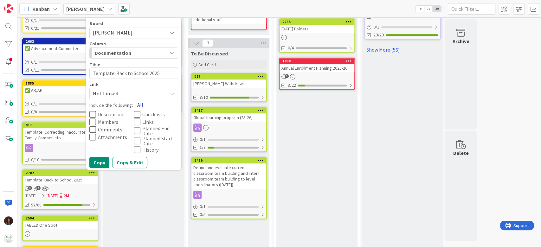
click at [141, 103] on button "All" at bounding box center [140, 104] width 14 height 11
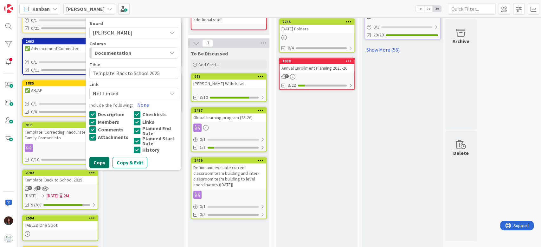
click at [98, 160] on button "Copy" at bounding box center [99, 162] width 20 height 11
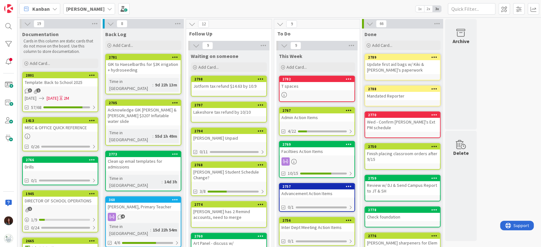
click at [75, 85] on div "Template: Back to School 2025" at bounding box center [60, 82] width 75 height 8
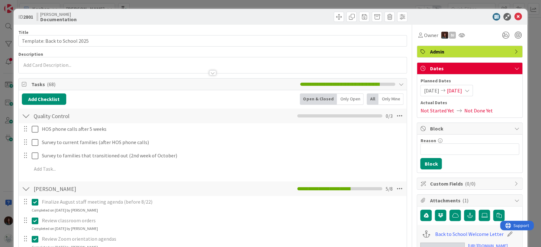
type textarea "x"
type input "Template: Back to School 2026"
type textarea "x"
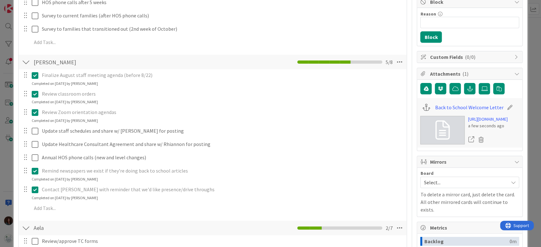
type input "Template: Back to School 2026"
click at [35, 75] on icon at bounding box center [35, 76] width 7 height 8
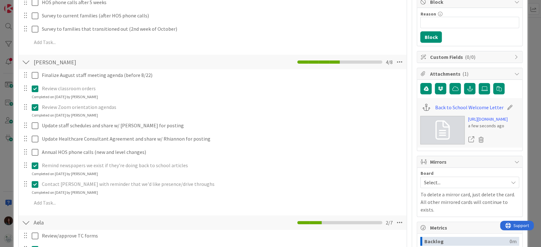
click at [35, 101] on div "Finalize August staff meeting agenda (before 8/22) Update Cancel Review classro…" at bounding box center [213, 140] width 382 height 142
click at [36, 108] on icon at bounding box center [35, 108] width 7 height 8
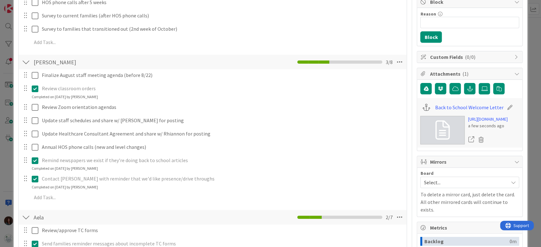
click at [35, 89] on icon at bounding box center [35, 89] width 7 height 8
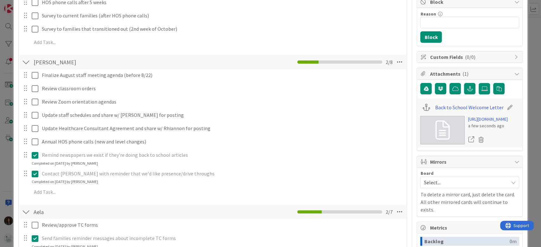
click at [36, 168] on div "Finalize August staff meeting agenda (before 8/22) Update Cancel Review classro…" at bounding box center [213, 134] width 382 height 131
click at [35, 176] on icon at bounding box center [35, 174] width 7 height 8
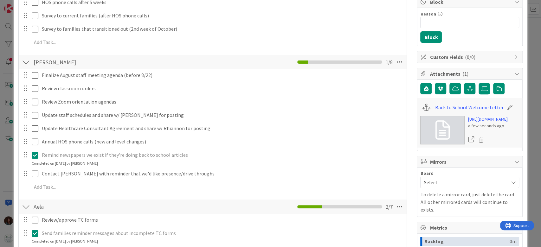
click at [37, 155] on icon at bounding box center [35, 155] width 7 height 8
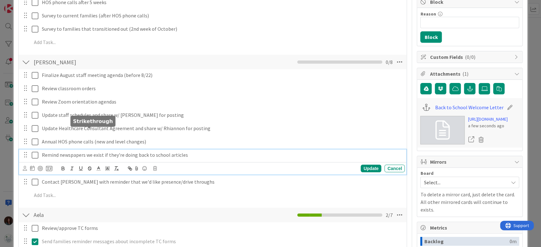
scroll to position [253, 0]
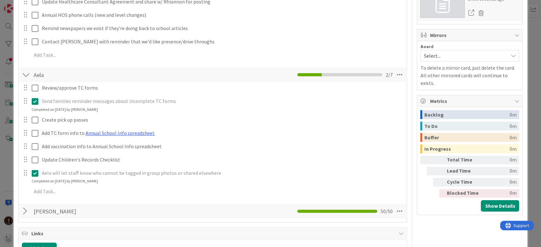
click at [33, 115] on div "Review/approve TC forms Update Cancel Send families reminder messages about inc…" at bounding box center [213, 141] width 382 height 118
click at [35, 99] on icon at bounding box center [35, 102] width 7 height 8
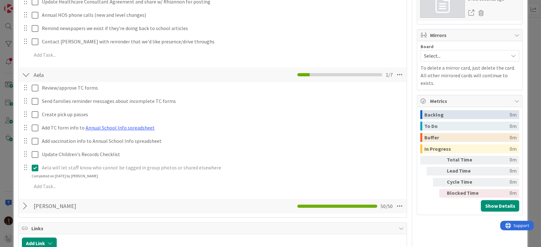
click at [35, 182] on div "Review/approve TC forms Update Cancel Send families reminder messages about inc…" at bounding box center [213, 138] width 382 height 112
click at [38, 167] on icon at bounding box center [35, 168] width 7 height 8
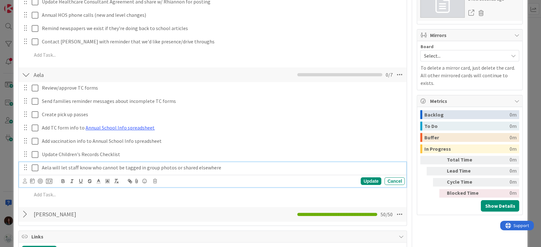
scroll to position [422, 0]
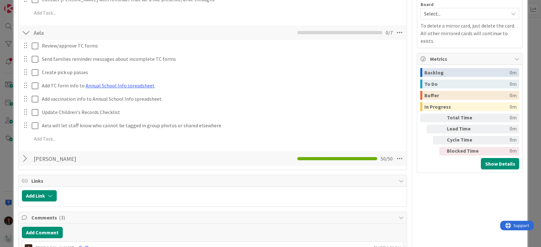
click at [28, 154] on div at bounding box center [26, 158] width 8 height 11
click at [25, 159] on div at bounding box center [26, 158] width 8 height 11
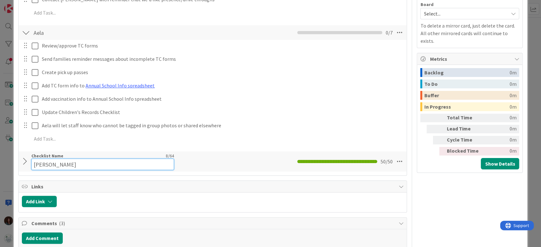
click at [68, 162] on input "[PERSON_NAME]" at bounding box center [102, 164] width 143 height 11
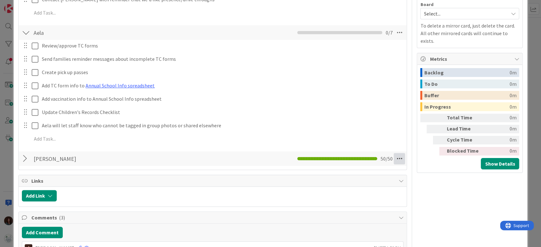
click at [393, 163] on icon at bounding box center [398, 158] width 11 height 11
click at [22, 160] on div at bounding box center [26, 158] width 8 height 11
click at [24, 159] on div at bounding box center [26, 158] width 8 height 11
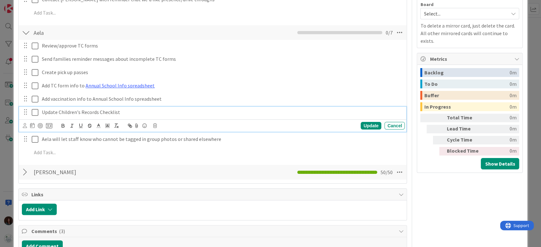
click at [270, 113] on p "Update Children's Records Checklist" at bounding box center [222, 112] width 360 height 7
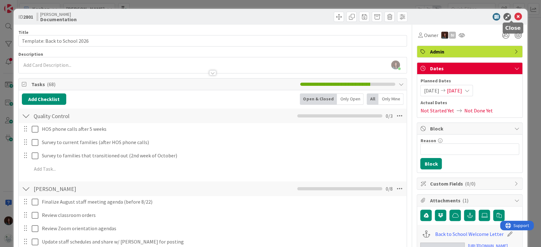
click at [514, 16] on icon at bounding box center [518, 17] width 8 height 8
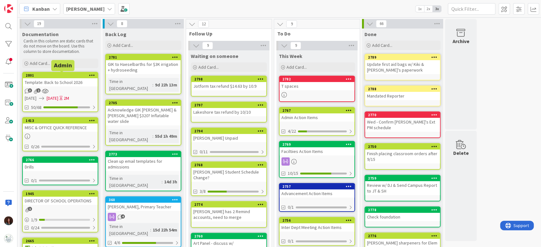
click at [29, 80] on div "Template: Back to School 2026" at bounding box center [60, 82] width 75 height 8
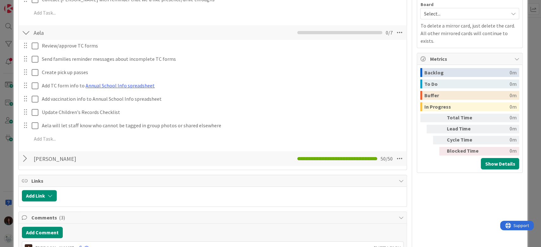
scroll to position [380, 0]
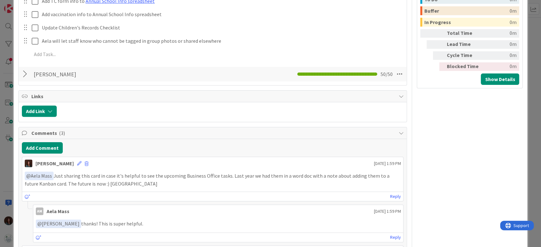
click at [24, 73] on div at bounding box center [26, 73] width 8 height 11
click at [393, 73] on icon at bounding box center [398, 73] width 11 height 11
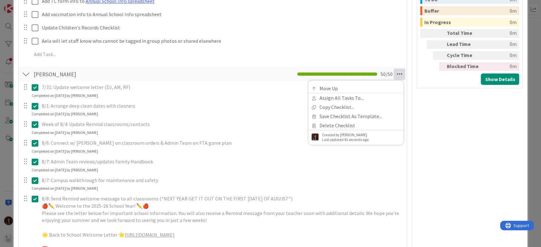
click at [393, 73] on icon at bounding box center [398, 73] width 11 height 11
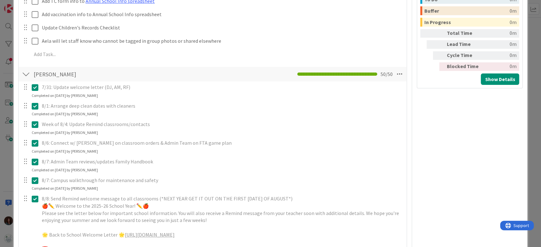
click at [34, 87] on icon at bounding box center [35, 88] width 7 height 8
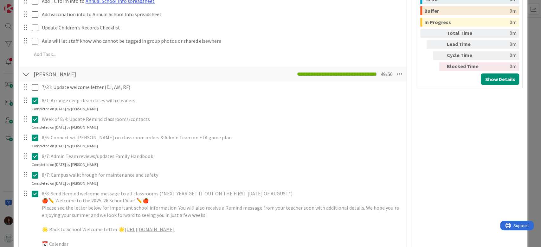
click at [34, 99] on icon at bounding box center [35, 101] width 7 height 8
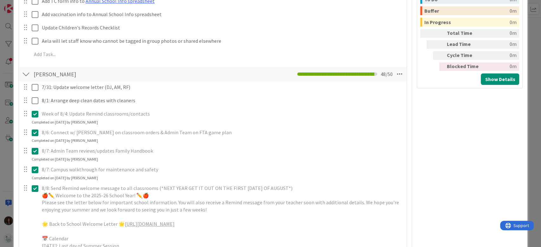
click at [35, 115] on icon at bounding box center [35, 114] width 7 height 8
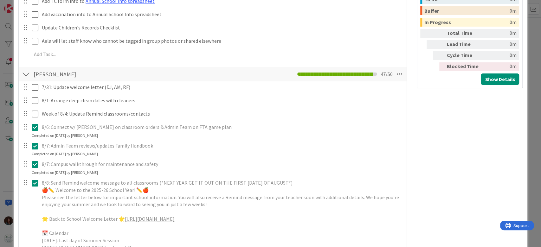
click at [35, 136] on div "8/6: Connect w/ [PERSON_NAME] on classroom orders & Admin Team on FTA game plan…" at bounding box center [212, 130] width 387 height 17
click at [36, 127] on icon at bounding box center [35, 128] width 7 height 8
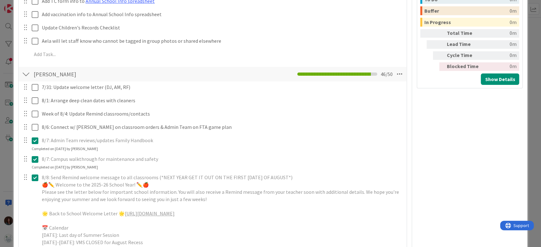
click at [34, 151] on div "8/7: Admin Team reviews/updates Family Handbook Update Cancel Completed on [DAT…" at bounding box center [212, 143] width 387 height 17
click at [34, 138] on icon at bounding box center [35, 141] width 7 height 8
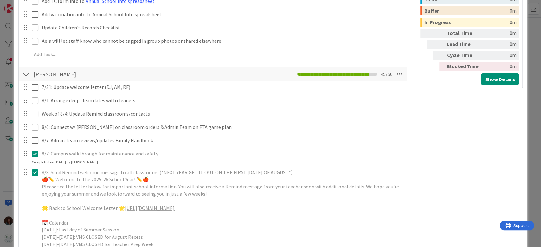
click at [33, 154] on icon at bounding box center [35, 154] width 7 height 8
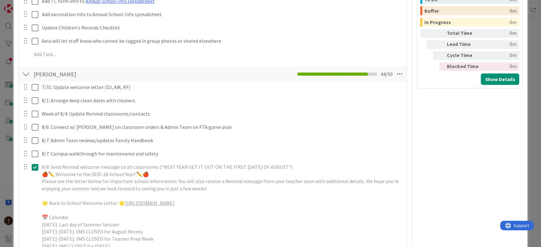
drag, startPoint x: 33, startPoint y: 179, endPoint x: 45, endPoint y: 185, distance: 13.6
click at [35, 168] on icon at bounding box center [35, 167] width 7 height 8
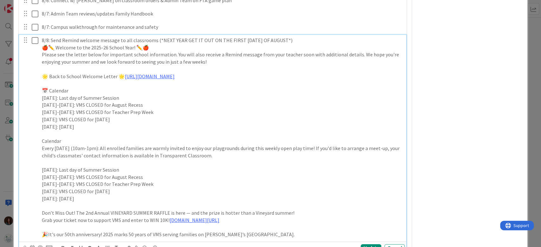
scroll to position [634, 0]
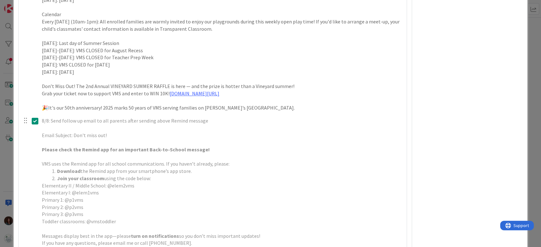
click at [35, 135] on div at bounding box center [31, 181] width 18 height 133
click at [33, 116] on button at bounding box center [36, 121] width 8 height 10
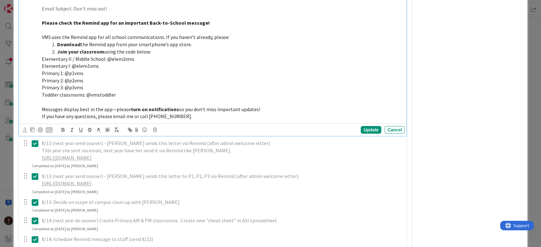
scroll to position [802, 0]
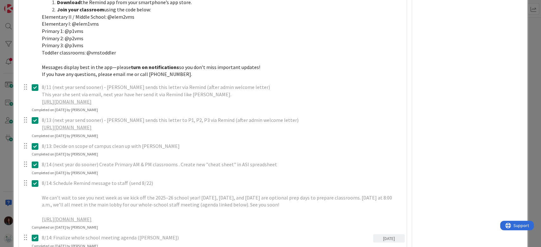
click at [33, 99] on div at bounding box center [31, 94] width 18 height 25
click at [34, 85] on icon at bounding box center [35, 88] width 7 height 8
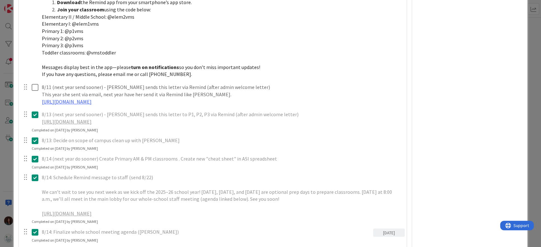
click at [34, 129] on div "8/13 (next year send sooner) - [PERSON_NAME] sends this letter to P1, P2, P3 vi…" at bounding box center [212, 121] width 387 height 24
click at [35, 118] on button at bounding box center [36, 115] width 8 height 10
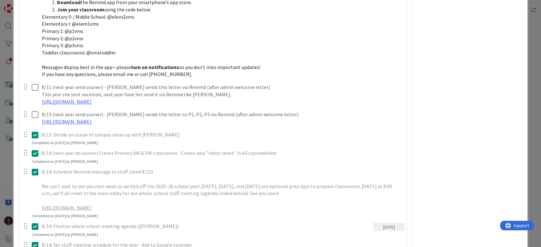
click at [37, 135] on icon at bounding box center [35, 135] width 7 height 8
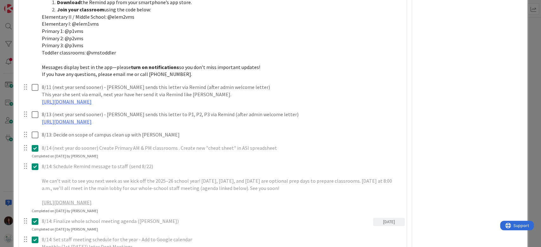
click at [31, 157] on div "8/14 (next year do sooner) Create Primary AM & PM classrooms . Create new "chea…" at bounding box center [212, 151] width 387 height 17
click at [35, 148] on icon at bounding box center [35, 148] width 7 height 8
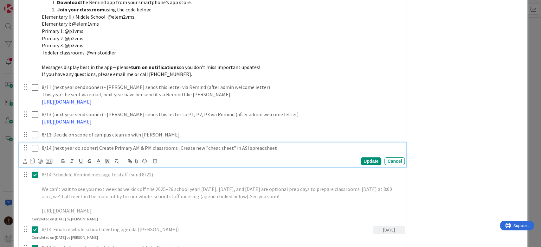
scroll to position [929, 0]
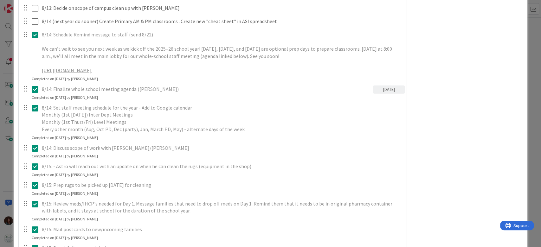
click at [32, 45] on div at bounding box center [31, 52] width 18 height 47
click at [36, 34] on icon at bounding box center [35, 35] width 7 height 8
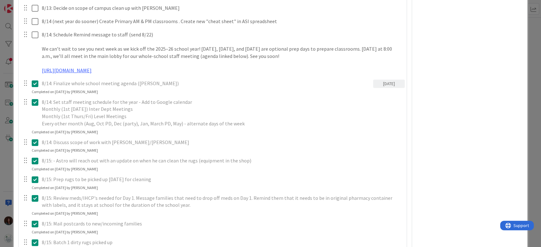
click at [36, 86] on icon at bounding box center [35, 84] width 7 height 8
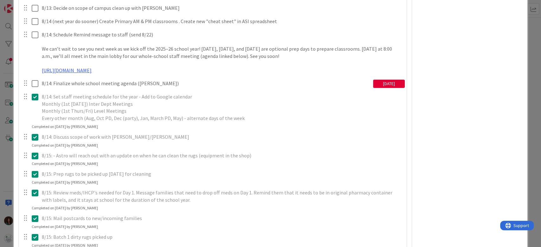
click at [36, 110] on div at bounding box center [31, 107] width 18 height 33
drag, startPoint x: 35, startPoint y: 97, endPoint x: 36, endPoint y: 100, distance: 3.2
click at [35, 97] on icon at bounding box center [35, 97] width 7 height 8
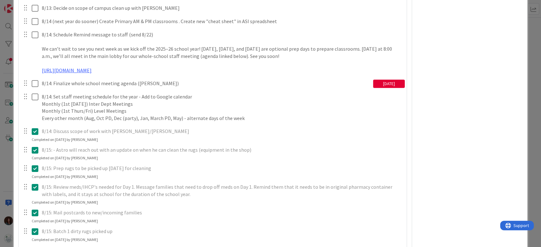
click at [36, 141] on div "8/14: Discuss scope of work with [PERSON_NAME]/[PERSON_NAME] Update Cancel Comp…" at bounding box center [212, 134] width 387 height 17
click at [35, 133] on icon at bounding box center [35, 132] width 7 height 8
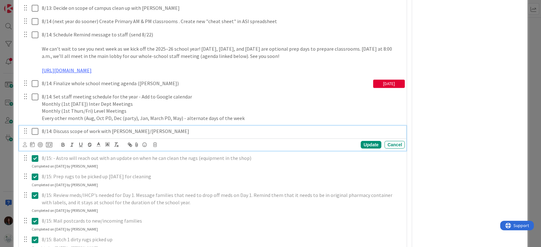
scroll to position [1014, 0]
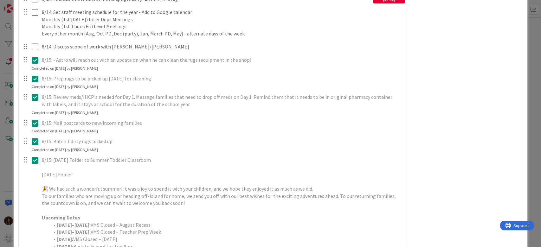
click at [35, 62] on icon at bounding box center [35, 60] width 7 height 8
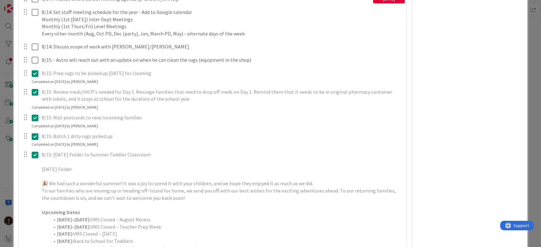
click at [34, 72] on icon at bounding box center [35, 74] width 7 height 8
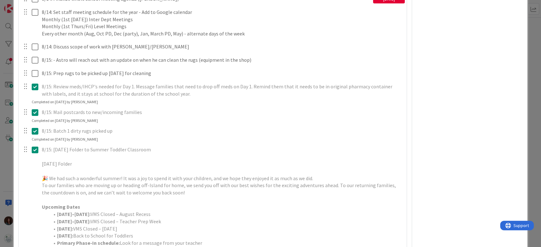
click at [32, 98] on div at bounding box center [31, 90] width 18 height 18
click at [35, 85] on icon at bounding box center [35, 87] width 7 height 8
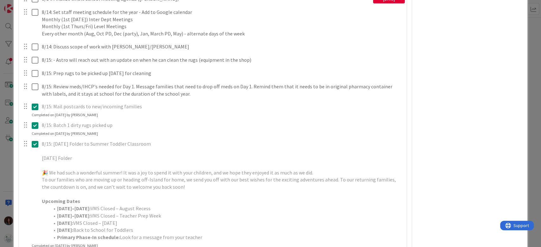
click at [35, 105] on icon at bounding box center [35, 107] width 7 height 8
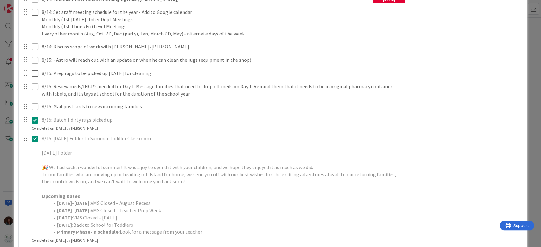
drag, startPoint x: 34, startPoint y: 131, endPoint x: 41, endPoint y: 126, distance: 8.6
click at [34, 130] on div "8/15: Batch 1 dirty rugs picked up Update Cancel Completed on [DATE] by [PERSON…" at bounding box center [212, 122] width 387 height 17
click at [35, 120] on icon at bounding box center [35, 120] width 7 height 8
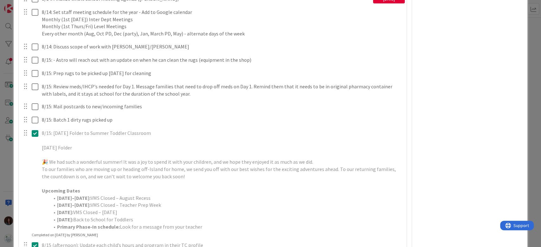
click at [36, 146] on div at bounding box center [31, 180] width 18 height 105
click at [35, 135] on icon at bounding box center [35, 134] width 7 height 8
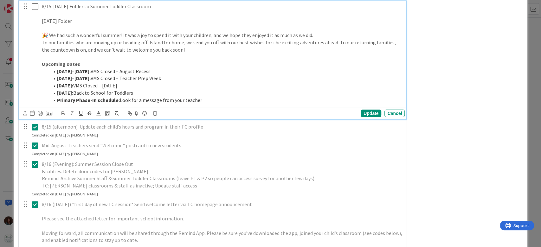
scroll to position [1225, 0]
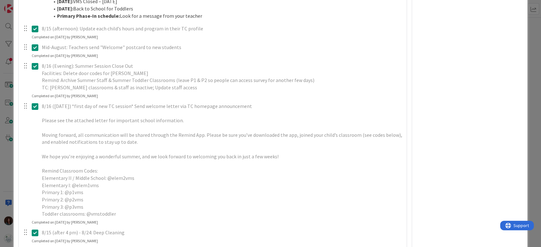
click at [36, 44] on div "7/31: Update welcome letter (DJ, AM, RF) Update Cancel 8/1: Arrange deep clean …" at bounding box center [213, 181] width 382 height 1889
click at [35, 29] on icon at bounding box center [35, 29] width 7 height 8
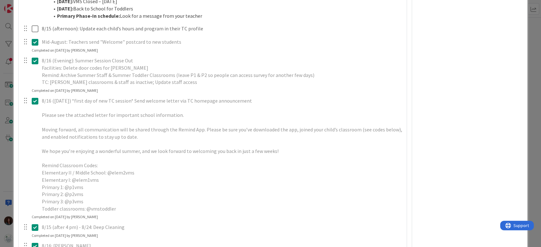
click at [36, 51] on div "Mid-August: Teachers send "Welcome" postcard to new students Update Cancel Comp…" at bounding box center [212, 44] width 387 height 17
click at [35, 41] on icon at bounding box center [35, 42] width 7 height 8
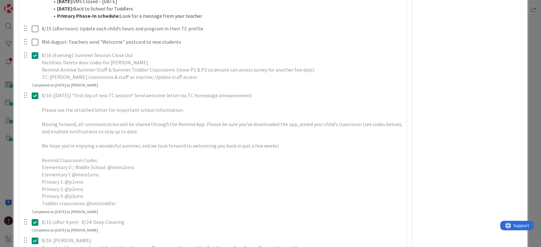
click at [35, 69] on div at bounding box center [31, 66] width 18 height 33
click at [34, 54] on icon at bounding box center [35, 56] width 7 height 8
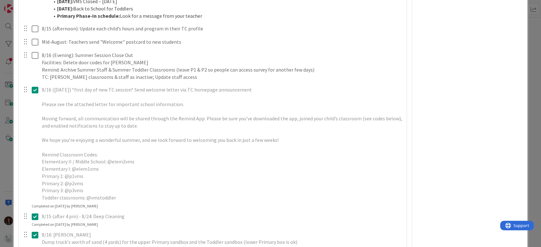
click at [33, 102] on div at bounding box center [31, 143] width 18 height 119
click at [32, 88] on icon at bounding box center [35, 90] width 7 height 8
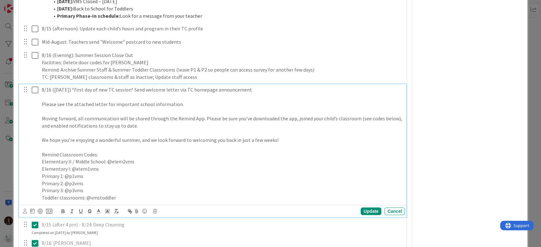
scroll to position [1351, 0]
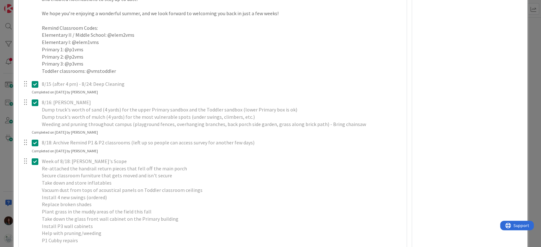
click at [36, 97] on div "7/31: Update welcome letter (DJ, AM, RF) Update Cancel 8/1: Arrange deep clean …" at bounding box center [213, 44] width 382 height 1868
drag, startPoint x: 34, startPoint y: 81, endPoint x: 33, endPoint y: 102, distance: 20.9
click at [34, 82] on icon at bounding box center [35, 84] width 7 height 8
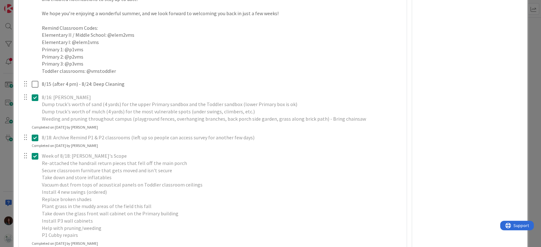
click at [35, 110] on div at bounding box center [31, 108] width 18 height 33
drag, startPoint x: 34, startPoint y: 96, endPoint x: 40, endPoint y: 140, distance: 44.2
click at [34, 96] on icon at bounding box center [35, 98] width 7 height 8
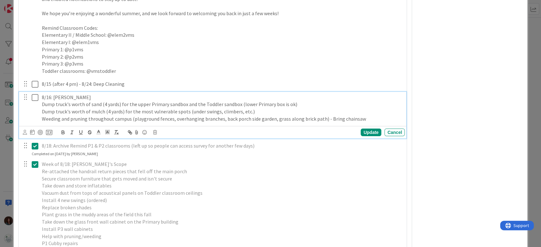
scroll to position [1436, 0]
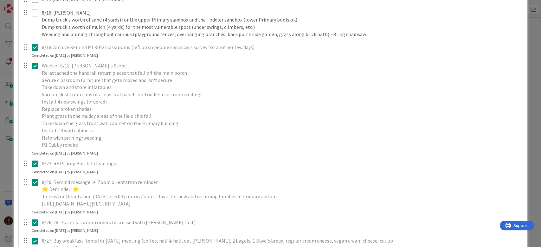
click at [34, 44] on icon at bounding box center [35, 48] width 7 height 8
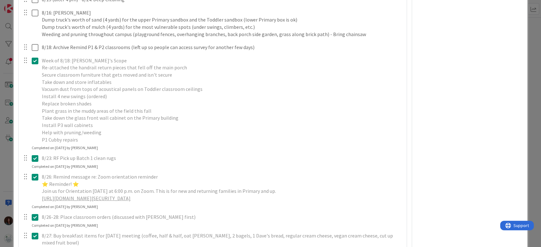
click at [37, 72] on div at bounding box center [31, 100] width 18 height 90
click at [35, 58] on icon at bounding box center [35, 61] width 7 height 8
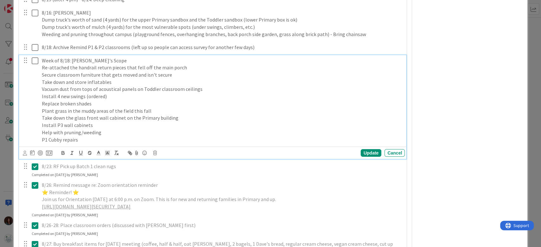
scroll to position [1521, 0]
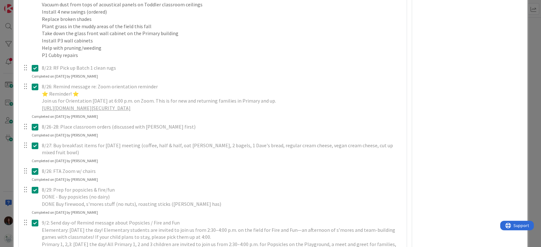
click at [35, 69] on icon at bounding box center [35, 68] width 7 height 8
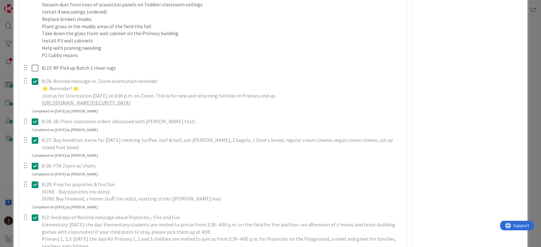
click at [35, 94] on div at bounding box center [31, 92] width 18 height 33
click at [35, 79] on icon at bounding box center [35, 82] width 7 height 8
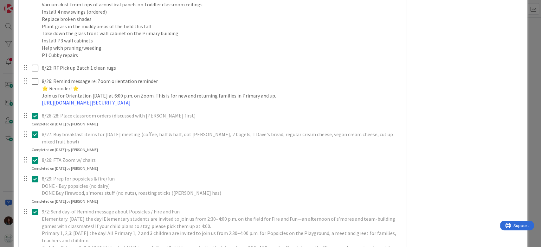
click at [35, 124] on div "8/26-28: Place classroom orders (discussed with [PERSON_NAME] first) Update Can…" at bounding box center [212, 118] width 387 height 17
click at [36, 129] on div at bounding box center [31, 138] width 18 height 18
click at [38, 116] on icon at bounding box center [35, 116] width 7 height 8
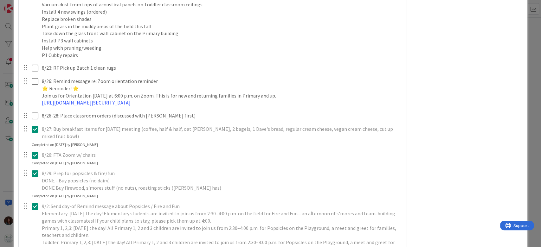
drag, startPoint x: 34, startPoint y: 143, endPoint x: 56, endPoint y: 131, distance: 24.8
click at [35, 143] on div "8/27: Buy breakfast items for [DATE] meeting (coffee, half & half, oat [PERSON_…" at bounding box center [212, 136] width 387 height 24
click at [37, 129] on icon at bounding box center [35, 129] width 7 height 8
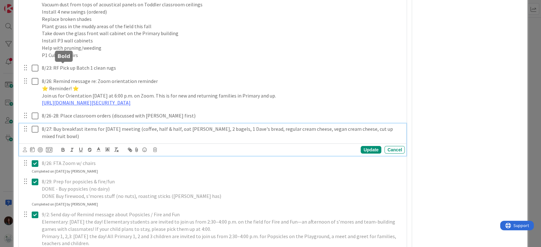
scroll to position [1647, 0]
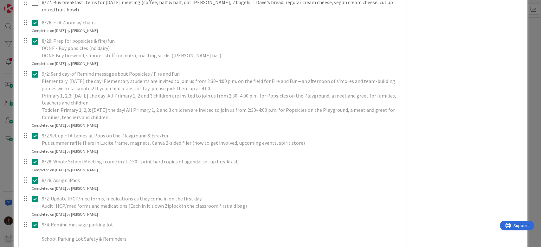
click at [34, 23] on icon at bounding box center [35, 23] width 7 height 8
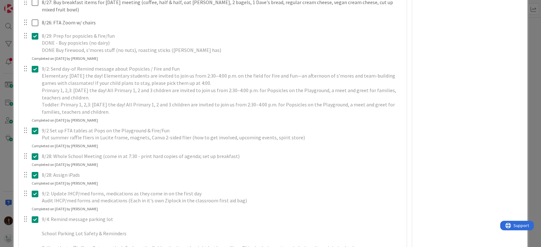
click at [34, 48] on div at bounding box center [31, 42] width 18 height 25
click at [36, 34] on icon at bounding box center [35, 36] width 7 height 8
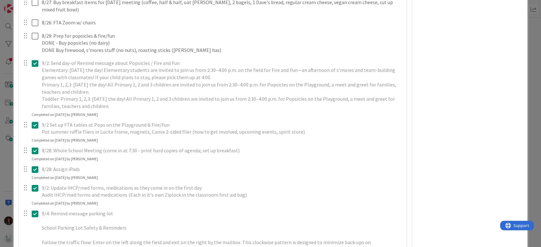
click at [34, 77] on div at bounding box center [31, 85] width 18 height 54
click at [35, 60] on icon at bounding box center [35, 64] width 7 height 8
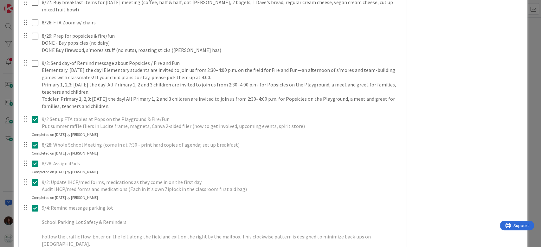
drag, startPoint x: 33, startPoint y: 133, endPoint x: 39, endPoint y: 121, distance: 13.2
click at [33, 133] on div "9/2 Set up FTA tables at Pops on the Playground & Fire/Fun Put summer raffle fl…" at bounding box center [212, 126] width 387 height 24
click at [35, 117] on icon at bounding box center [35, 120] width 7 height 8
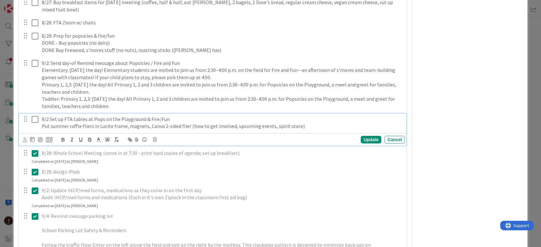
scroll to position [1732, 0]
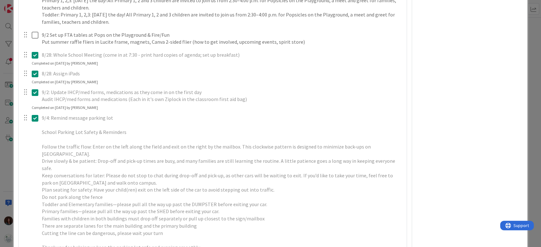
click at [35, 54] on icon at bounding box center [35, 55] width 7 height 8
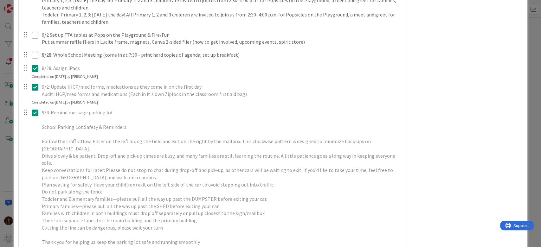
click at [35, 69] on icon at bounding box center [35, 69] width 7 height 8
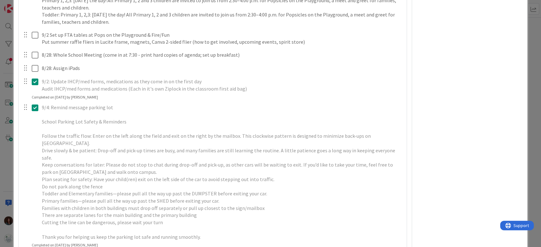
click at [35, 93] on div "9/2: Update IHCP/med forms, medications as they come in on the first day Audit …" at bounding box center [212, 88] width 387 height 24
click at [35, 81] on icon at bounding box center [35, 82] width 7 height 8
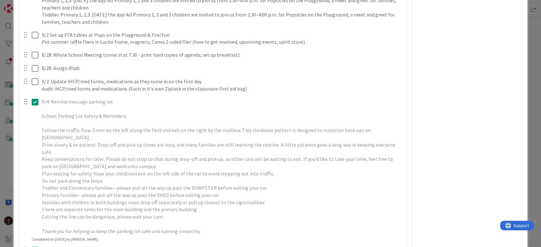
click at [36, 110] on div at bounding box center [31, 166] width 18 height 141
click at [35, 101] on icon at bounding box center [35, 102] width 7 height 8
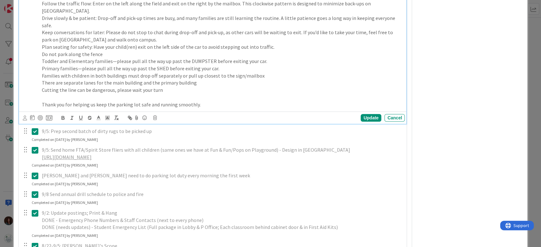
scroll to position [1901, 0]
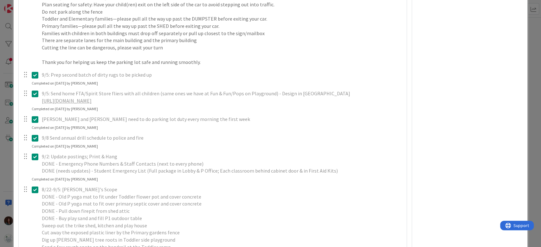
drag, startPoint x: 35, startPoint y: 59, endPoint x: 29, endPoint y: 83, distance: 25.4
click at [35, 71] on icon at bounding box center [35, 75] width 7 height 8
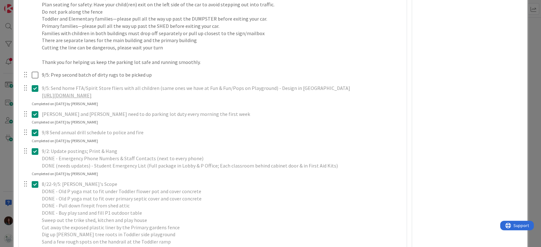
click at [33, 85] on div at bounding box center [31, 92] width 18 height 18
drag, startPoint x: 36, startPoint y: 72, endPoint x: 36, endPoint y: 99, distance: 26.9
click at [35, 85] on icon at bounding box center [35, 89] width 7 height 8
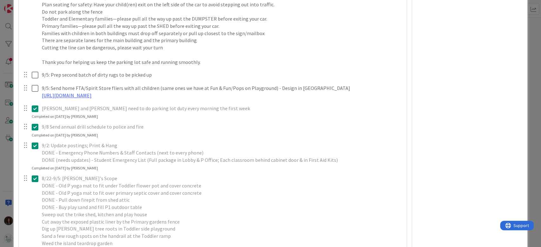
click at [35, 105] on icon at bounding box center [35, 109] width 7 height 8
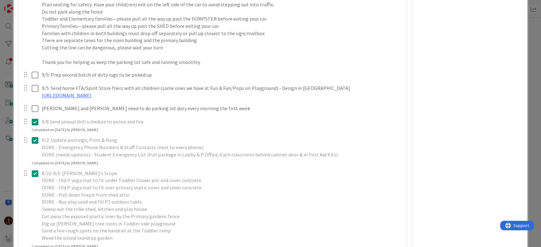
click at [37, 117] on div "9/8 Send annual drill schedule to police and fire Update Cancel Completed on [D…" at bounding box center [212, 124] width 387 height 17
click at [35, 118] on icon at bounding box center [35, 122] width 7 height 8
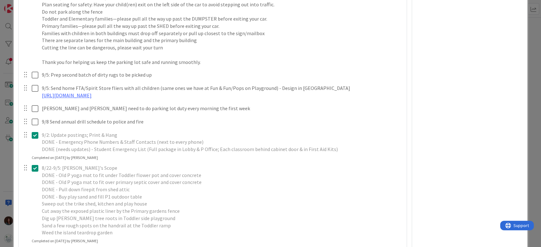
click at [34, 136] on div at bounding box center [31, 142] width 18 height 25
click at [34, 131] on icon at bounding box center [35, 135] width 7 height 8
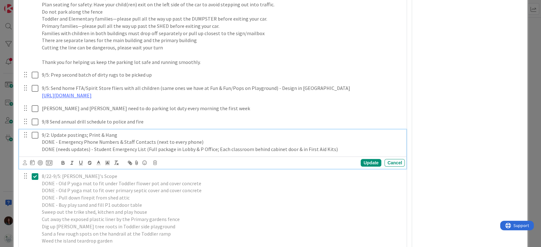
scroll to position [1985, 0]
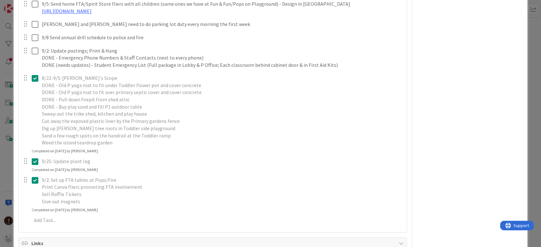
click at [33, 75] on div at bounding box center [31, 111] width 18 height 76
click at [35, 74] on icon at bounding box center [35, 78] width 7 height 8
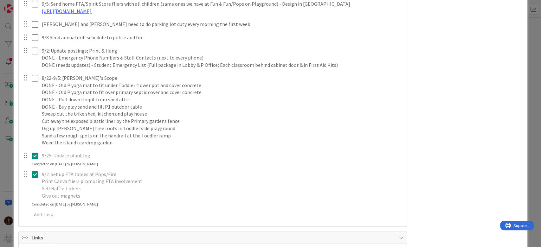
drag, startPoint x: 35, startPoint y: 141, endPoint x: 42, endPoint y: 143, distance: 7.2
click at [35, 152] on icon at bounding box center [35, 156] width 7 height 8
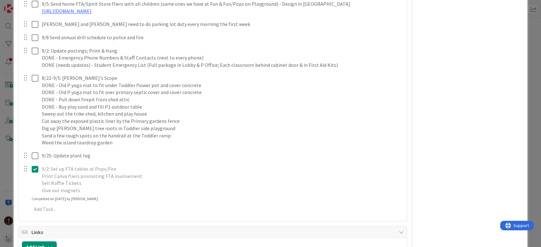
click at [33, 166] on div at bounding box center [31, 179] width 18 height 33
click at [32, 165] on icon at bounding box center [35, 169] width 7 height 8
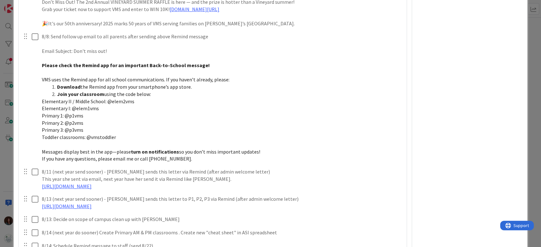
scroll to position [929, 0]
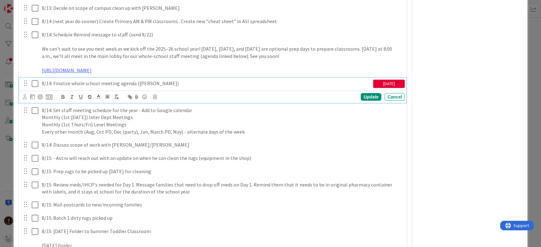
click at [175, 82] on p "8/14: Finalize whole school meeting agenda ([PERSON_NAME])" at bounding box center [206, 83] width 329 height 7
click at [30, 97] on icon at bounding box center [32, 96] width 4 height 5
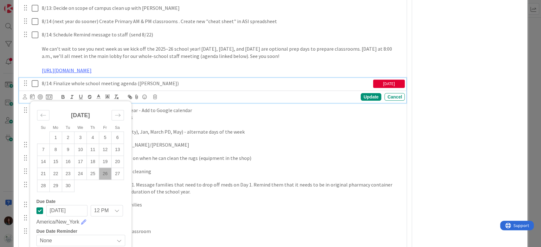
scroll to position [1014, 0]
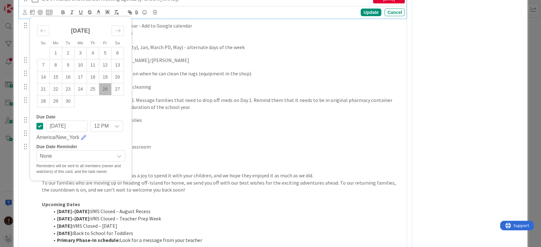
click at [417, 71] on div "Owner DJ Admin Dates Planned Dates [DATE] [DATE] Actual Dates Not Started Yet N…" at bounding box center [470, 217] width 106 height 2413
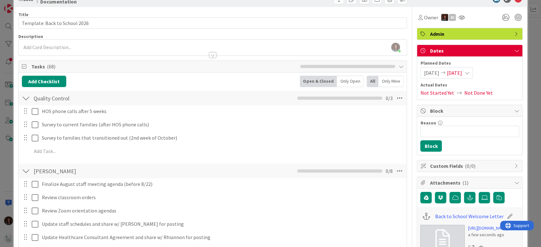
scroll to position [0, 0]
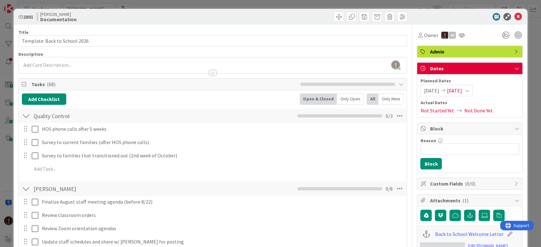
click at [514, 16] on icon at bounding box center [518, 17] width 8 height 8
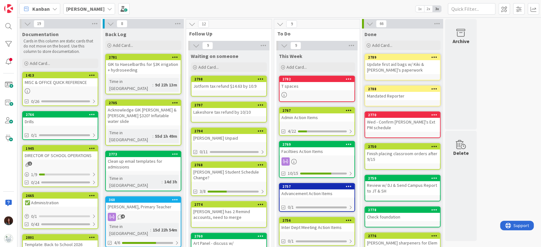
click at [54, 118] on div "Drills" at bounding box center [60, 122] width 75 height 8
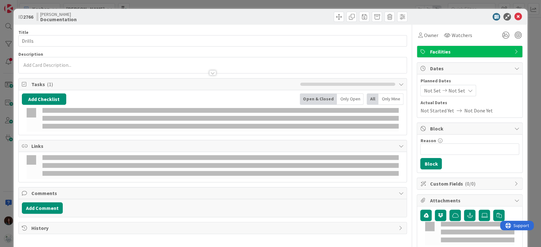
type textarea "x"
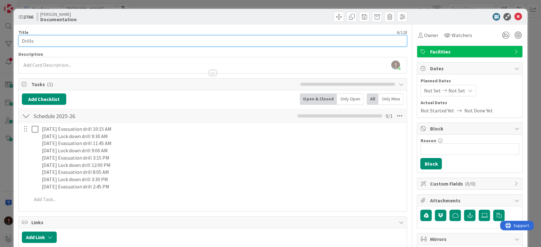
click at [81, 42] on input "Drills" at bounding box center [212, 40] width 389 height 11
type input "Drill Schedule"
type textarea "x"
type input "Drill Schedule"
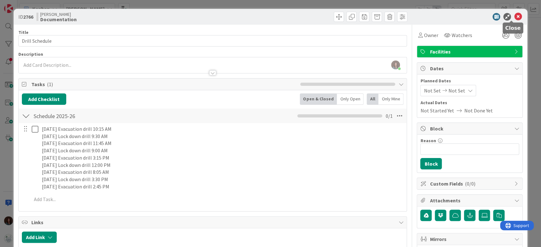
click at [514, 15] on icon at bounding box center [518, 17] width 8 height 8
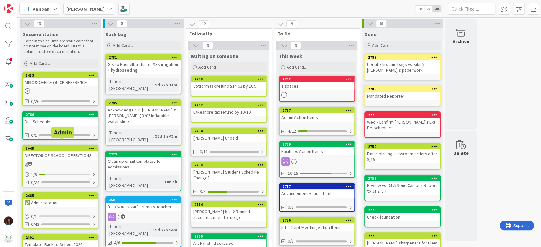
scroll to position [84, 0]
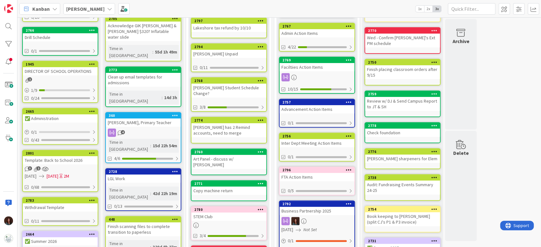
click at [50, 119] on div "✅ Administration" at bounding box center [60, 118] width 75 height 8
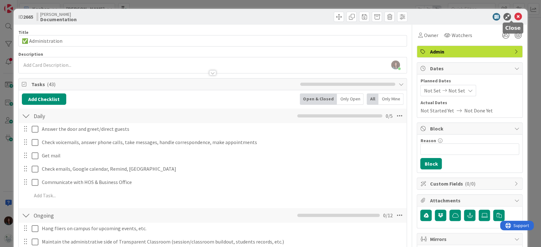
click at [514, 19] on icon at bounding box center [518, 17] width 8 height 8
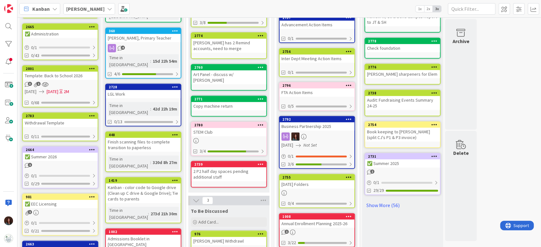
click at [48, 123] on div "Withdrawal Template" at bounding box center [60, 123] width 75 height 8
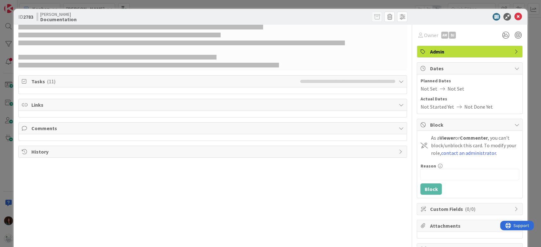
type textarea "x"
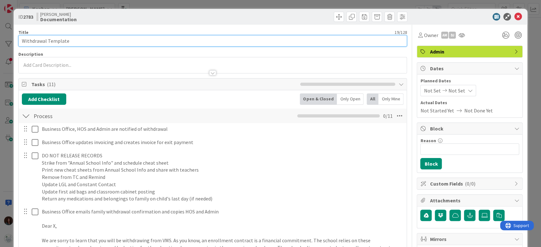
drag, startPoint x: 46, startPoint y: 41, endPoint x: 0, endPoint y: 40, distance: 45.6
click at [0, 39] on div "ID 2783 Rhiannon Documentation Title 19 / 128 Withdrawal Template Description O…" at bounding box center [270, 123] width 541 height 247
type input "Template"
type textarea "x"
type input "Template"
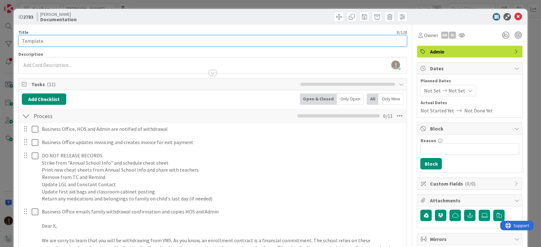
type textarea "x"
type input "Template: WIthdrawn"
type textarea "x"
type input "Template: WIthdrawn"
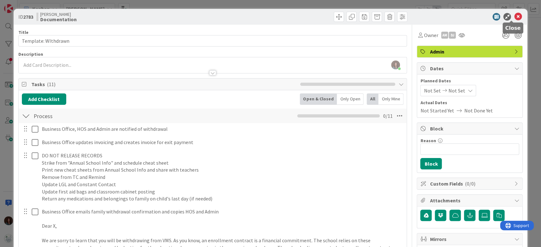
click at [514, 16] on icon at bounding box center [518, 17] width 8 height 8
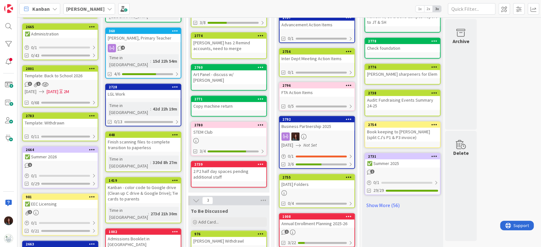
scroll to position [211, 0]
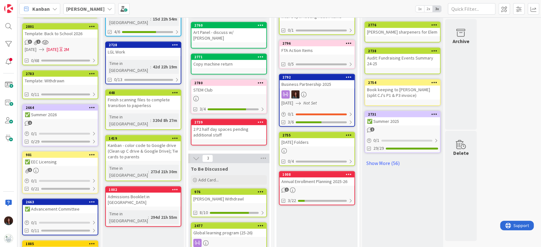
click at [62, 116] on div "✅ Summer 2026" at bounding box center [60, 115] width 75 height 8
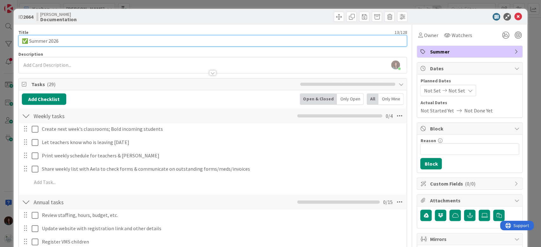
drag, startPoint x: 28, startPoint y: 39, endPoint x: 91, endPoint y: 117, distance: 100.2
click at [19, 41] on input "✅ Summer 2026" at bounding box center [212, 40] width 389 height 11
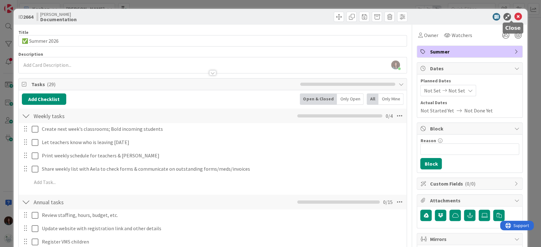
click at [514, 17] on icon at bounding box center [518, 17] width 8 height 8
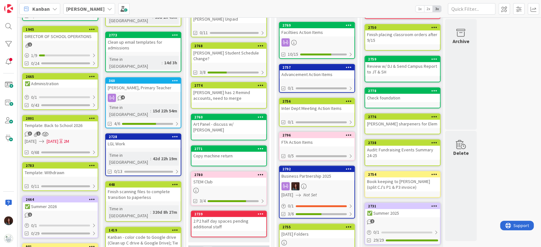
scroll to position [127, 0]
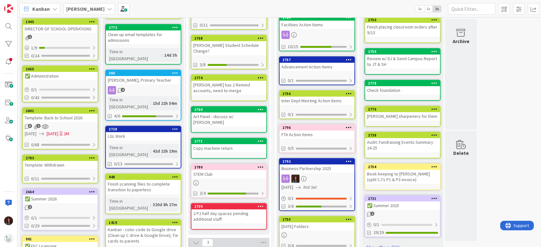
click at [61, 117] on div "Template: Back to School 2026" at bounding box center [60, 118] width 75 height 8
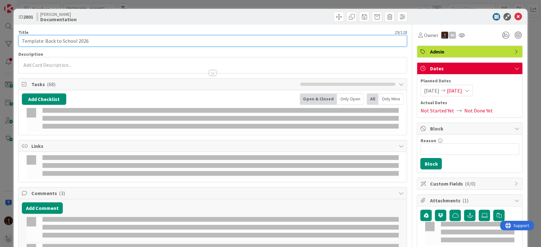
click at [102, 39] on input "Template: Back to School 2026" at bounding box center [212, 40] width 389 height 11
click at [98, 40] on input "Template: Back to School 2026" at bounding box center [212, 40] width 389 height 11
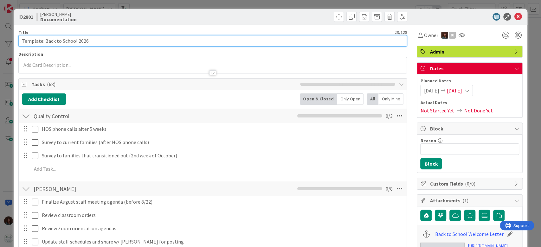
type textarea "x"
type input "Template: Back to School"
type textarea "x"
type input "Template: Back to School"
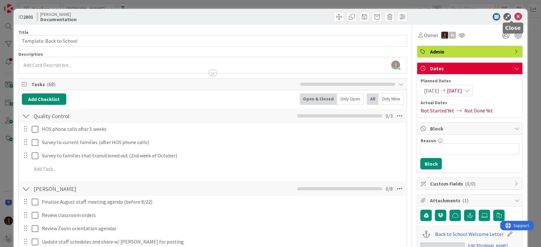
drag, startPoint x: 513, startPoint y: 16, endPoint x: 258, endPoint y: 120, distance: 276.0
click at [514, 16] on icon at bounding box center [518, 17] width 8 height 8
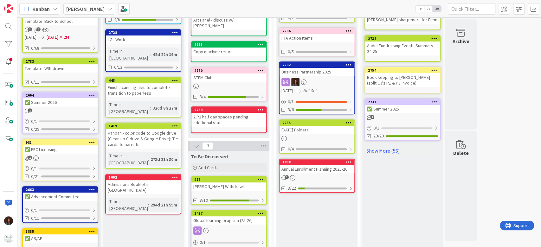
scroll to position [296, 0]
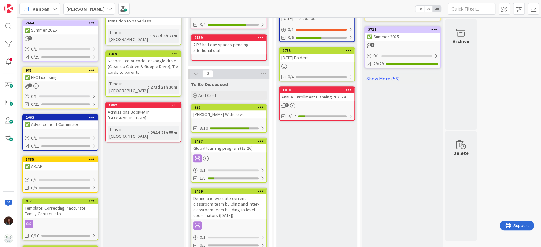
click at [63, 75] on div "✅ EEC Licensing" at bounding box center [60, 77] width 75 height 8
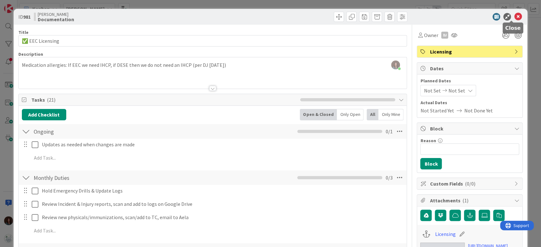
click at [514, 15] on icon at bounding box center [518, 17] width 8 height 8
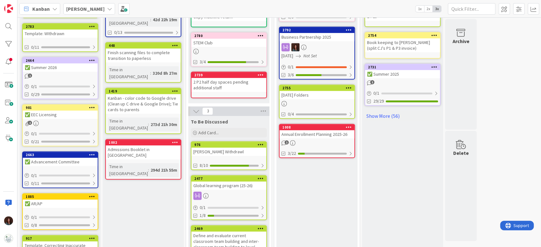
scroll to position [338, 0]
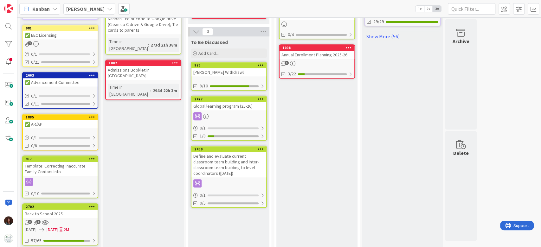
type textarea "x"
